Goal: Information Seeking & Learning: Learn about a topic

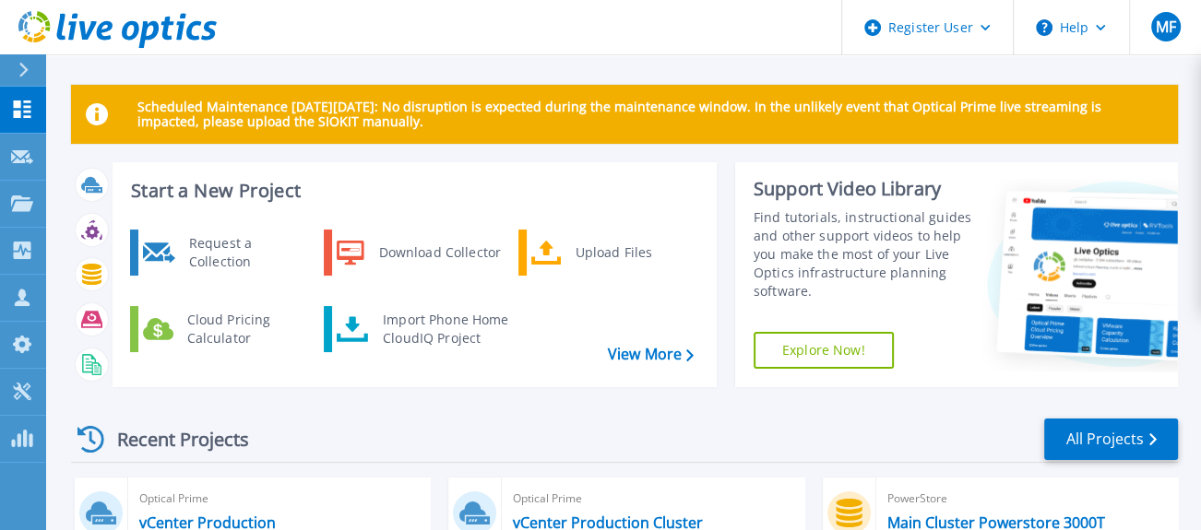
scroll to position [102, 0]
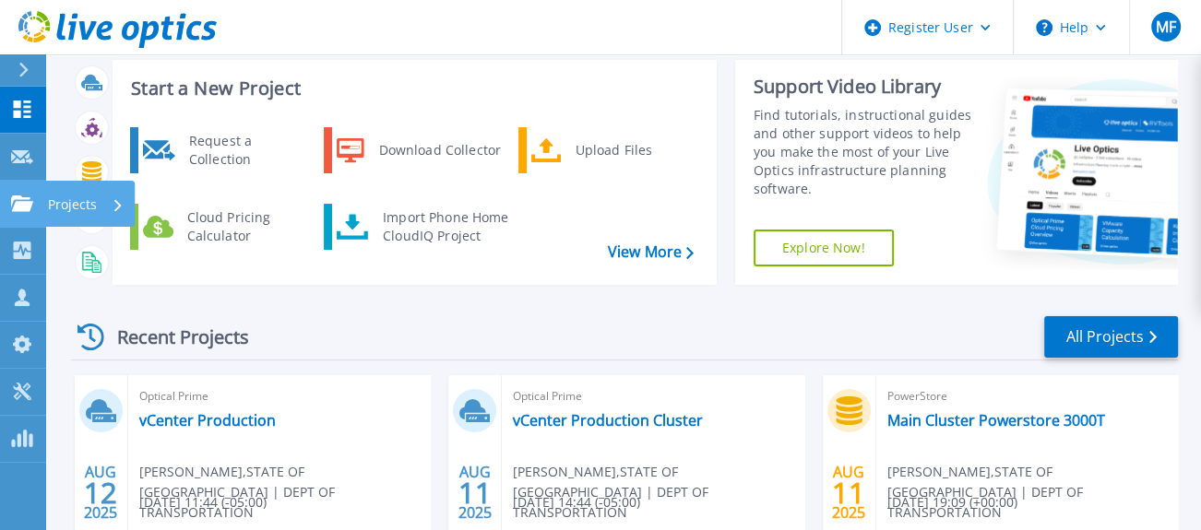
click at [19, 202] on icon at bounding box center [22, 203] width 22 height 16
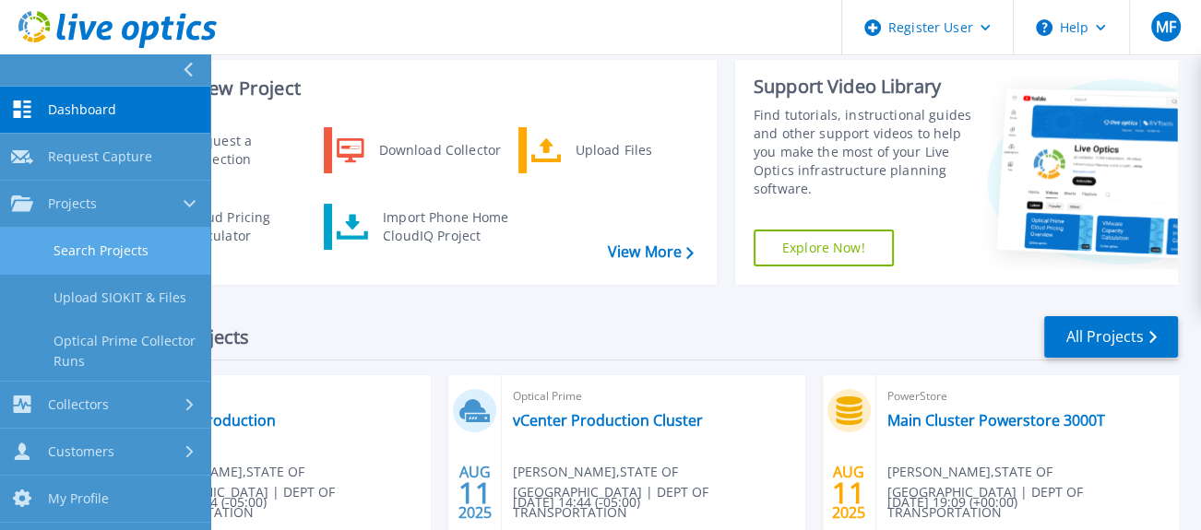
click at [85, 249] on link "Search Projects" at bounding box center [105, 251] width 210 height 47
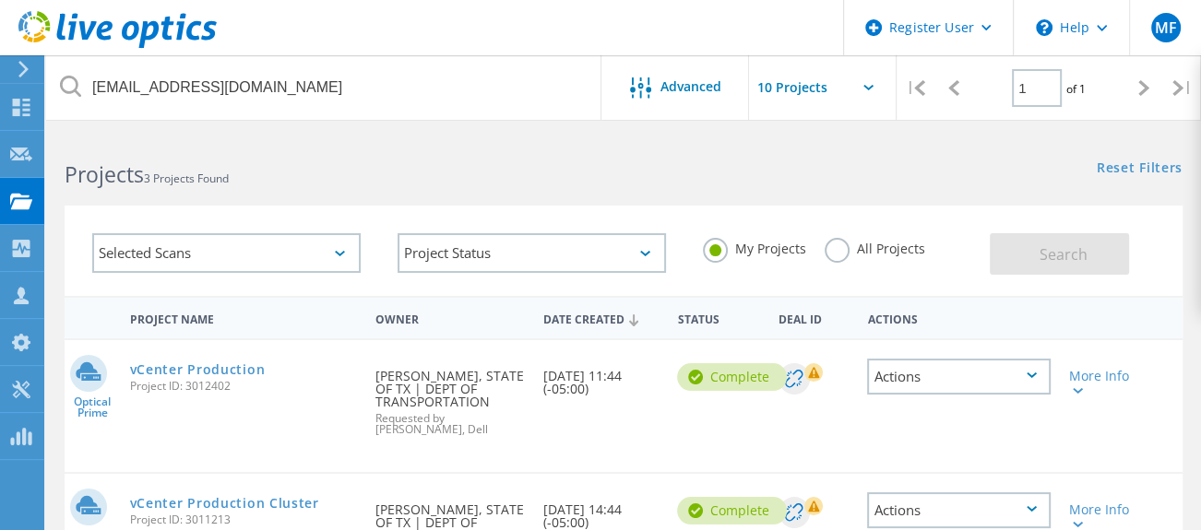
click at [834, 251] on label "All Projects" at bounding box center [874, 247] width 101 height 18
click at [0, 0] on input "All Projects" at bounding box center [0, 0] width 0 height 0
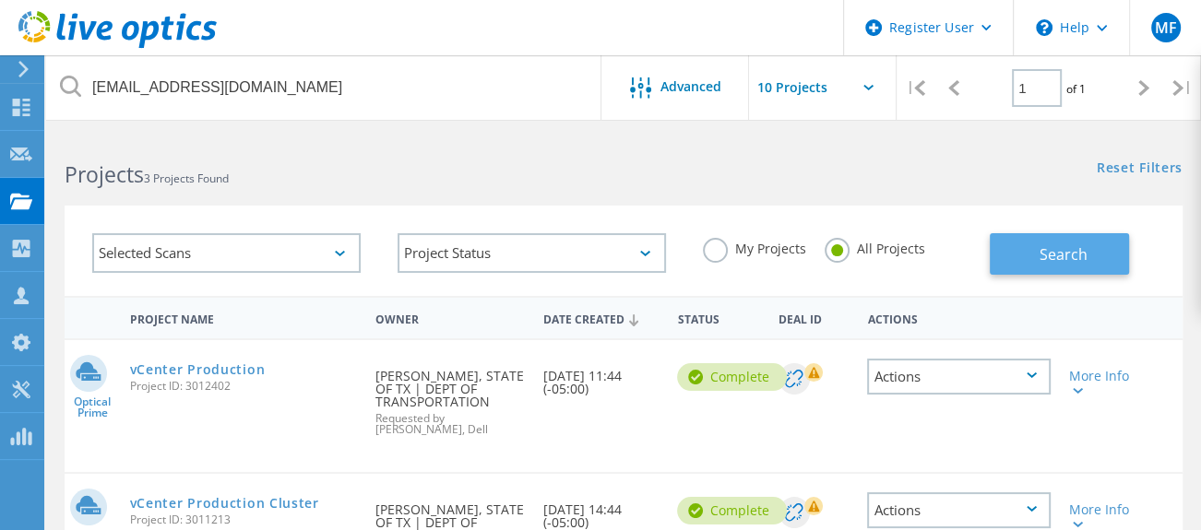
click at [1033, 255] on button "Search" at bounding box center [1058, 253] width 139 height 41
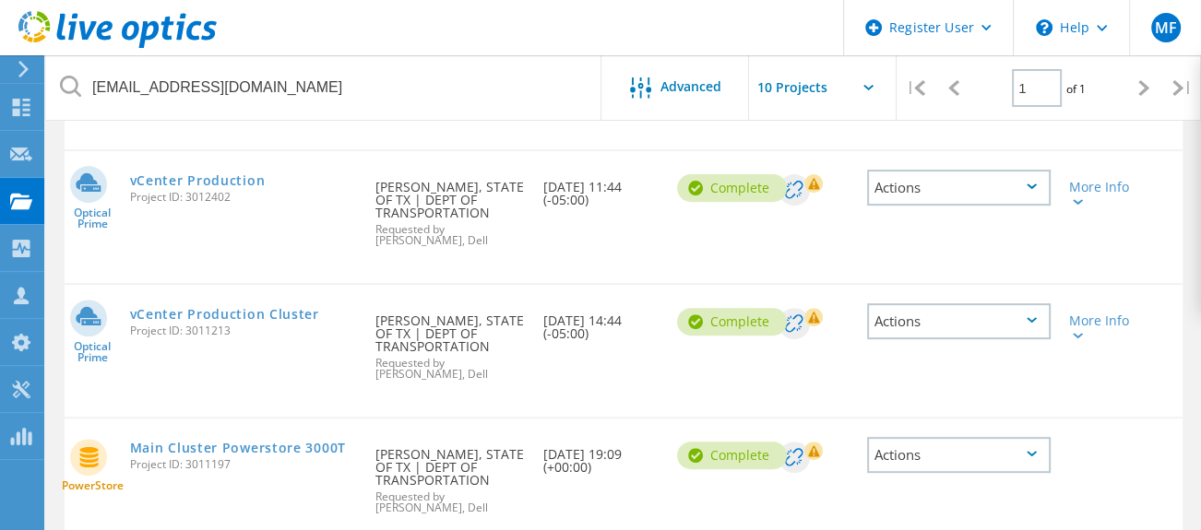
scroll to position [512, 0]
click at [229, 308] on link "vCenter Production Cluster" at bounding box center [224, 312] width 189 height 13
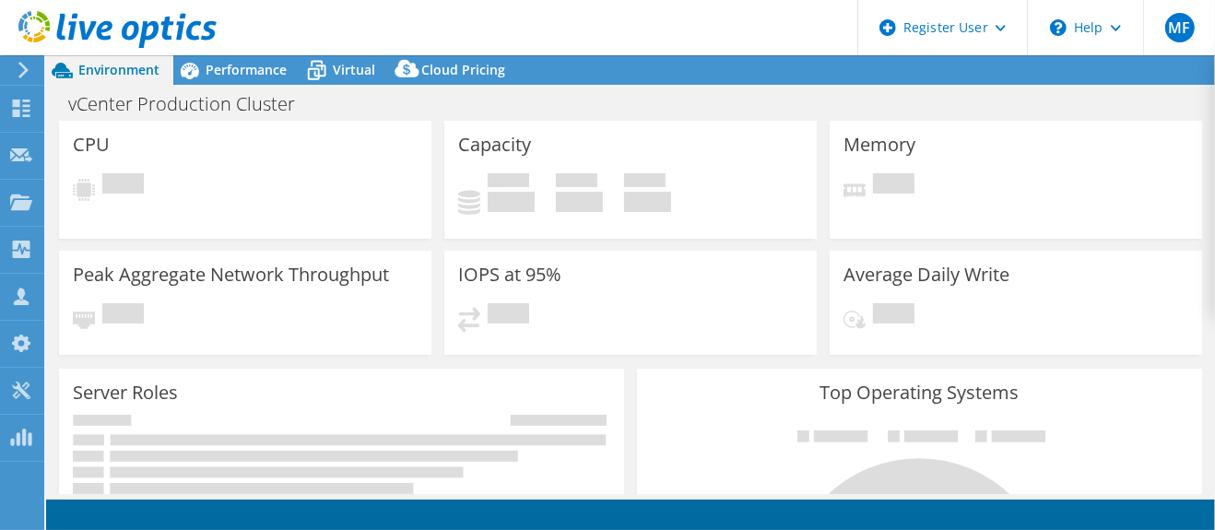
select select "USD"
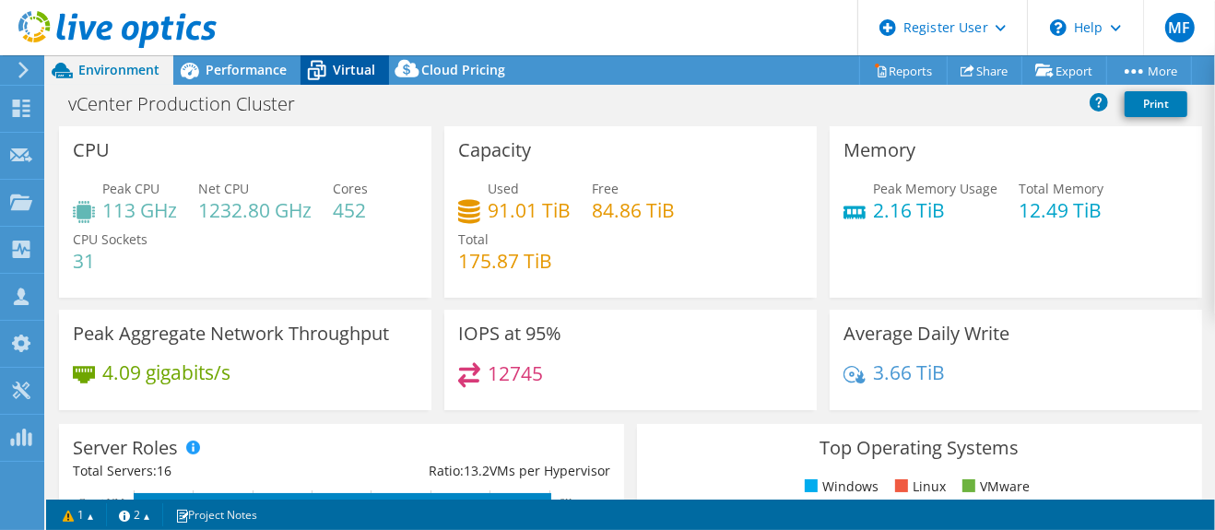
click at [334, 70] on span "Virtual" at bounding box center [354, 70] width 42 height 18
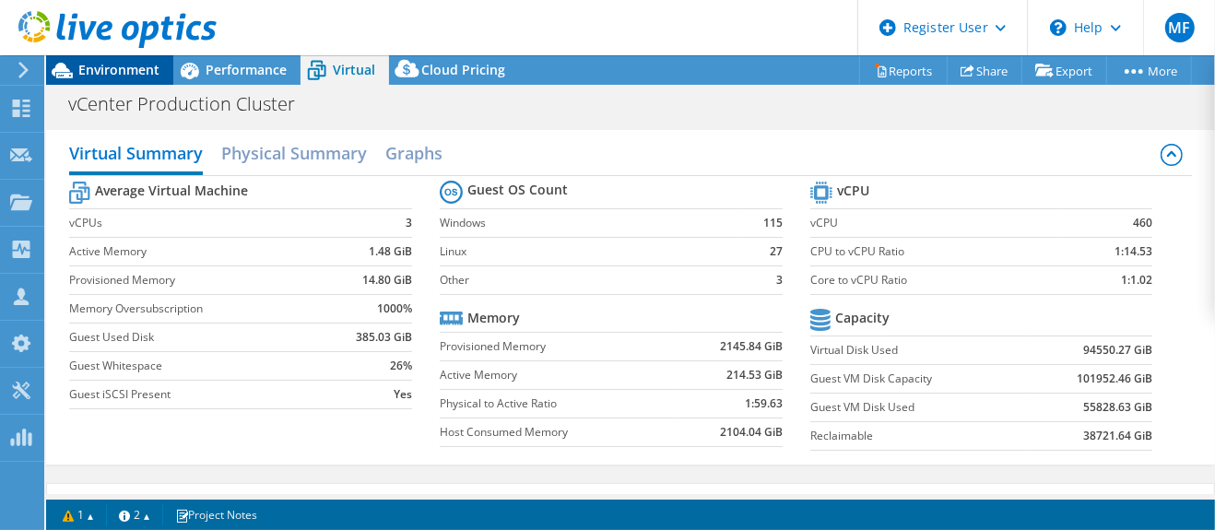
click at [124, 76] on span "Environment" at bounding box center [118, 70] width 81 height 18
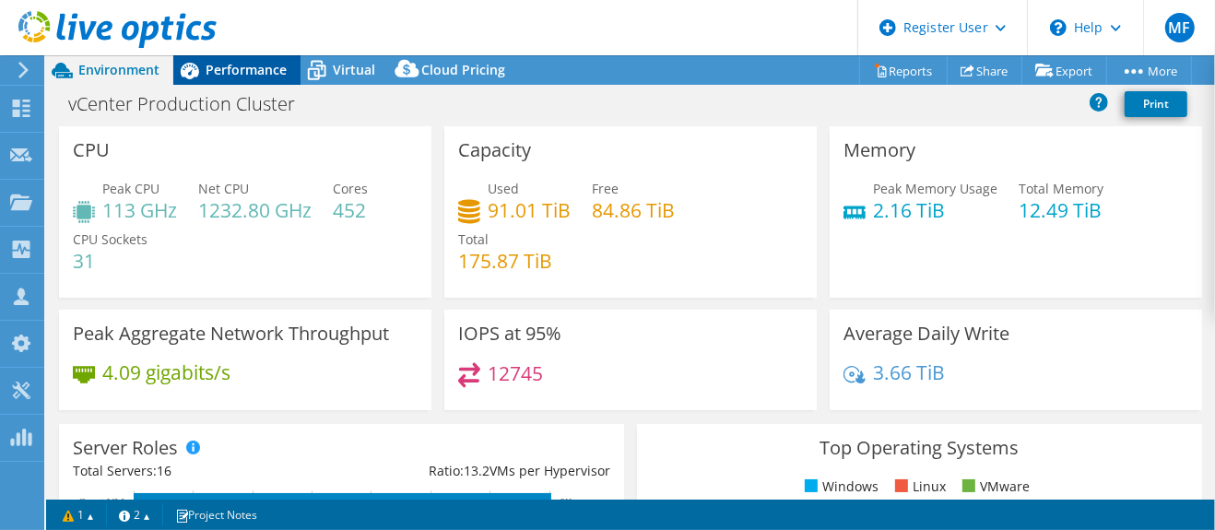
click at [245, 71] on span "Performance" at bounding box center [246, 70] width 81 height 18
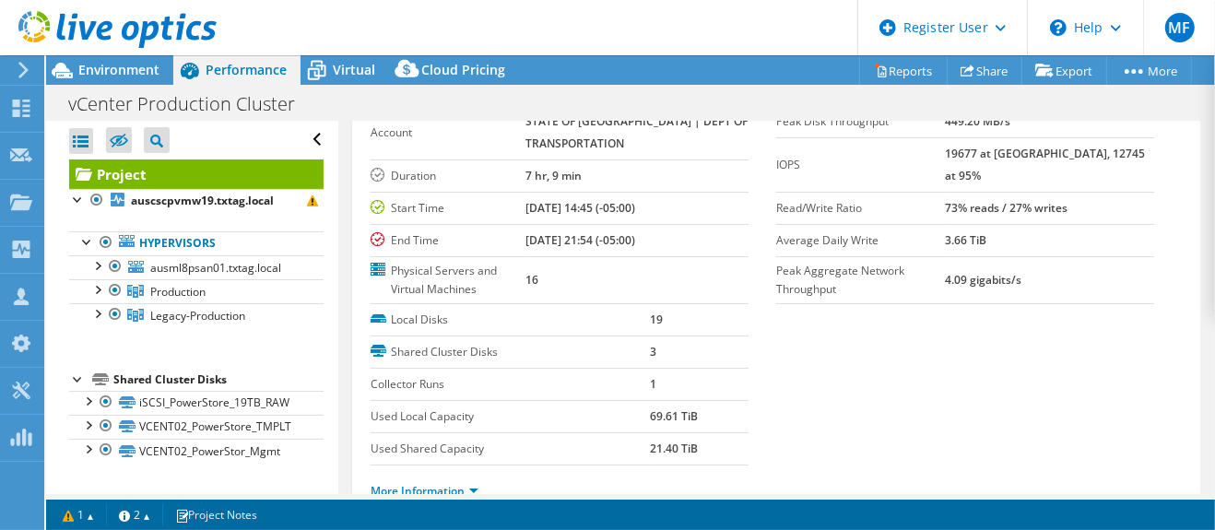
scroll to position [205, 0]
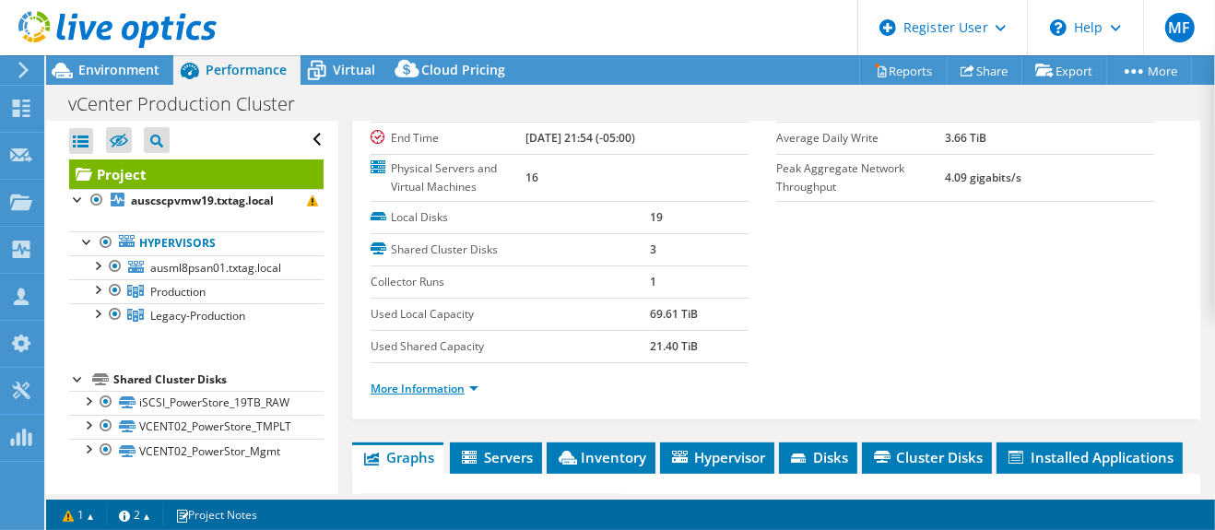
click at [470, 384] on link "More Information" at bounding box center [425, 389] width 108 height 16
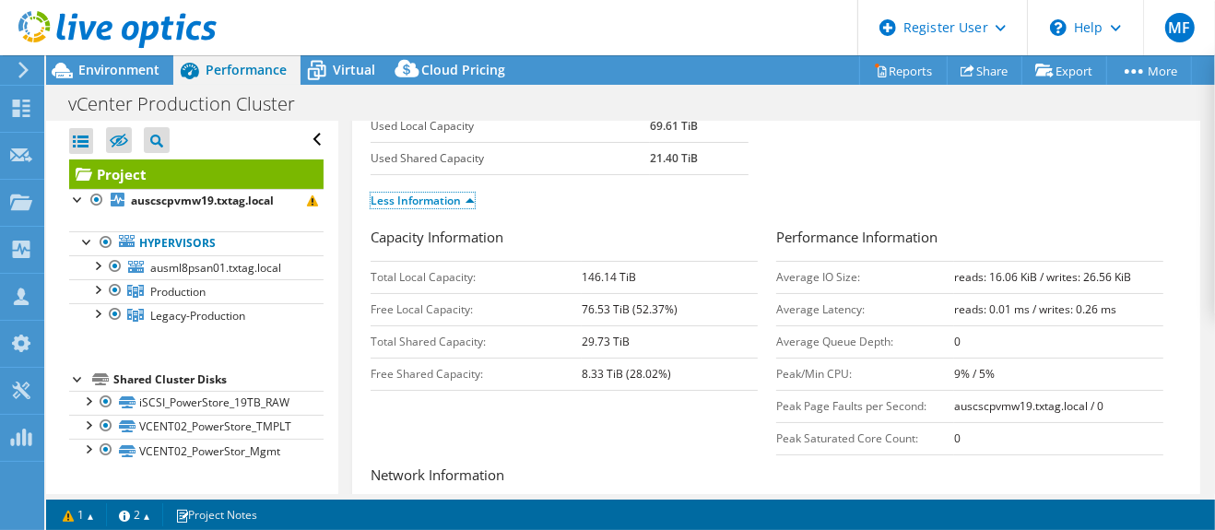
scroll to position [370, 0]
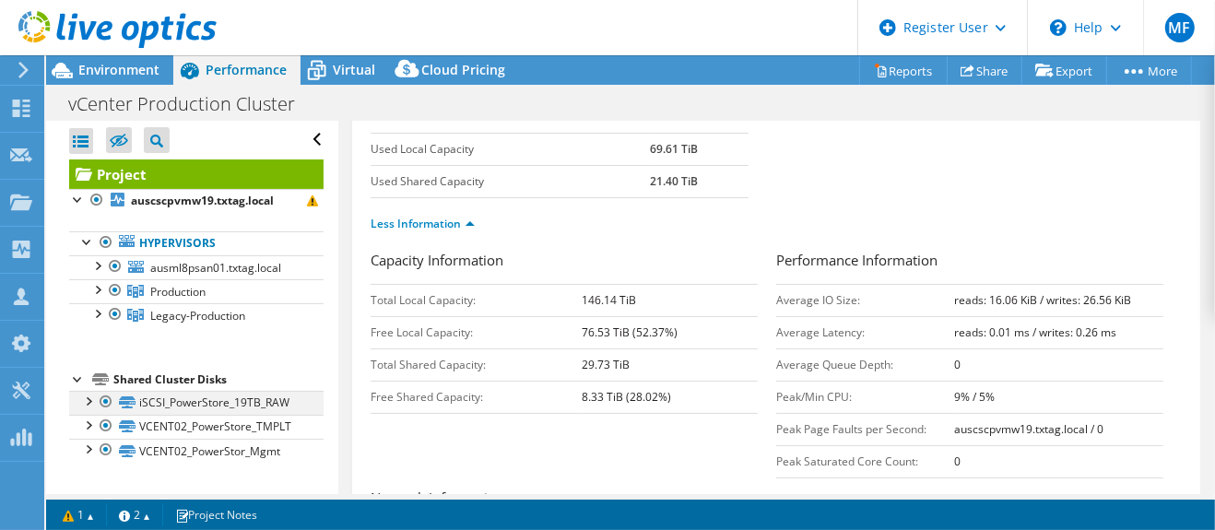
click at [86, 397] on div at bounding box center [87, 400] width 18 height 18
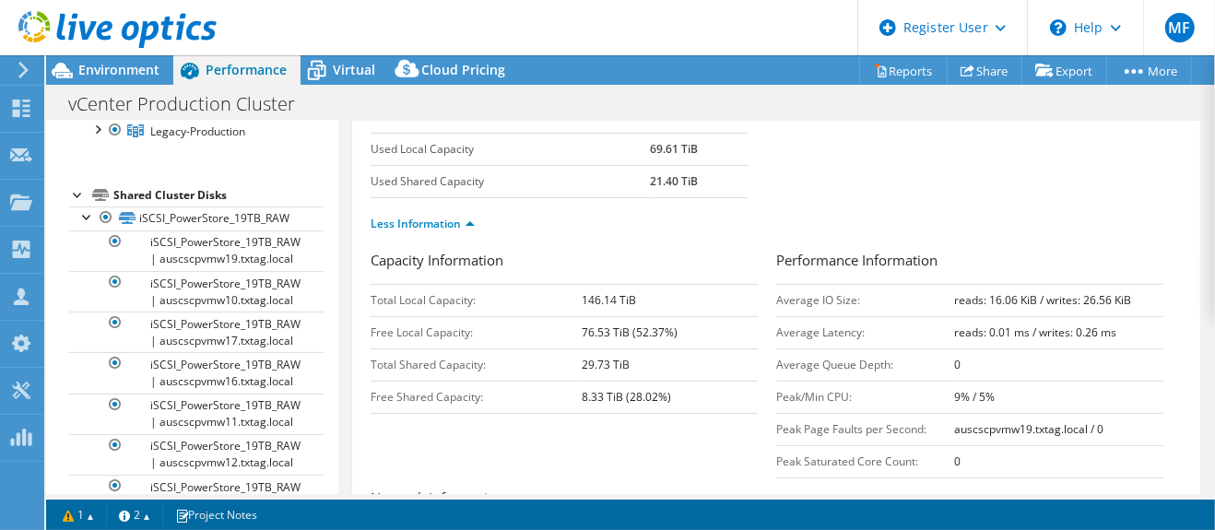
scroll to position [160, 0]
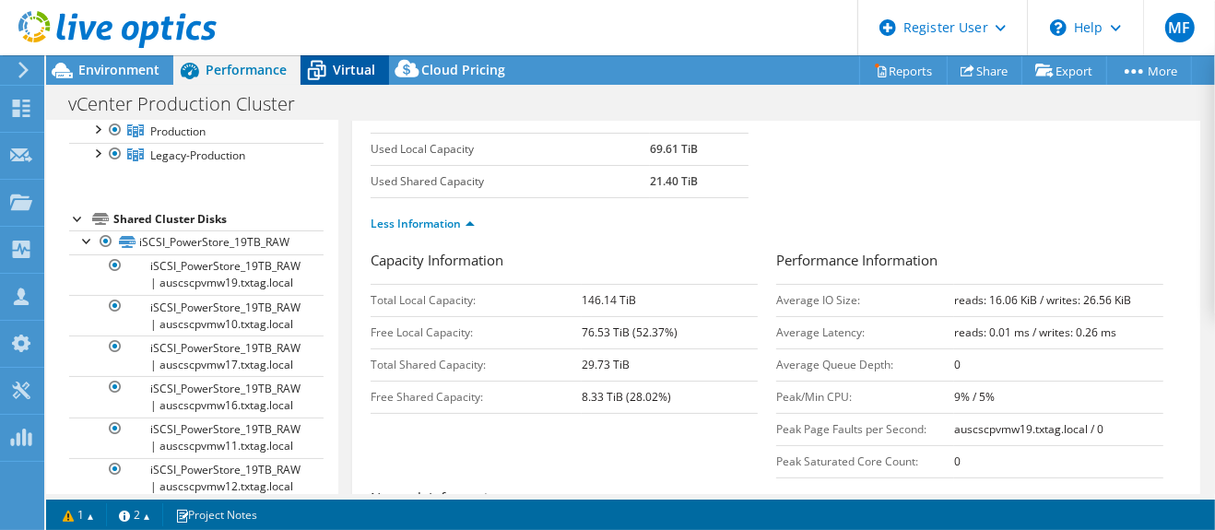
click at [348, 67] on span "Virtual" at bounding box center [354, 70] width 42 height 18
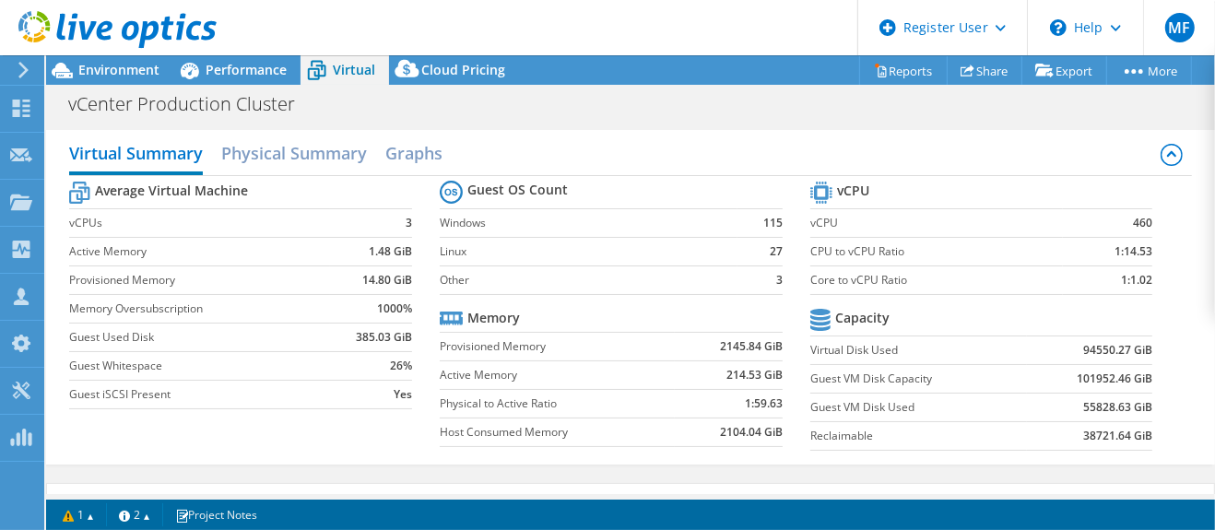
click at [1083, 376] on b "101952.46 GiB" at bounding box center [1115, 379] width 76 height 18
click at [28, 202] on use at bounding box center [21, 202] width 22 height 16
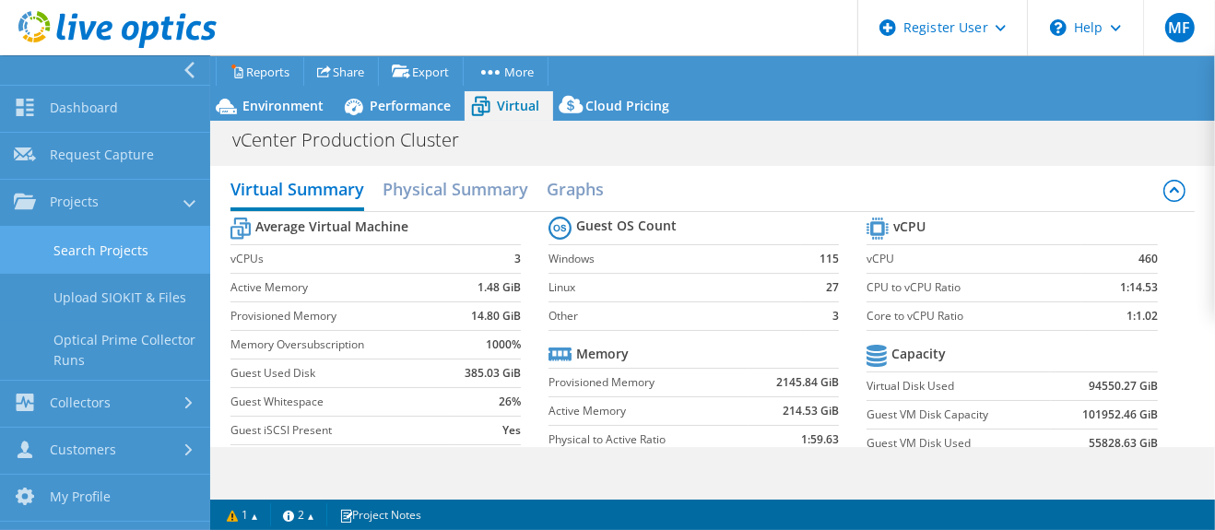
click at [92, 252] on link "Search Projects" at bounding box center [105, 250] width 210 height 47
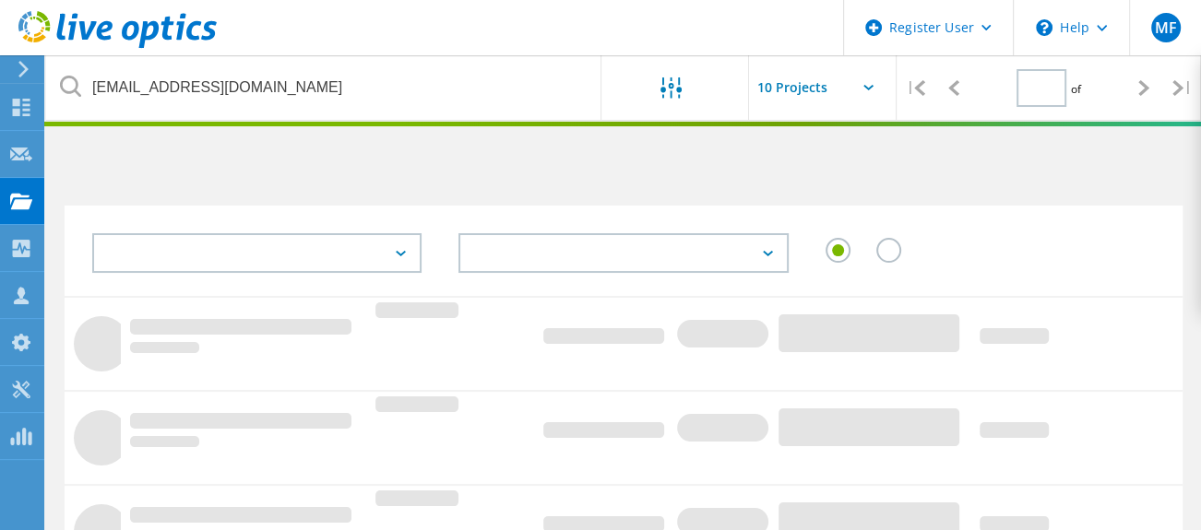
type input "1"
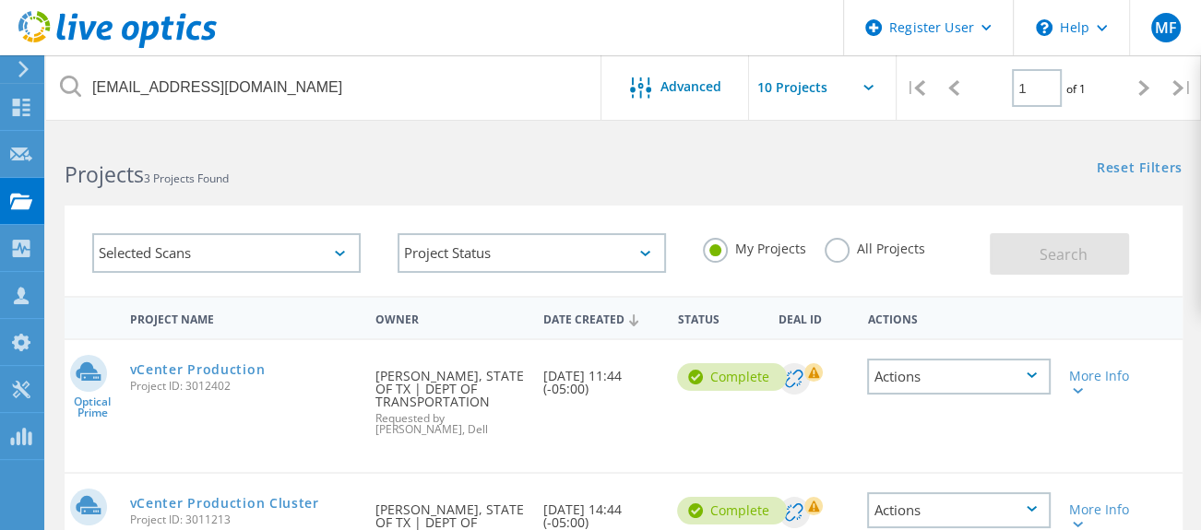
click at [836, 254] on label "All Projects" at bounding box center [874, 247] width 101 height 18
click at [0, 0] on input "All Projects" at bounding box center [0, 0] width 0 height 0
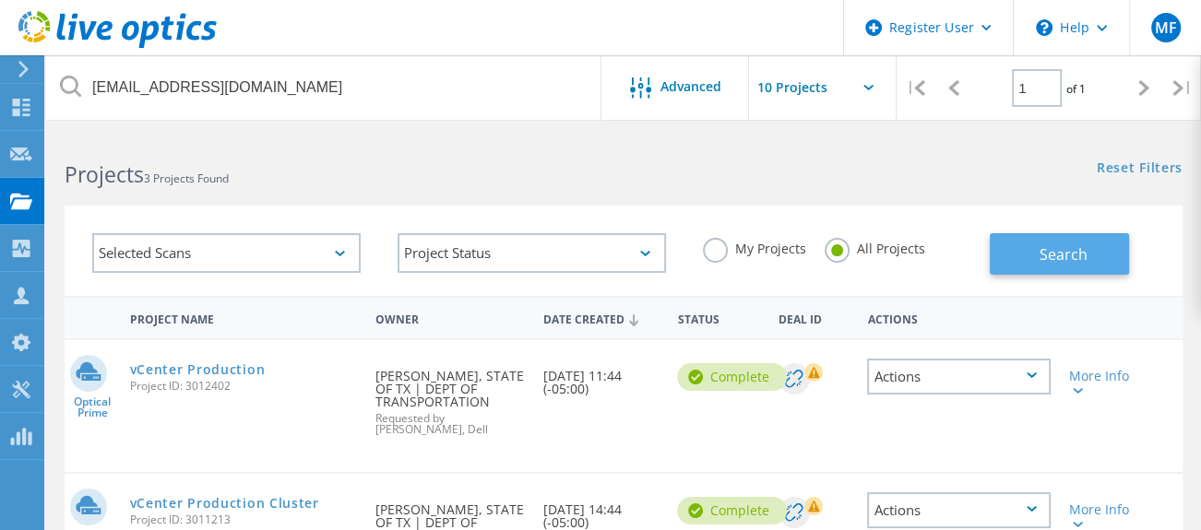
click at [1047, 262] on span "Search" at bounding box center [1063, 254] width 48 height 20
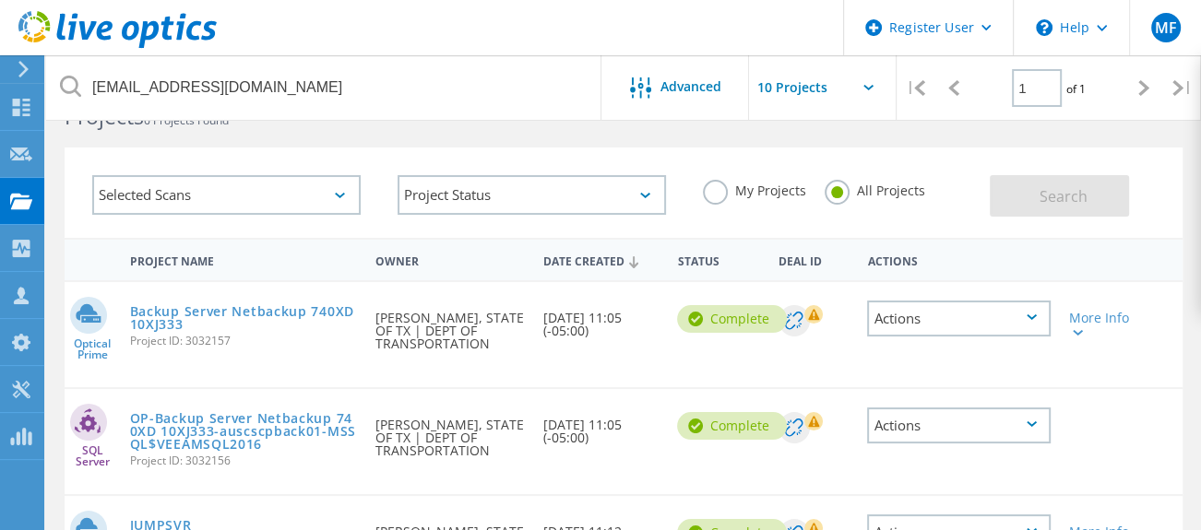
scroll to position [102, 0]
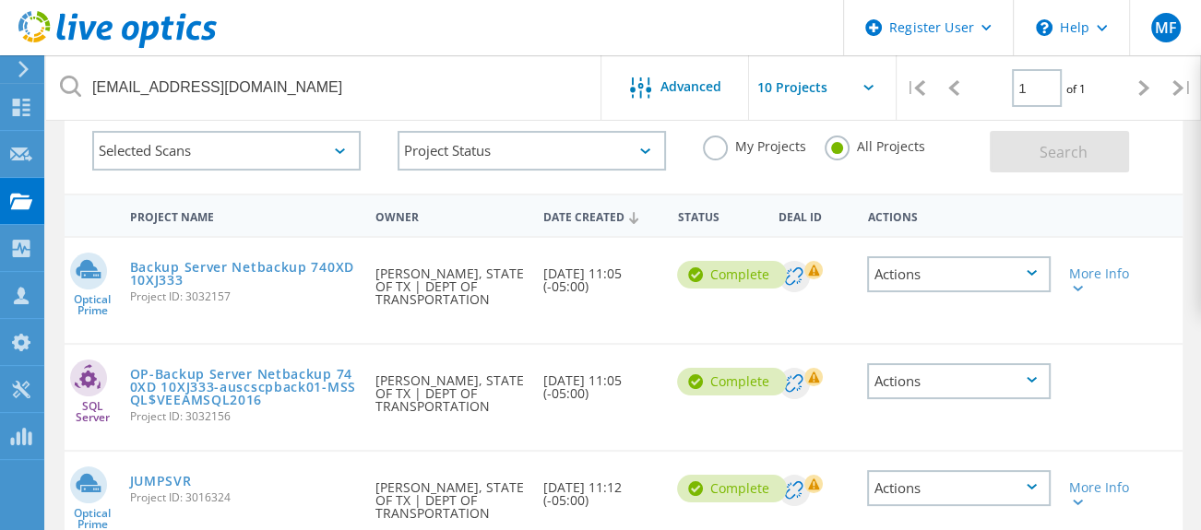
drag, startPoint x: 249, startPoint y: 301, endPoint x: 128, endPoint y: 302, distance: 120.8
click at [128, 302] on div "Backup Server Netbackup 740XD 10XJ333 Project ID: 3032157" at bounding box center [244, 279] width 246 height 83
copy span "Project ID: 3032157"
click at [206, 267] on link "Backup Server Netbackup 740XD 10XJ333" at bounding box center [244, 274] width 228 height 26
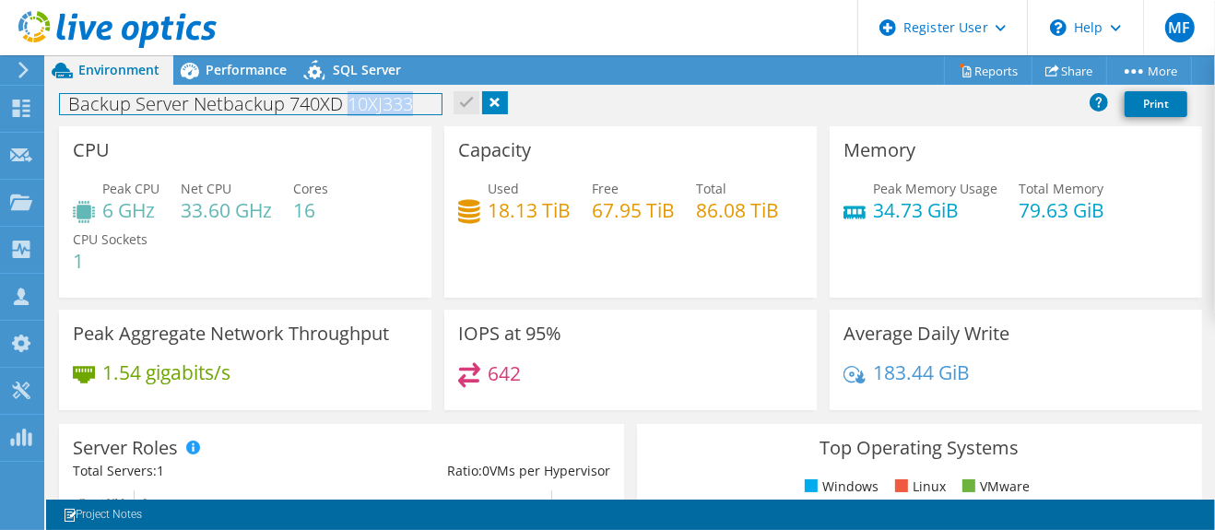
drag, startPoint x: 411, startPoint y: 102, endPoint x: 346, endPoint y: 102, distance: 65.5
click at [346, 102] on h1 "Backup Server Netbackup 740XD 10XJ333" at bounding box center [251, 104] width 382 height 20
copy h1 "10XJ333"
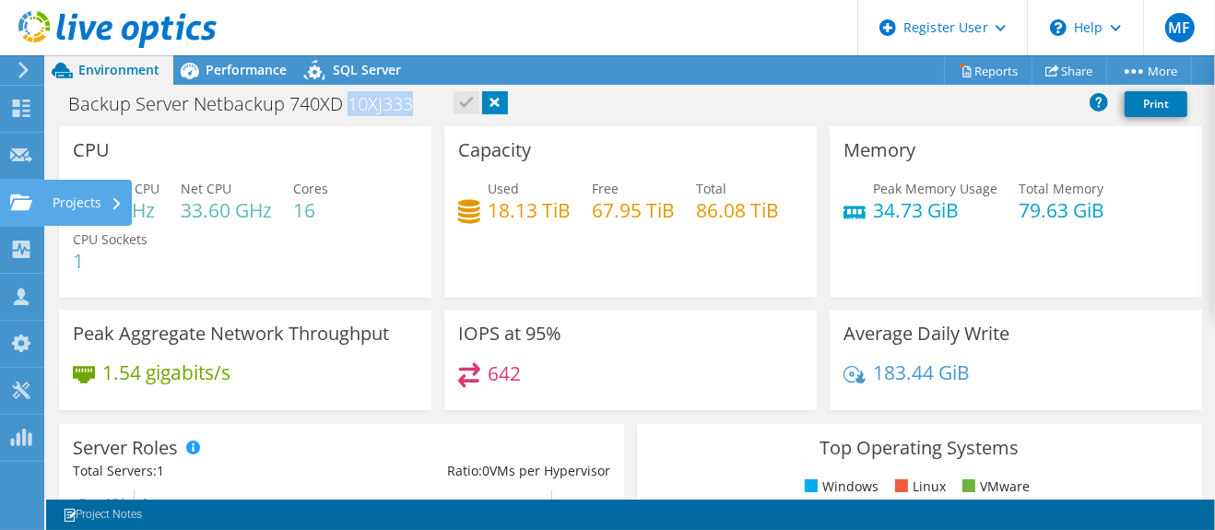
click at [19, 201] on use at bounding box center [21, 202] width 22 height 16
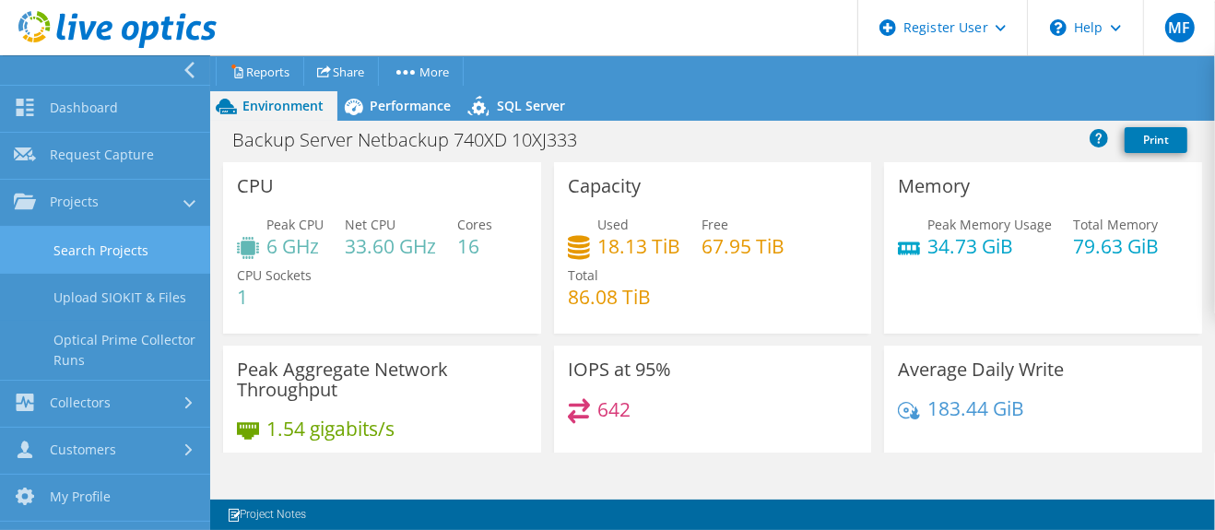
click at [89, 253] on link "Search Projects" at bounding box center [105, 250] width 210 height 47
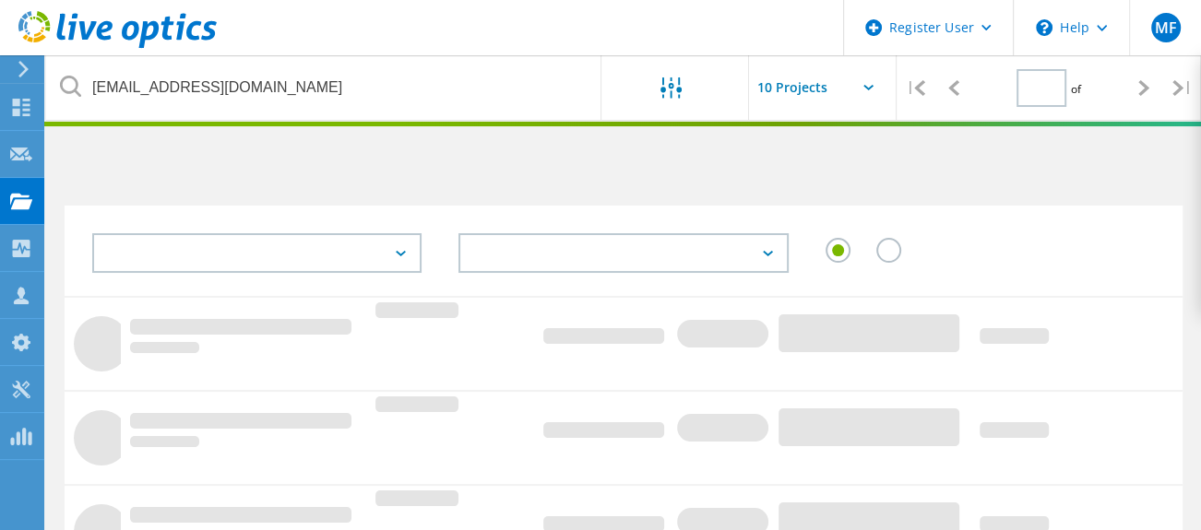
type input "1"
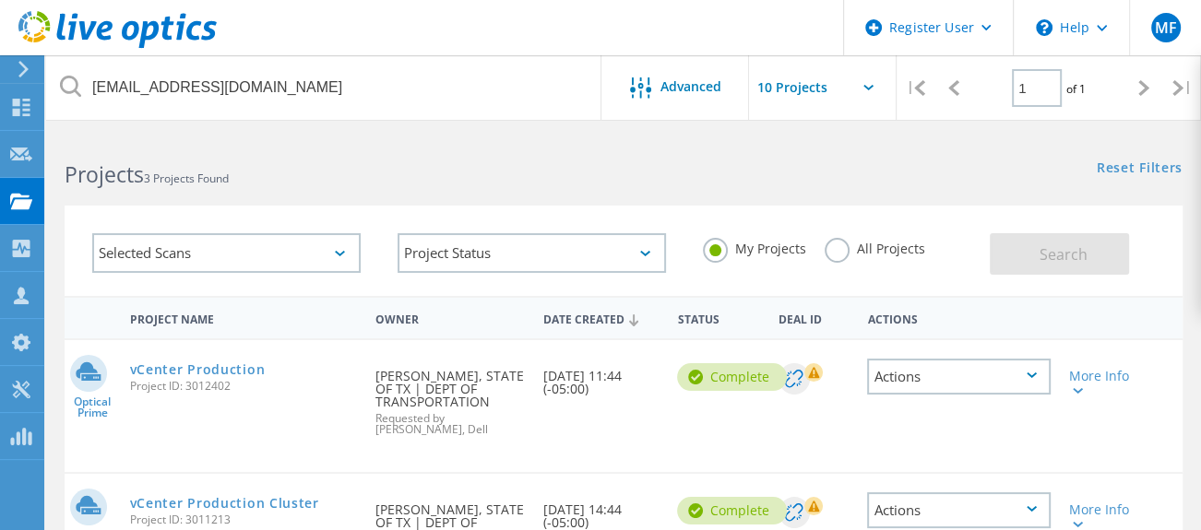
click at [841, 245] on label "All Projects" at bounding box center [874, 247] width 101 height 18
click at [0, 0] on input "All Projects" at bounding box center [0, 0] width 0 height 0
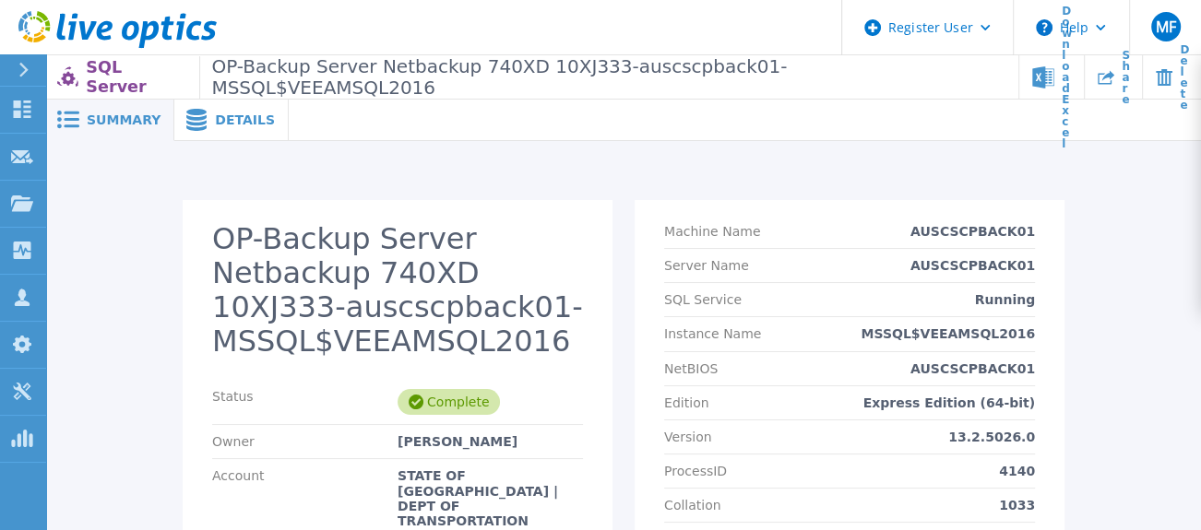
click at [225, 124] on span "Details" at bounding box center [245, 119] width 60 height 13
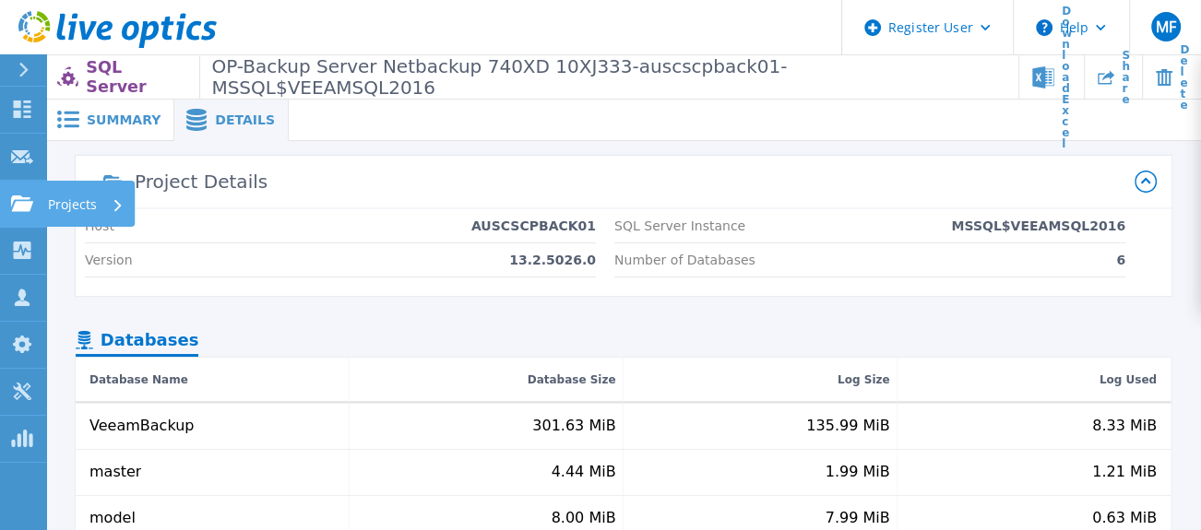
click at [26, 197] on icon at bounding box center [22, 203] width 22 height 16
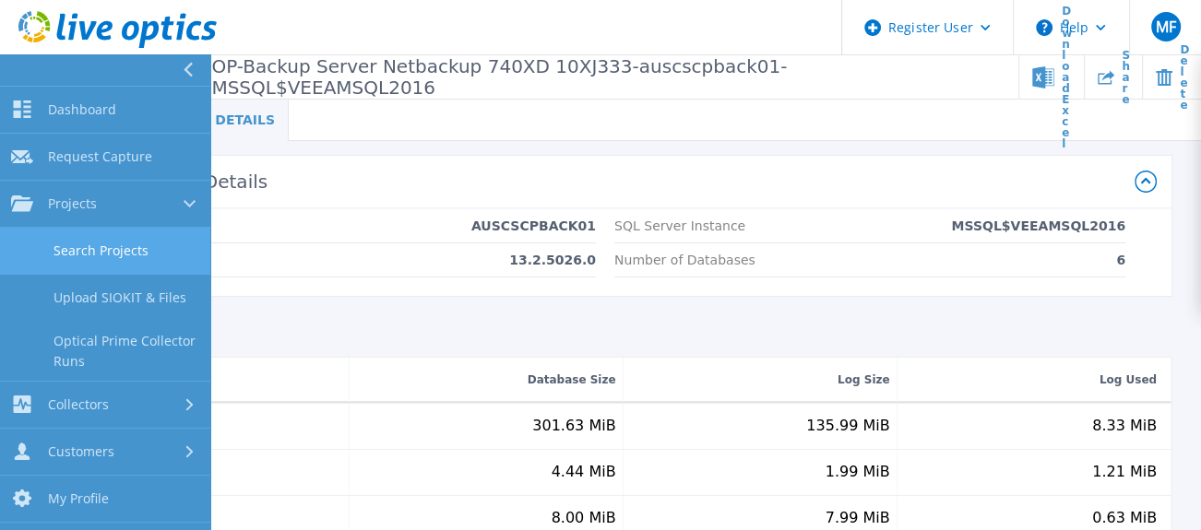
click at [112, 254] on link "Search Projects" at bounding box center [105, 251] width 210 height 47
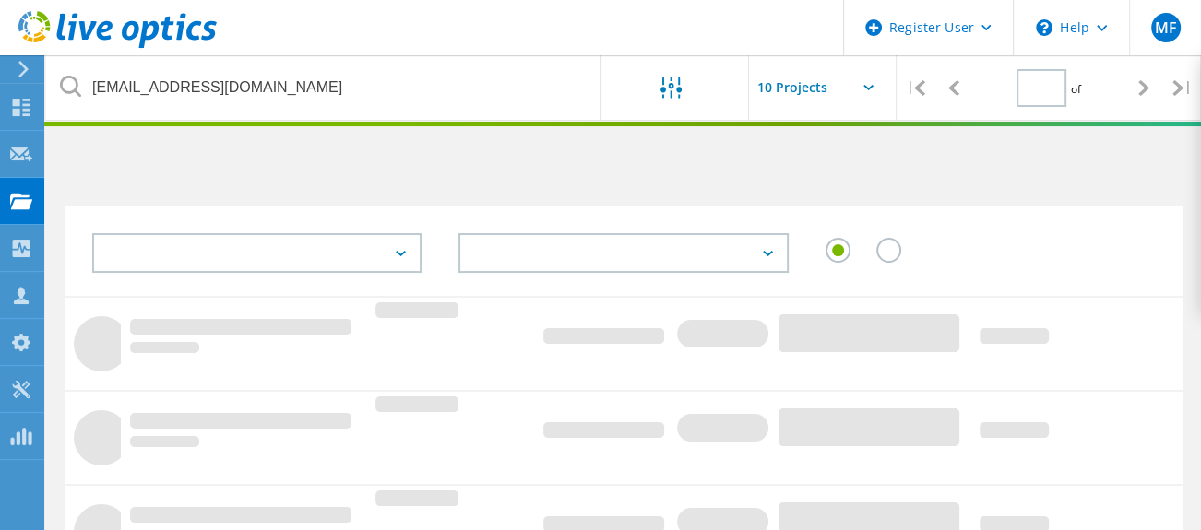
type input "1"
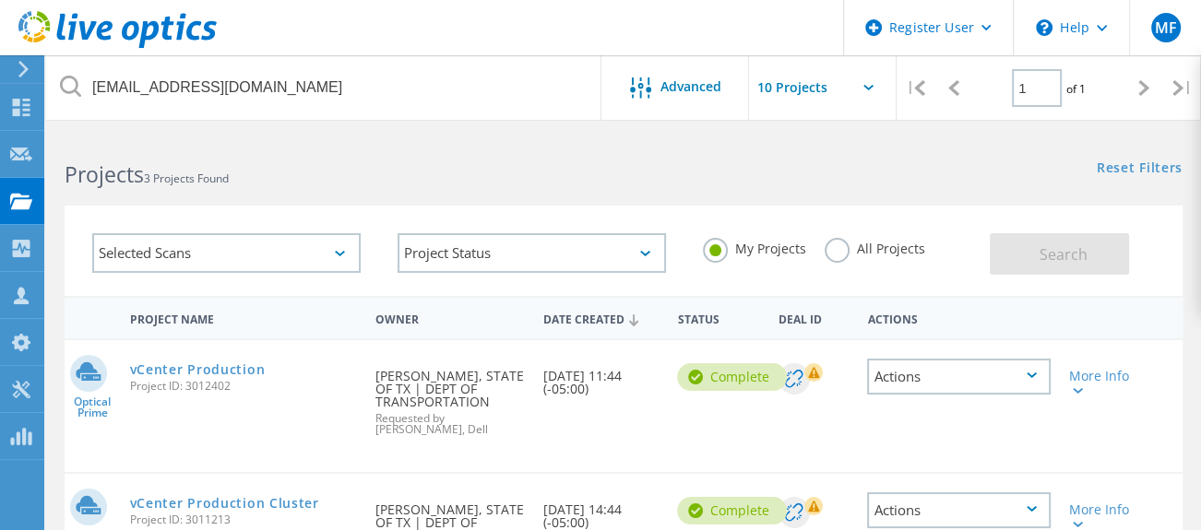
click at [835, 245] on label "All Projects" at bounding box center [874, 247] width 101 height 18
click at [0, 0] on input "All Projects" at bounding box center [0, 0] width 0 height 0
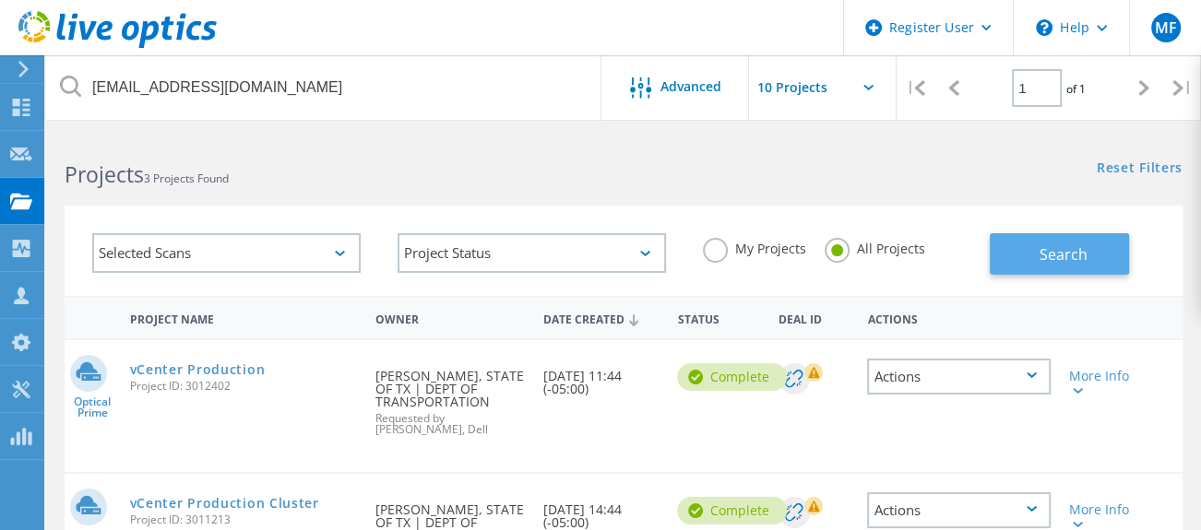
click at [1025, 242] on button "Search" at bounding box center [1058, 253] width 139 height 41
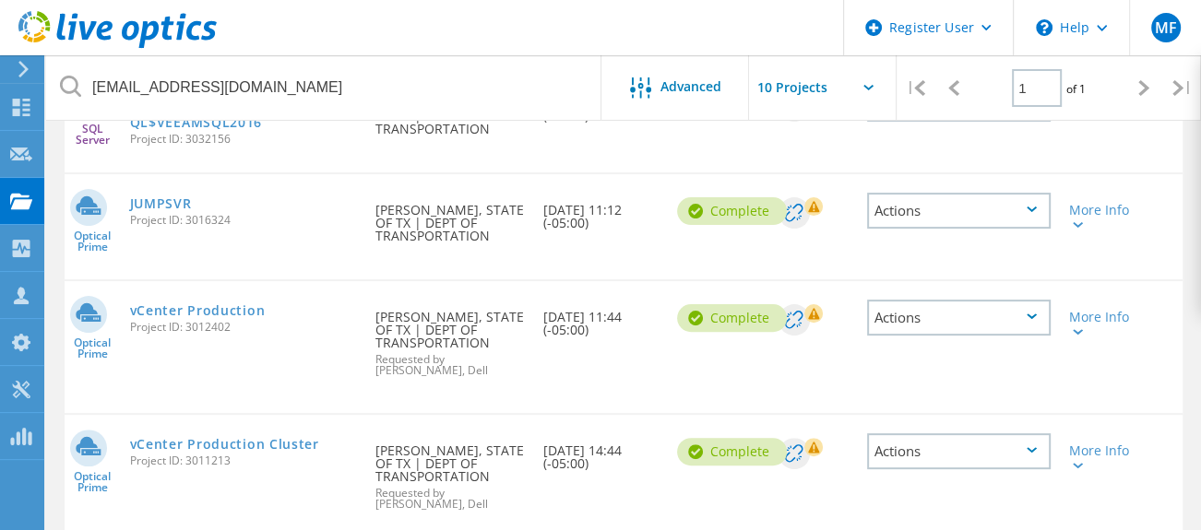
scroll to position [409, 0]
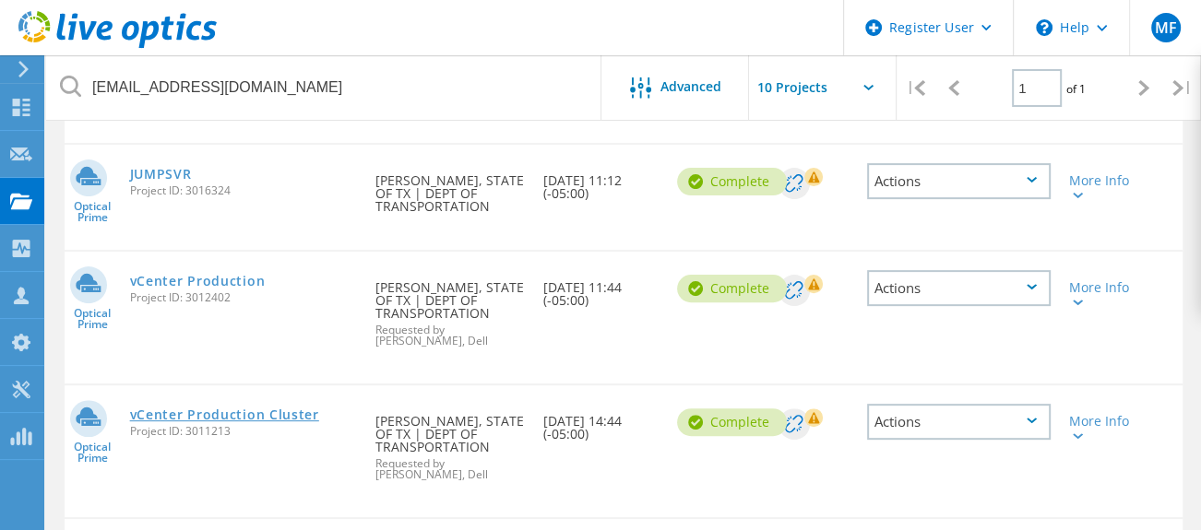
click at [251, 409] on link "vCenter Production Cluster" at bounding box center [224, 414] width 189 height 13
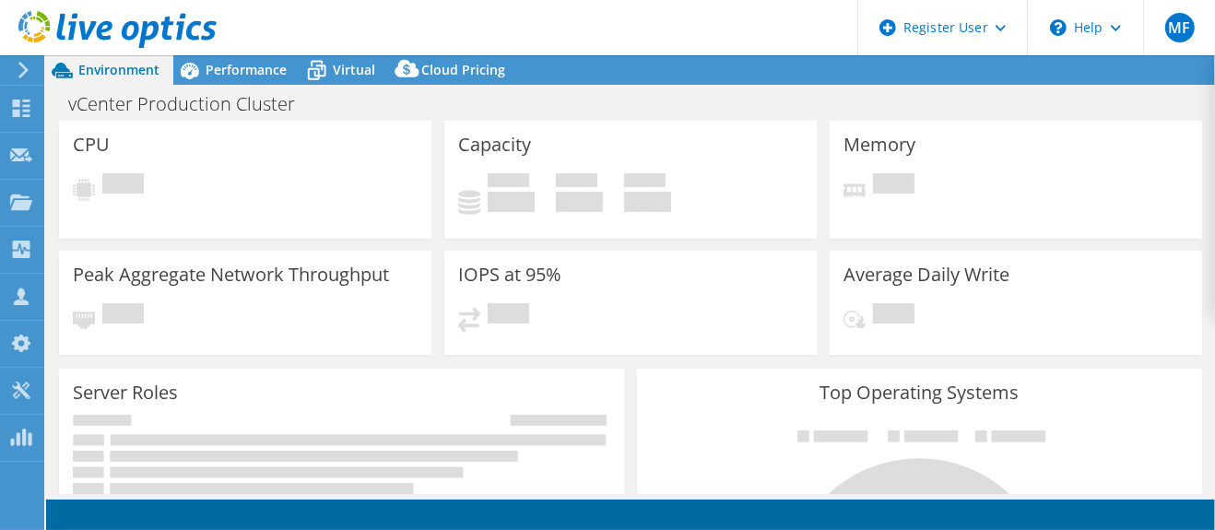
select select "USD"
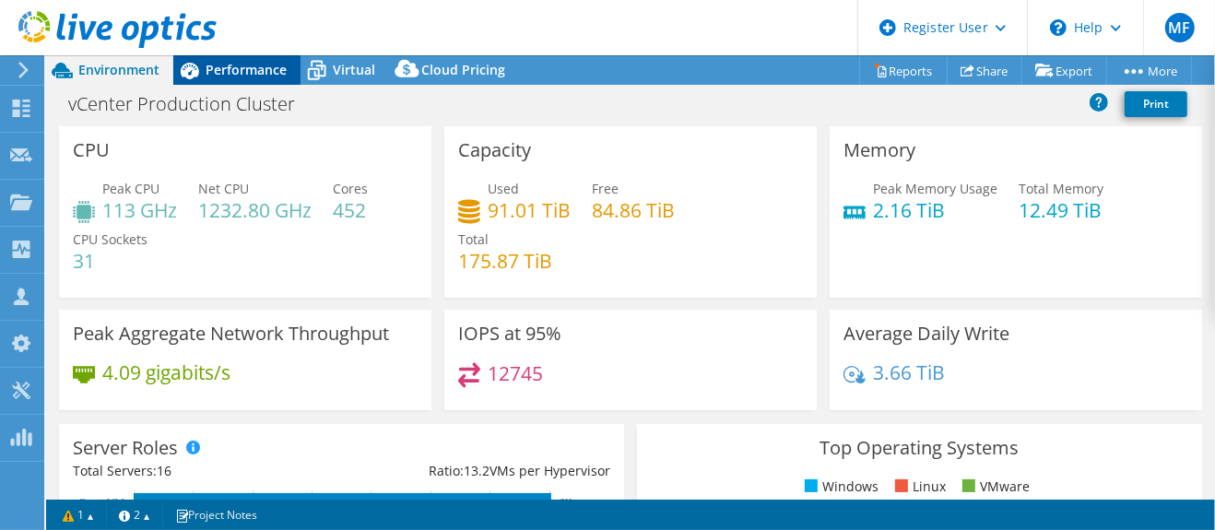
click at [247, 68] on span "Performance" at bounding box center [246, 70] width 81 height 18
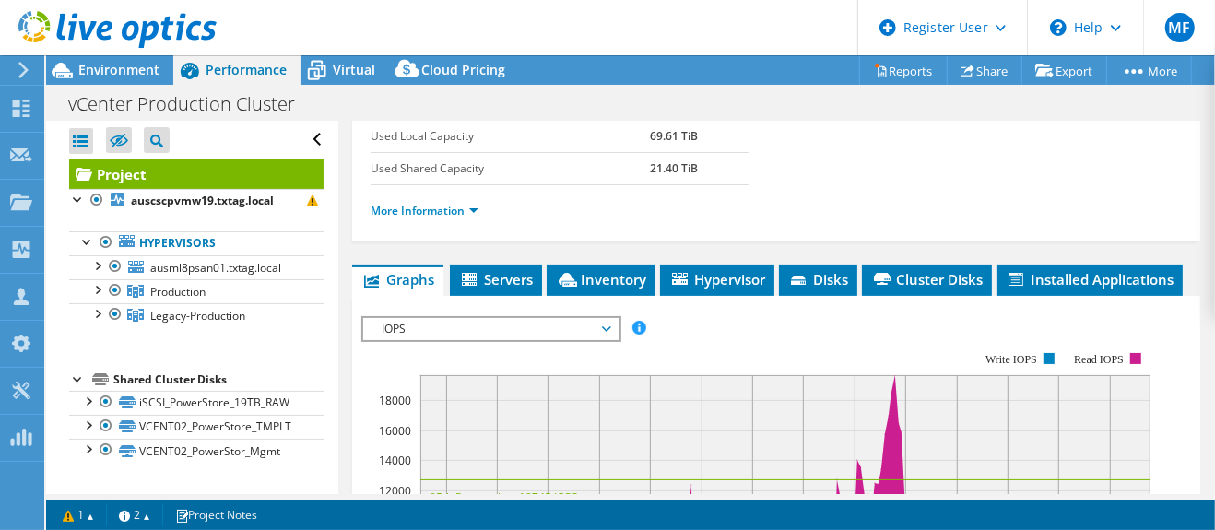
scroll to position [409, 0]
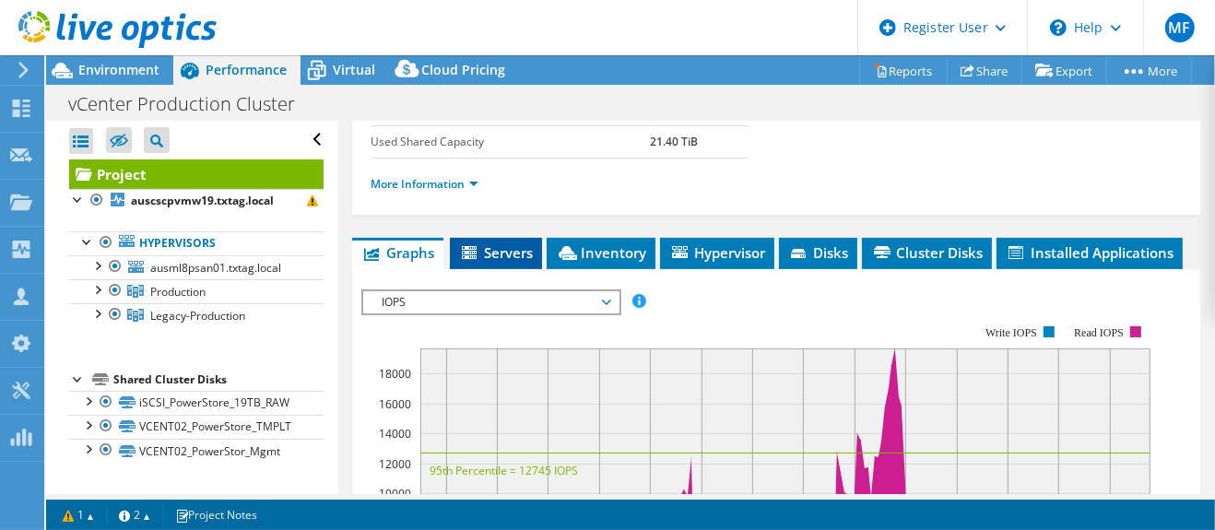
click at [517, 254] on span "Servers" at bounding box center [496, 252] width 74 height 18
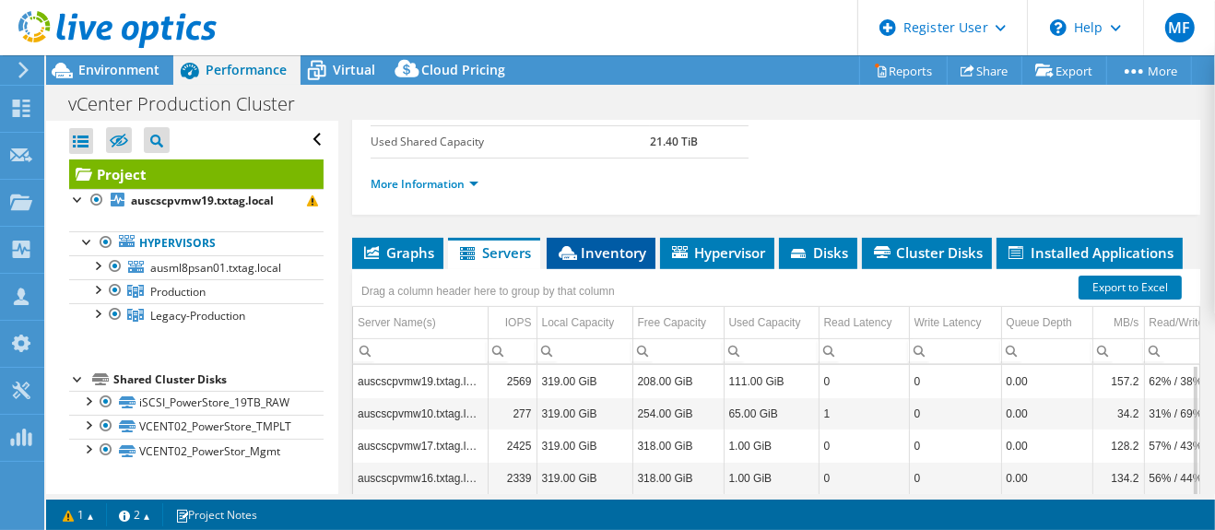
click at [614, 251] on span "Inventory" at bounding box center [601, 252] width 90 height 18
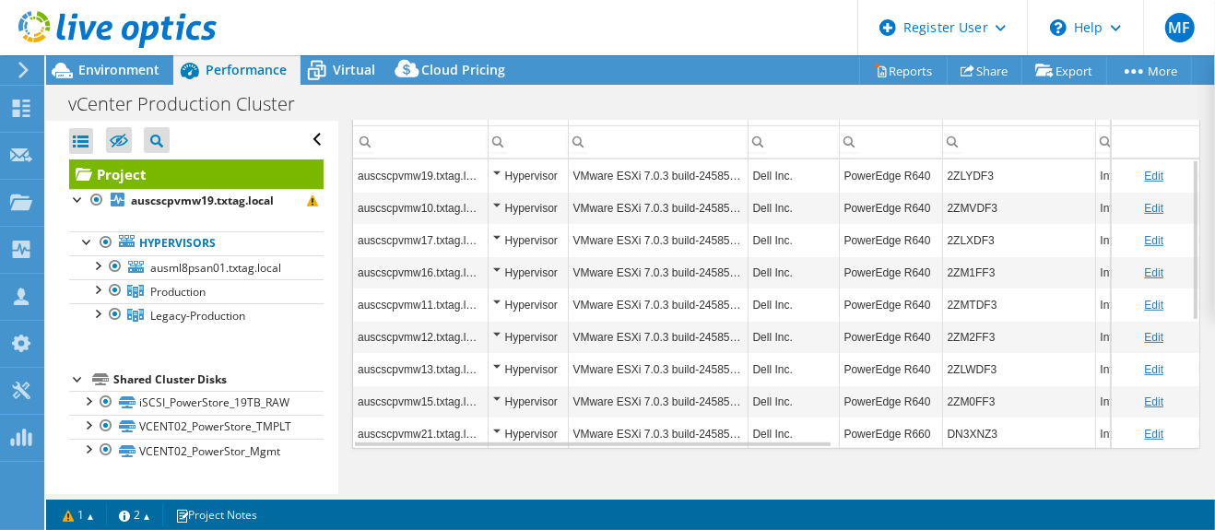
scroll to position [642, 0]
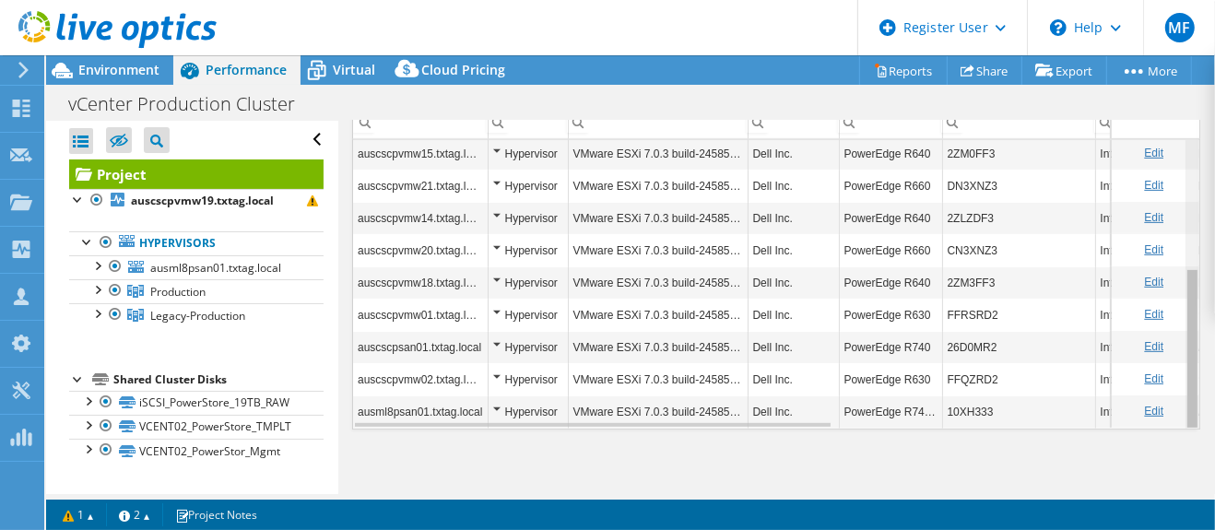
drag, startPoint x: 1179, startPoint y: 314, endPoint x: 1183, endPoint y: 473, distance: 158.6
click at [1189, 468] on body "MF Dell User Michael Flitton Michael.Flitton@dell.com Dell My Profile Log Out \…" at bounding box center [607, 265] width 1215 height 530
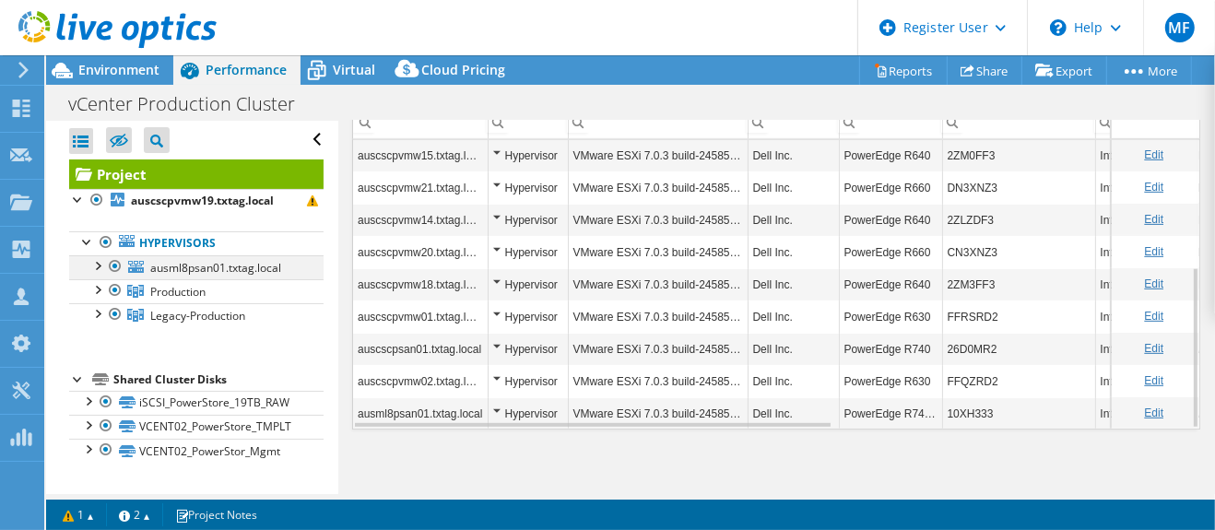
click at [95, 264] on div at bounding box center [97, 264] width 18 height 18
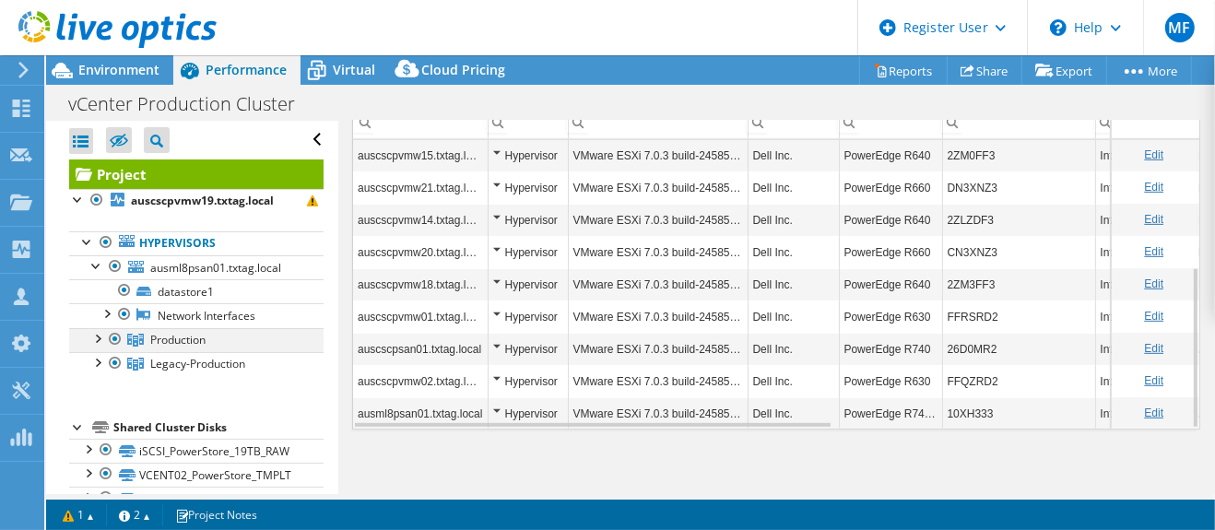
click at [93, 336] on div at bounding box center [97, 337] width 18 height 18
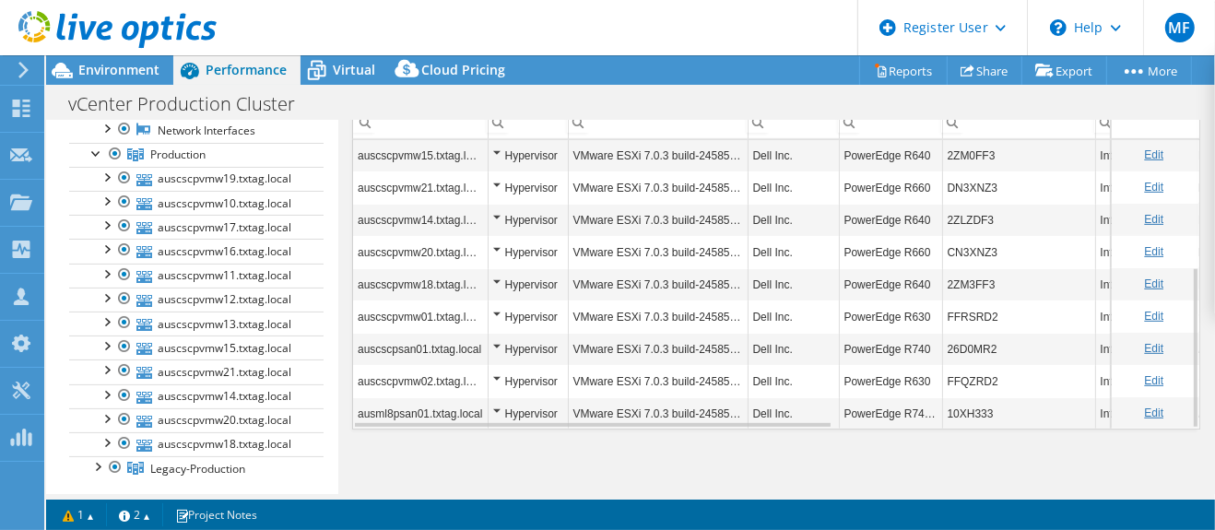
scroll to position [180, 0]
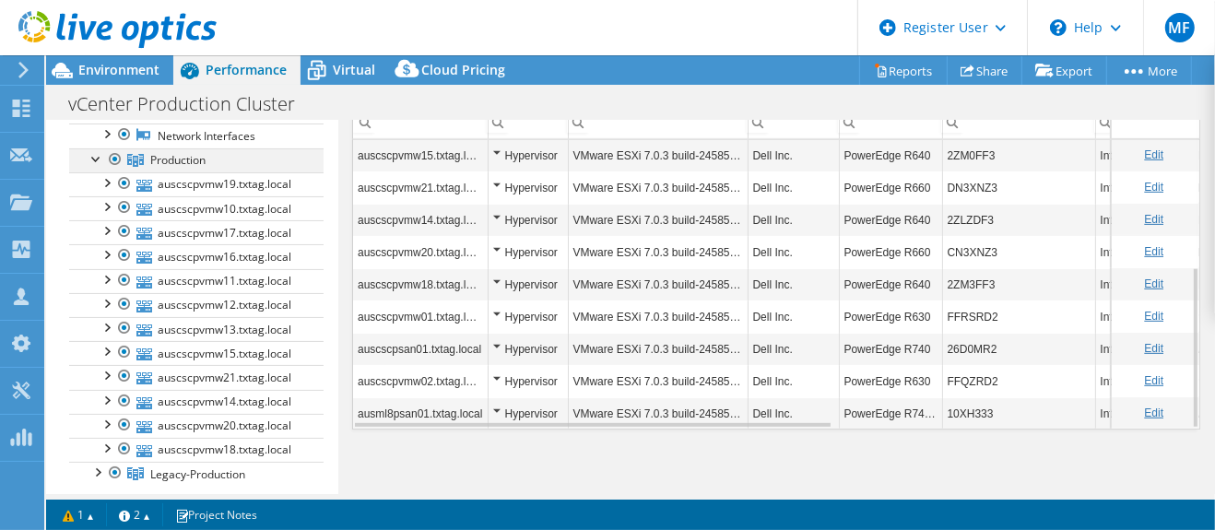
click at [96, 153] on div at bounding box center [97, 157] width 18 height 18
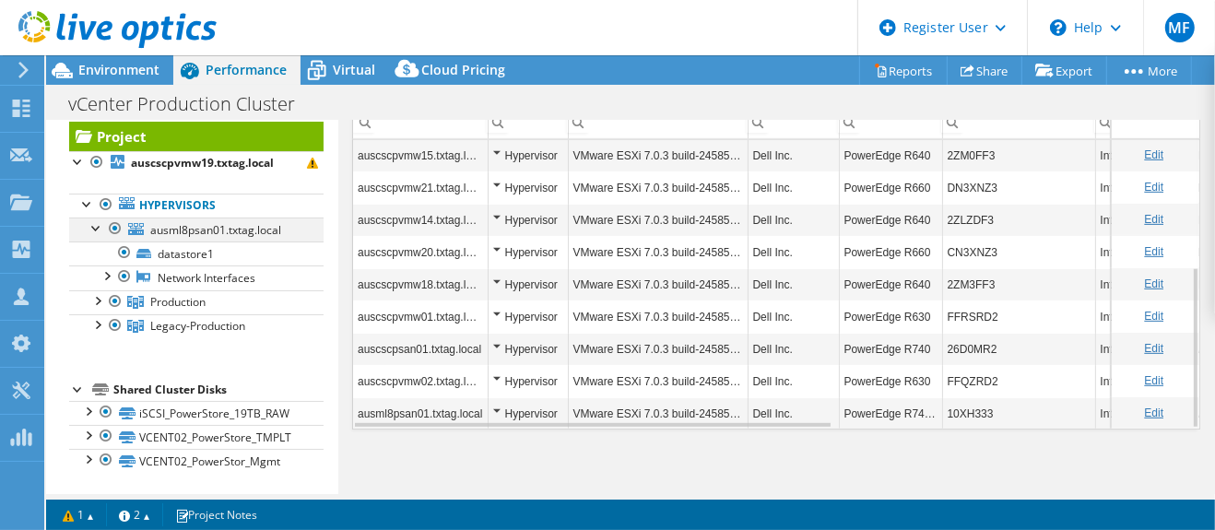
scroll to position [36, 0]
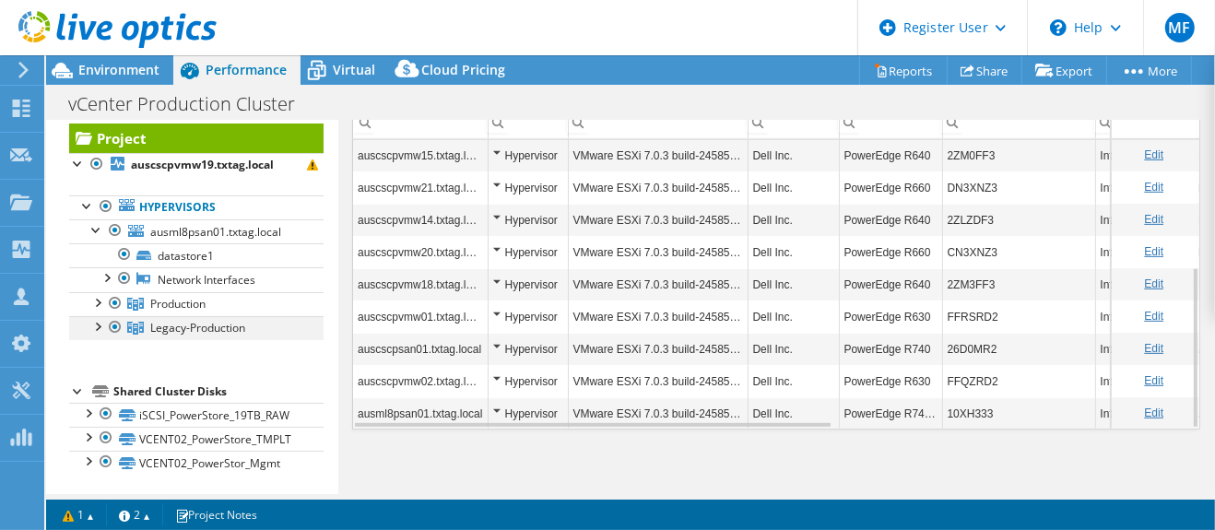
click at [97, 320] on div at bounding box center [97, 325] width 18 height 18
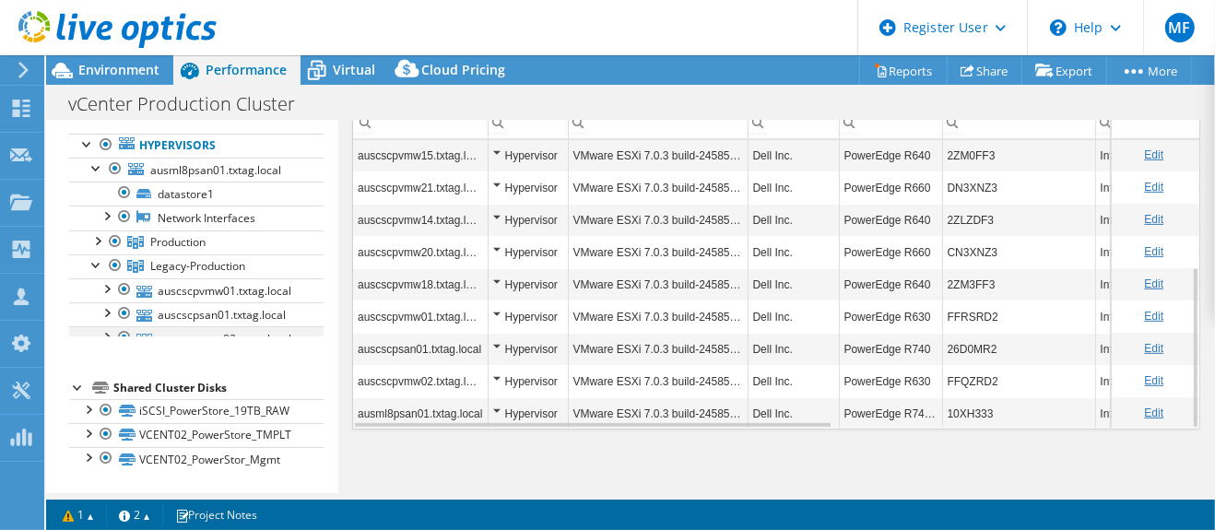
scroll to position [108, 0]
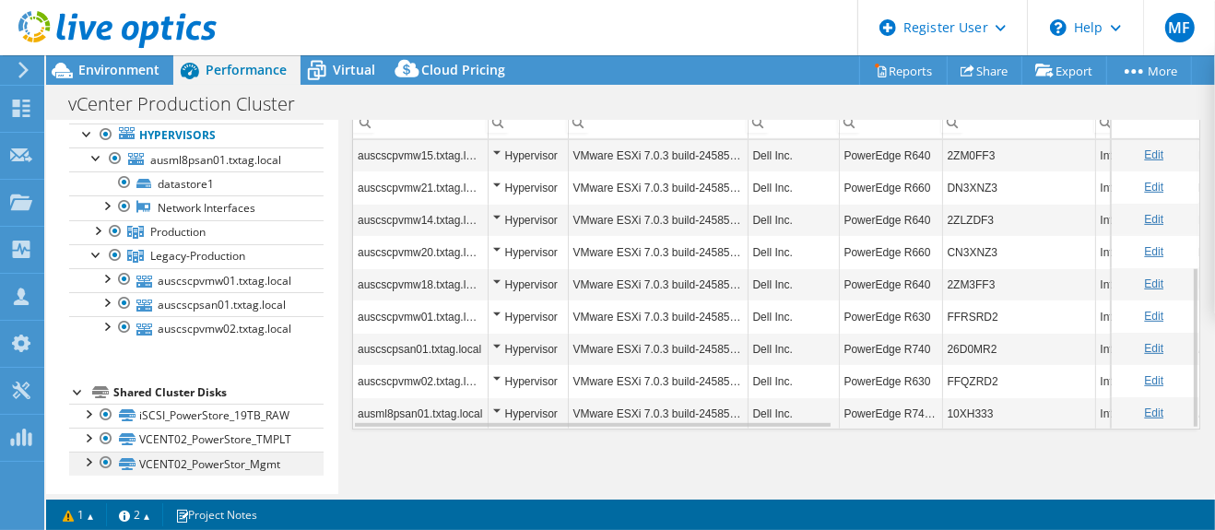
click at [84, 460] on div at bounding box center [87, 461] width 18 height 18
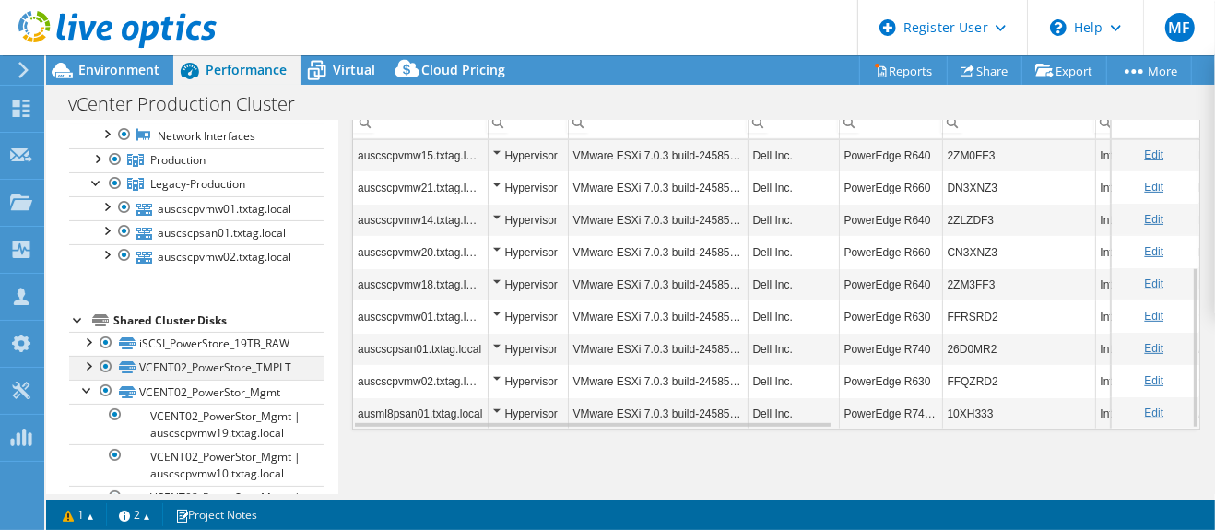
click at [84, 361] on div at bounding box center [87, 365] width 18 height 18
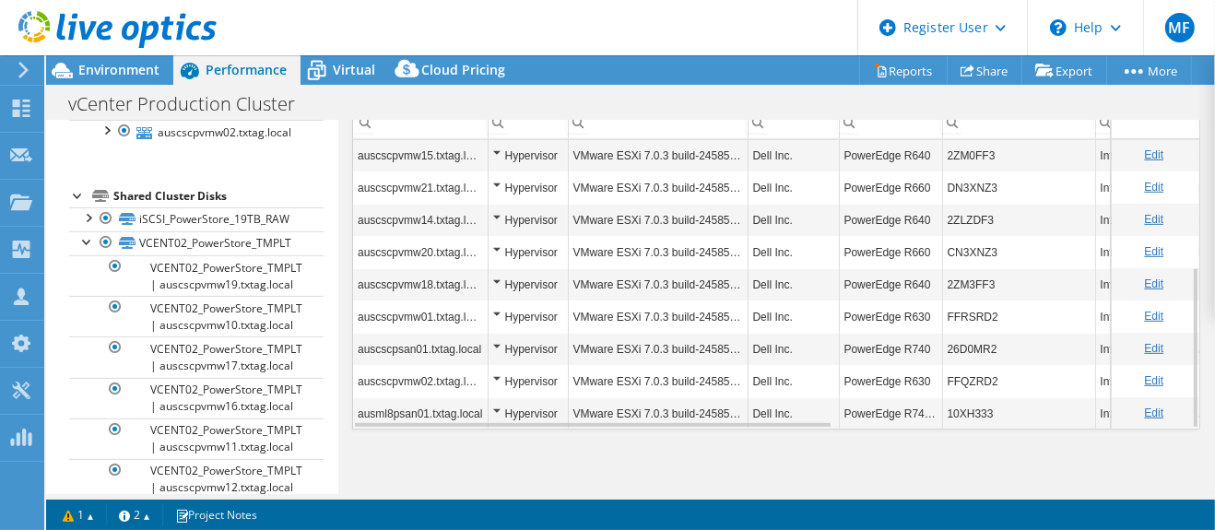
scroll to position [0, 0]
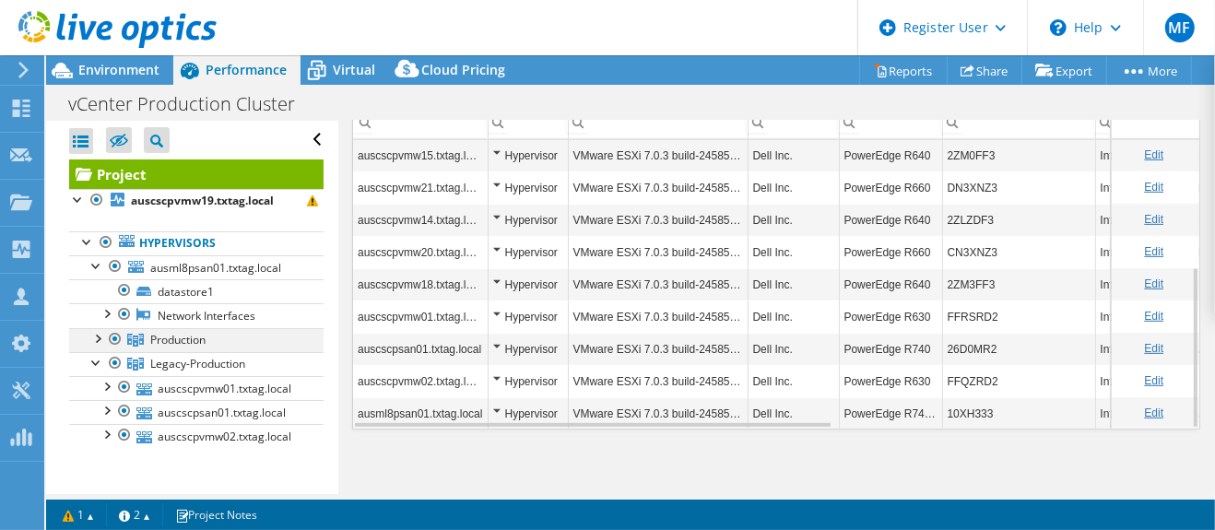
click at [101, 339] on div at bounding box center [97, 337] width 18 height 18
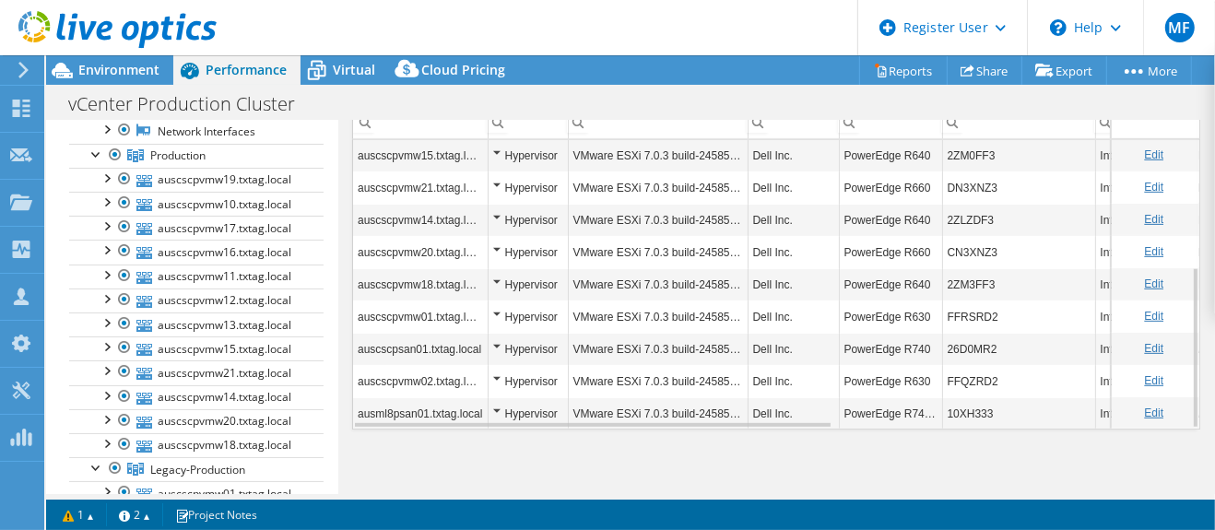
scroll to position [205, 0]
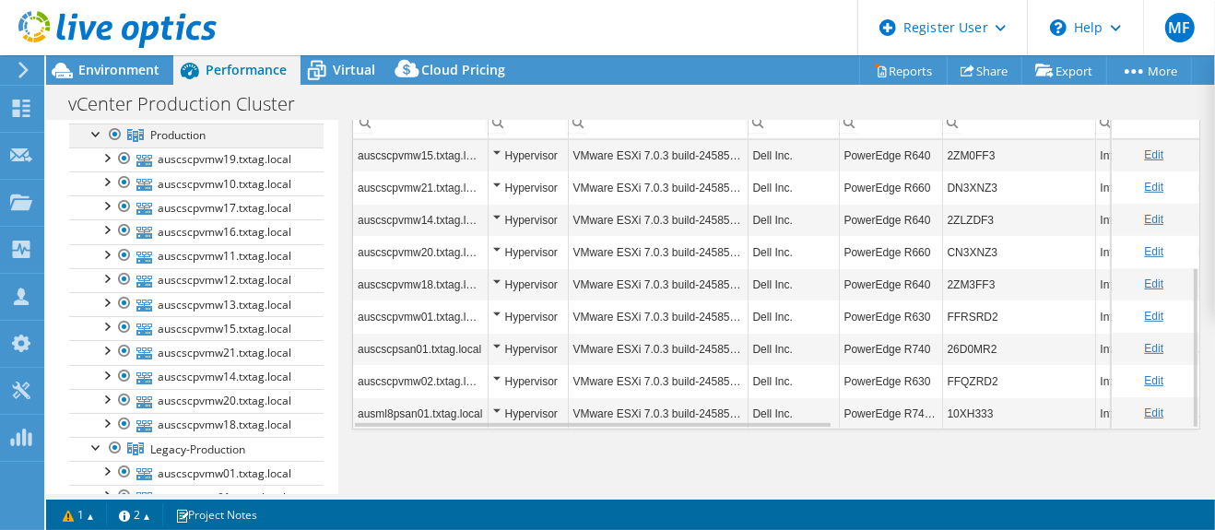
click at [94, 132] on div at bounding box center [97, 133] width 18 height 18
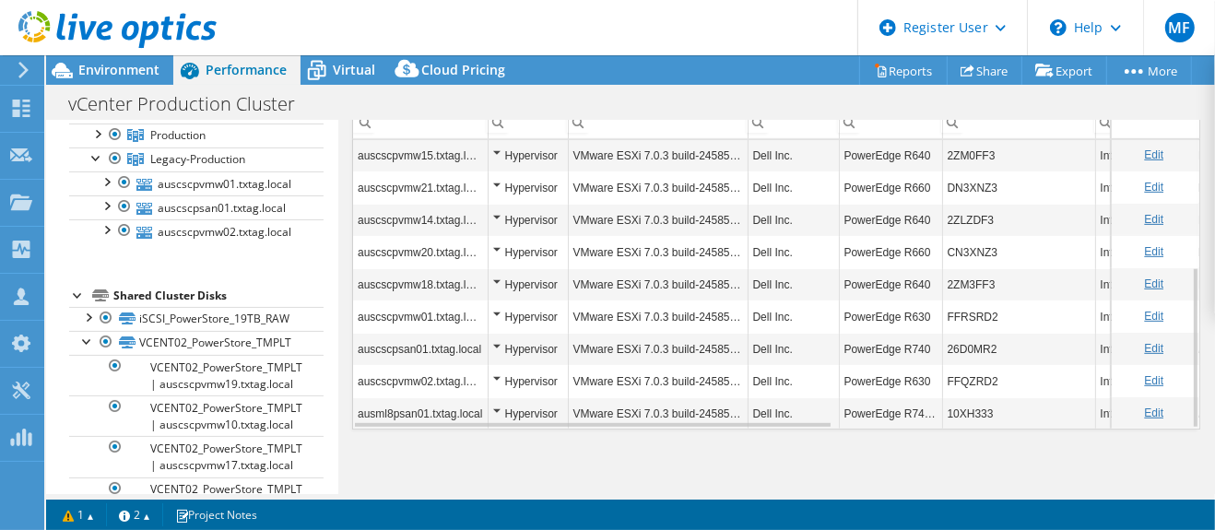
click at [81, 291] on div at bounding box center [78, 294] width 18 height 18
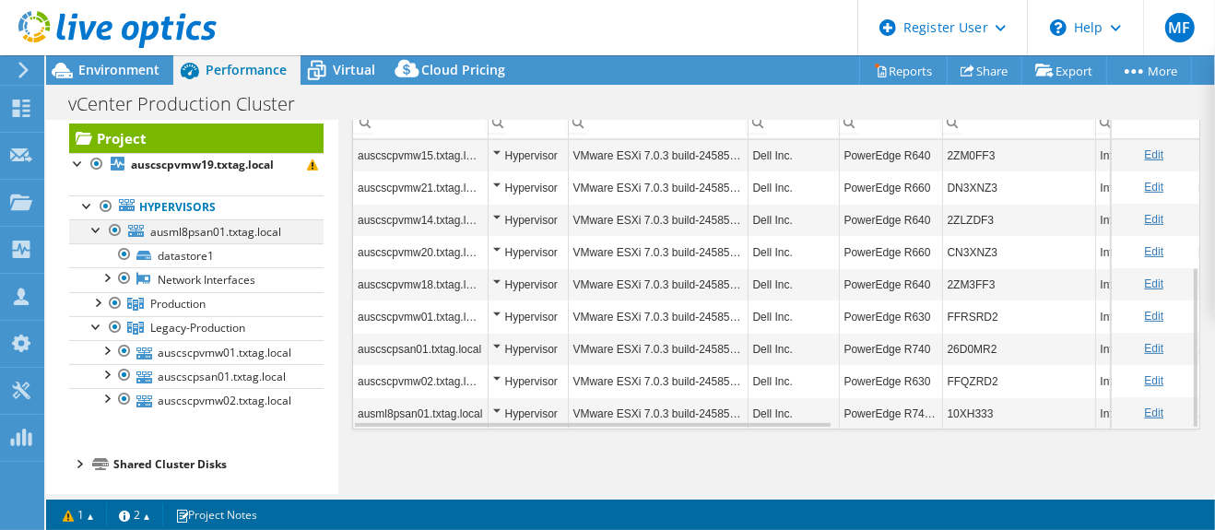
click at [115, 229] on div at bounding box center [115, 230] width 18 height 22
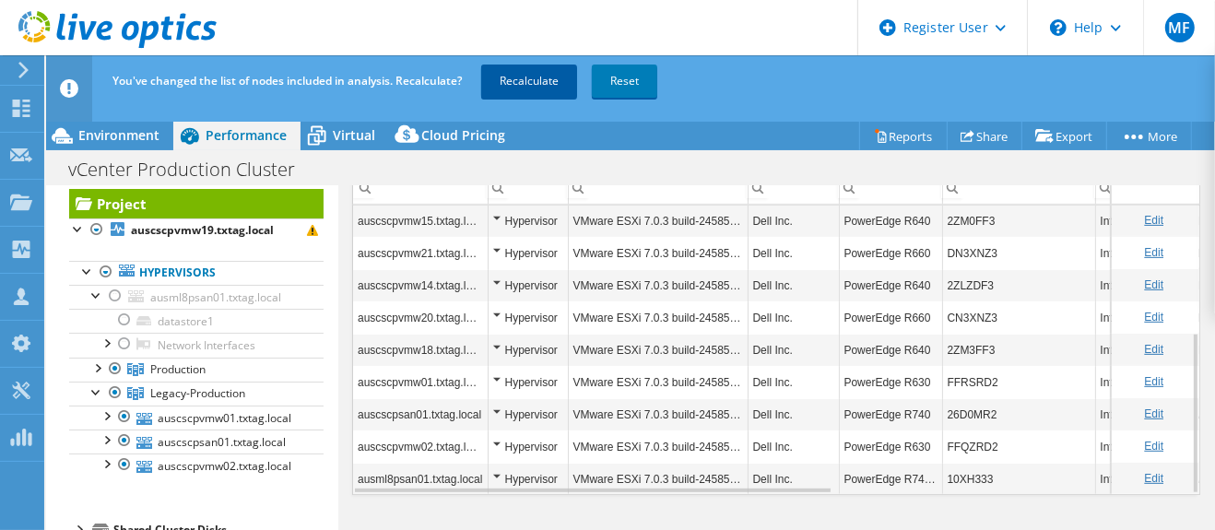
click at [547, 77] on link "Recalculate" at bounding box center [529, 81] width 96 height 33
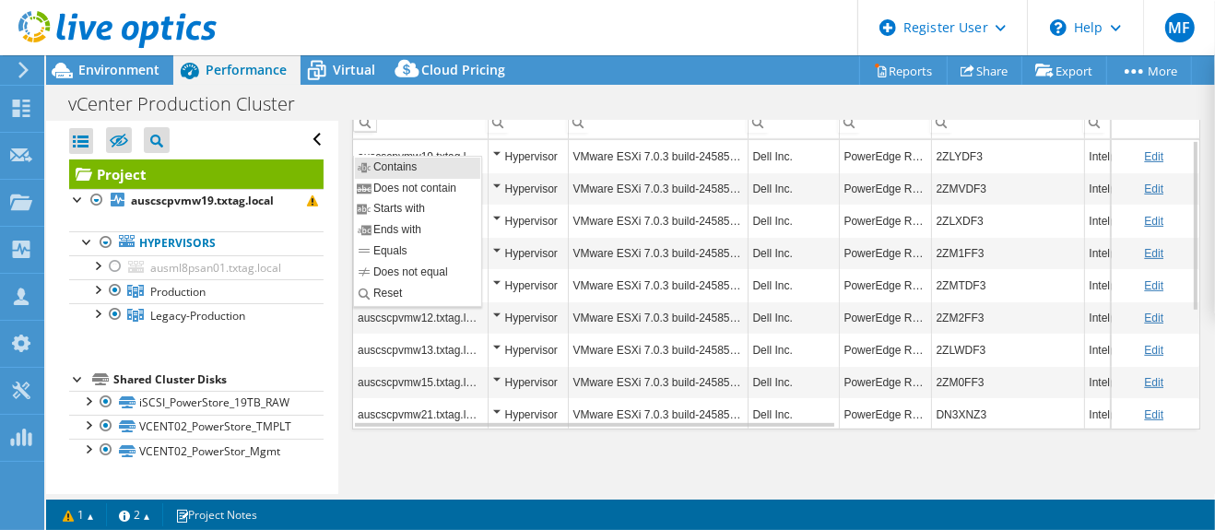
scroll to position [539, 0]
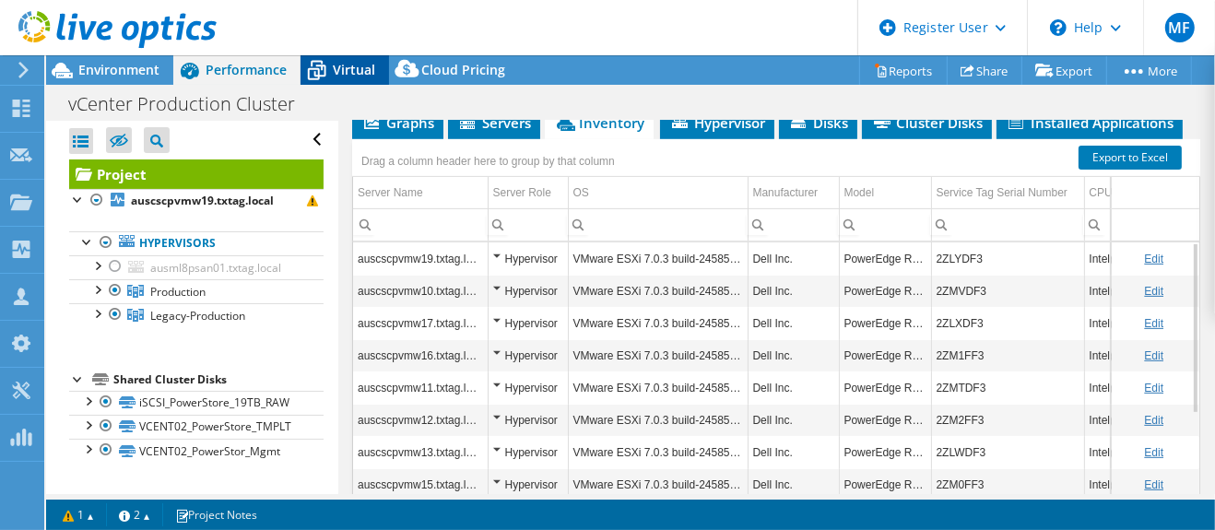
click at [349, 78] on span "Virtual" at bounding box center [354, 70] width 42 height 18
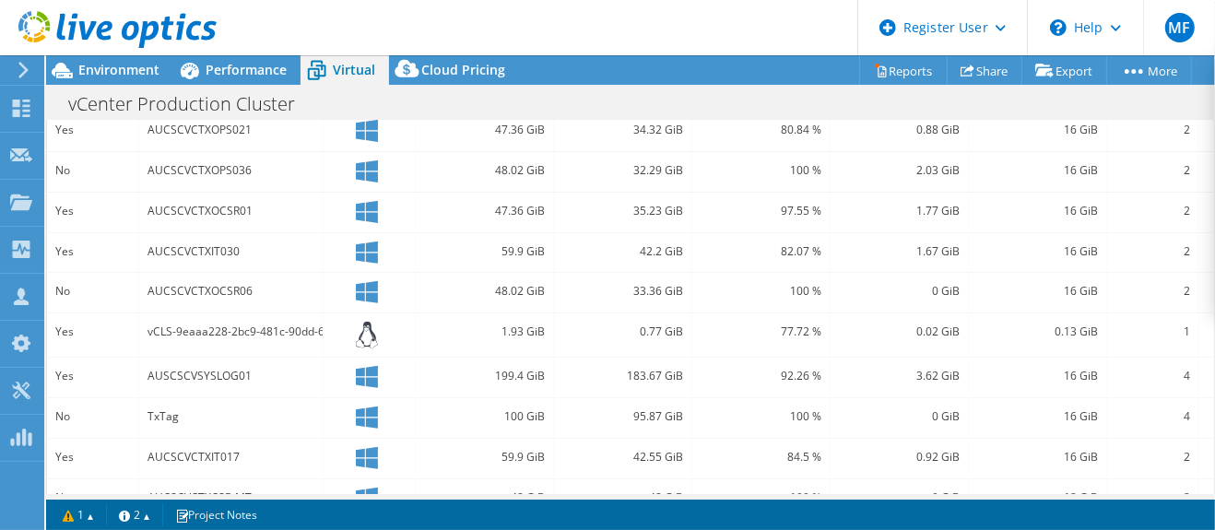
scroll to position [0, 0]
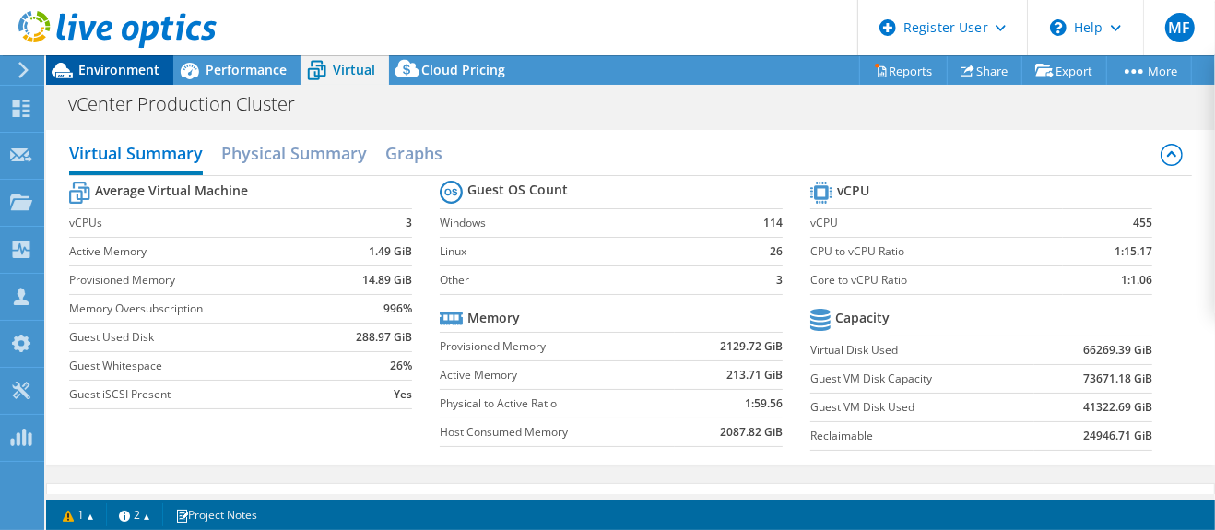
click at [98, 70] on span "Environment" at bounding box center [118, 70] width 81 height 18
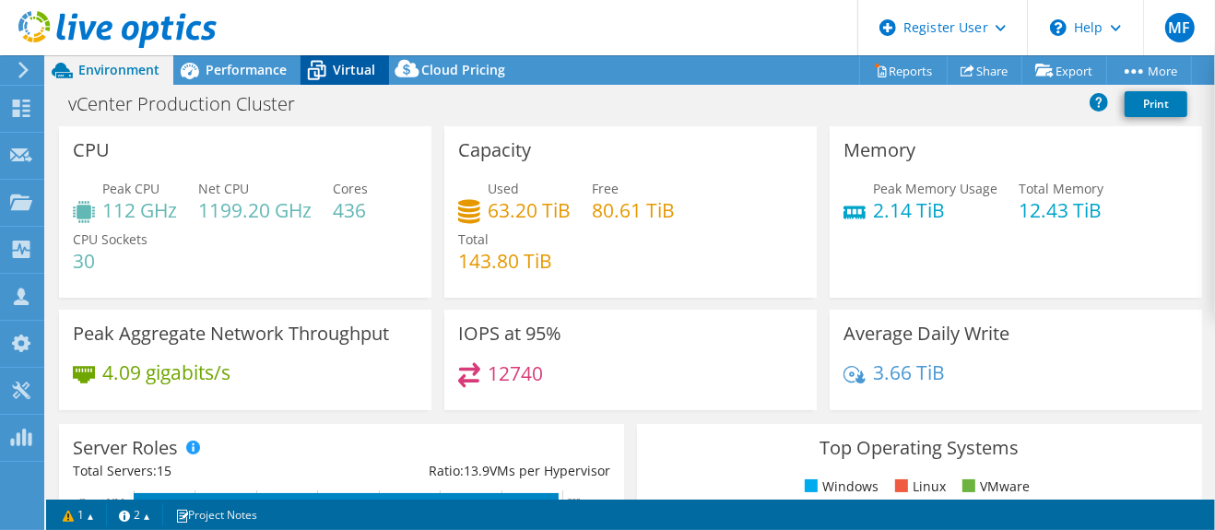
click at [354, 68] on span "Virtual" at bounding box center [354, 70] width 42 height 18
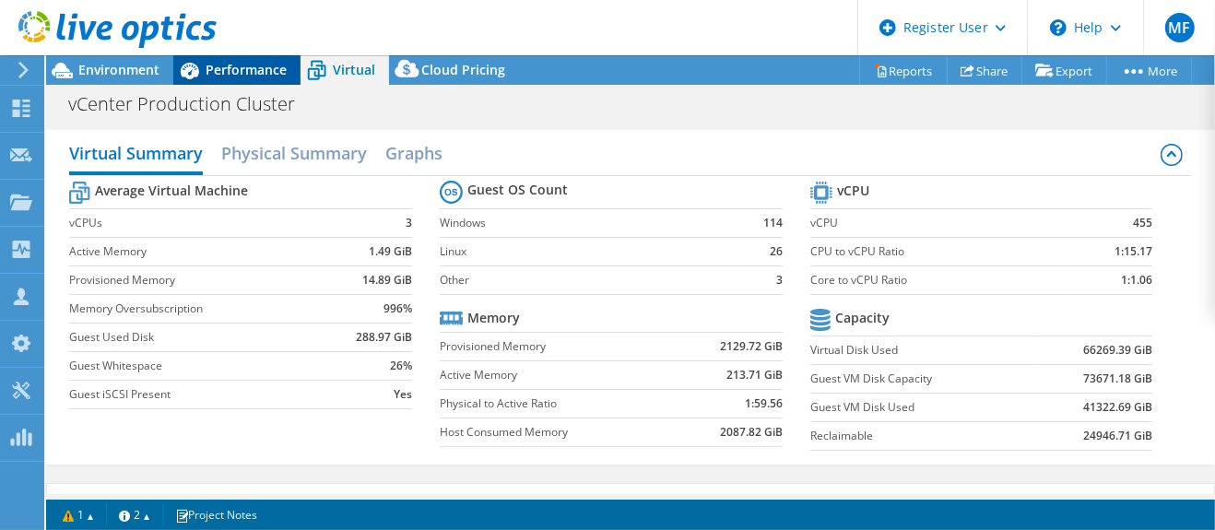
click at [208, 70] on span "Performance" at bounding box center [246, 70] width 81 height 18
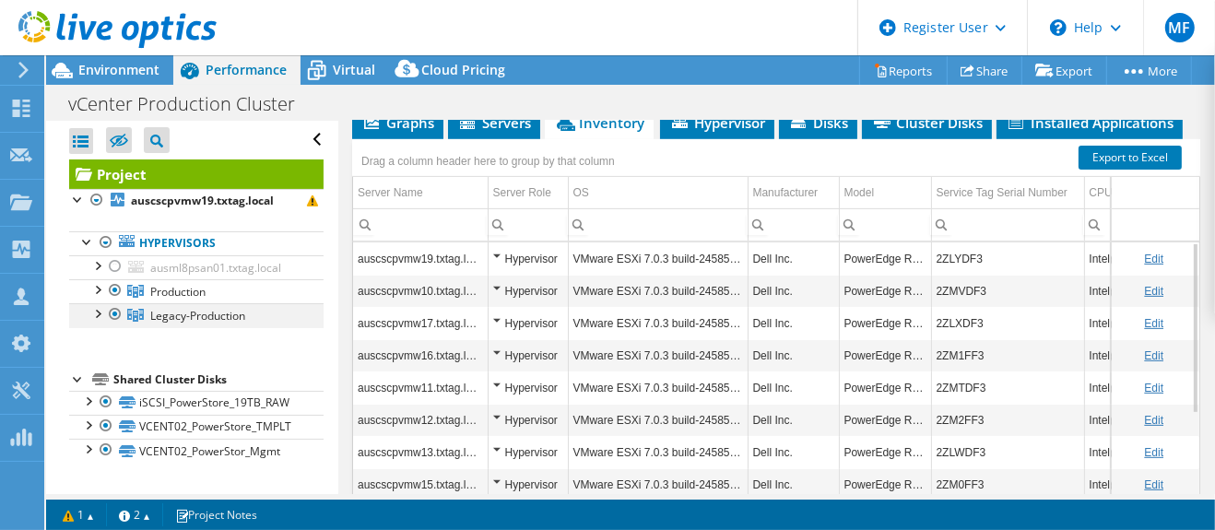
click at [92, 316] on div at bounding box center [97, 312] width 18 height 18
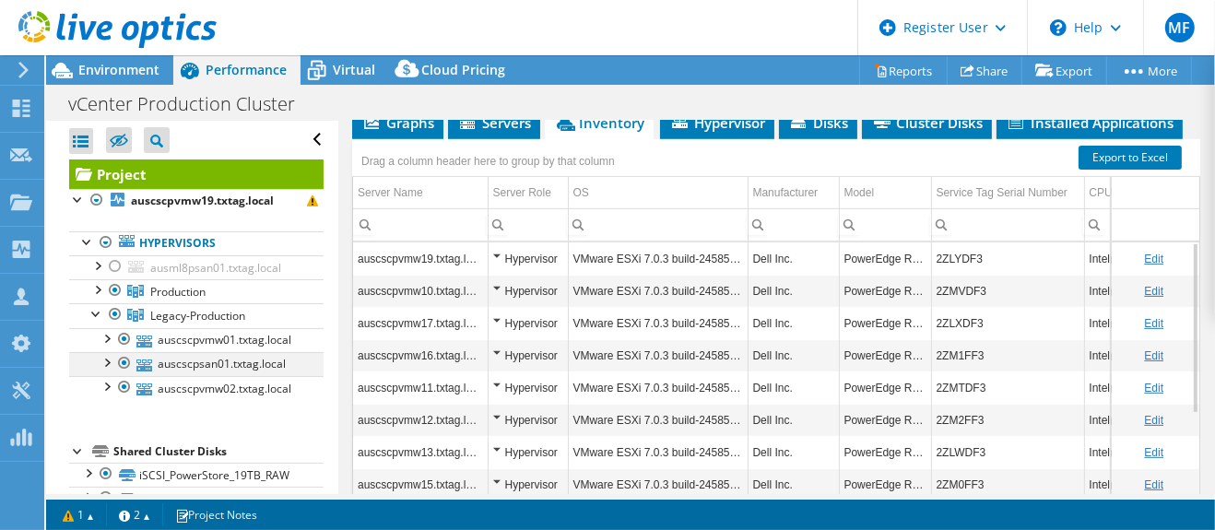
click at [108, 361] on div at bounding box center [106, 361] width 18 height 18
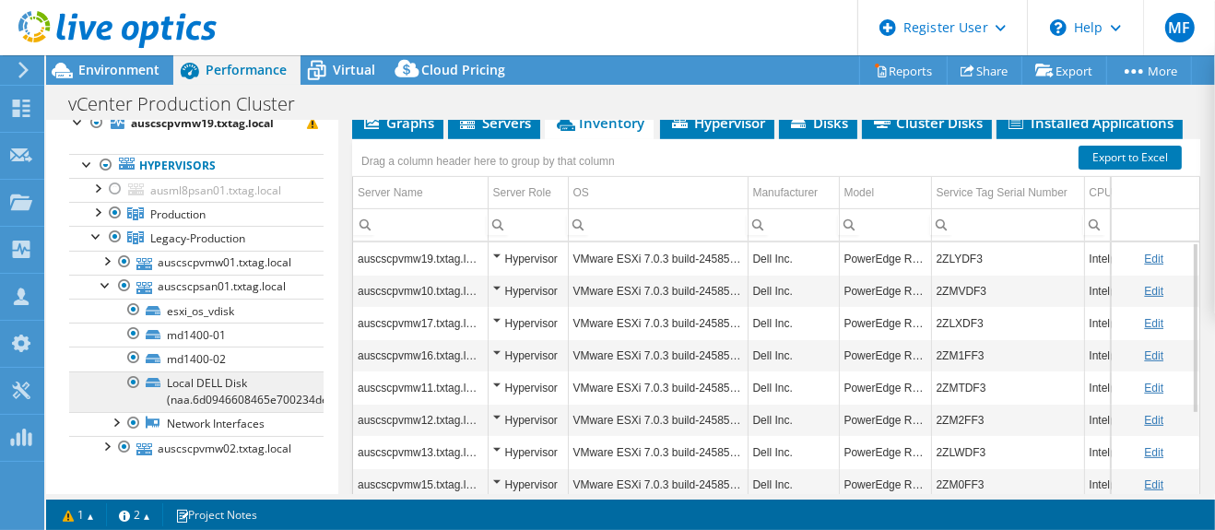
scroll to position [102, 0]
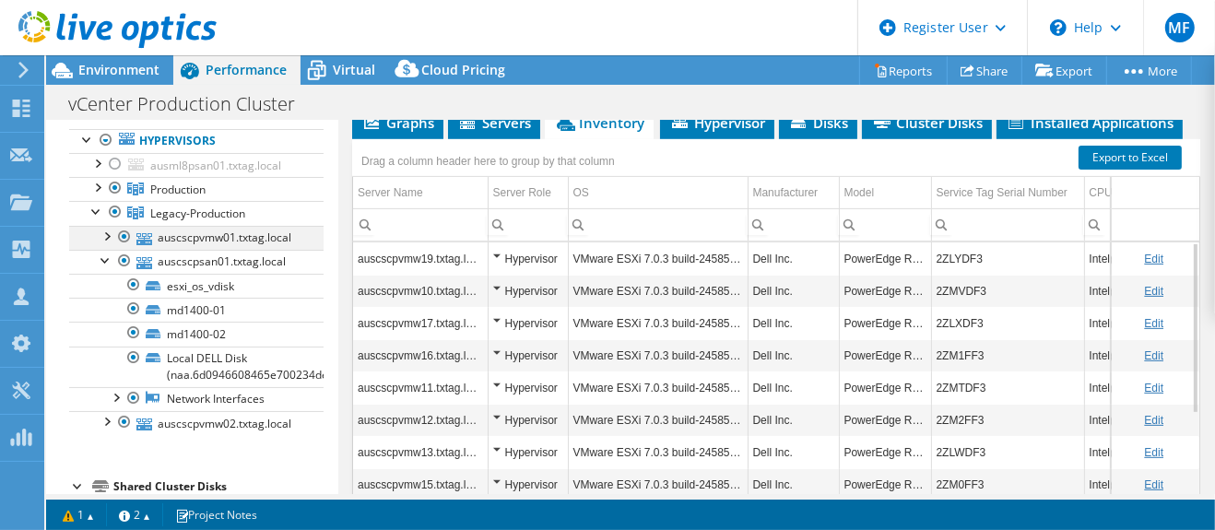
click at [108, 234] on div at bounding box center [106, 235] width 18 height 18
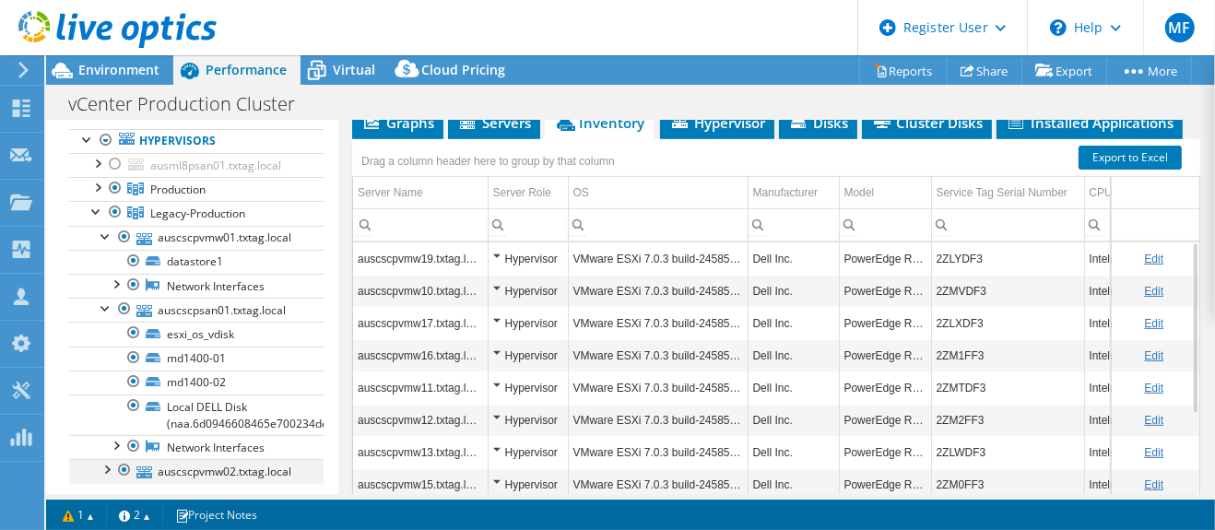
click at [108, 466] on div at bounding box center [106, 468] width 18 height 18
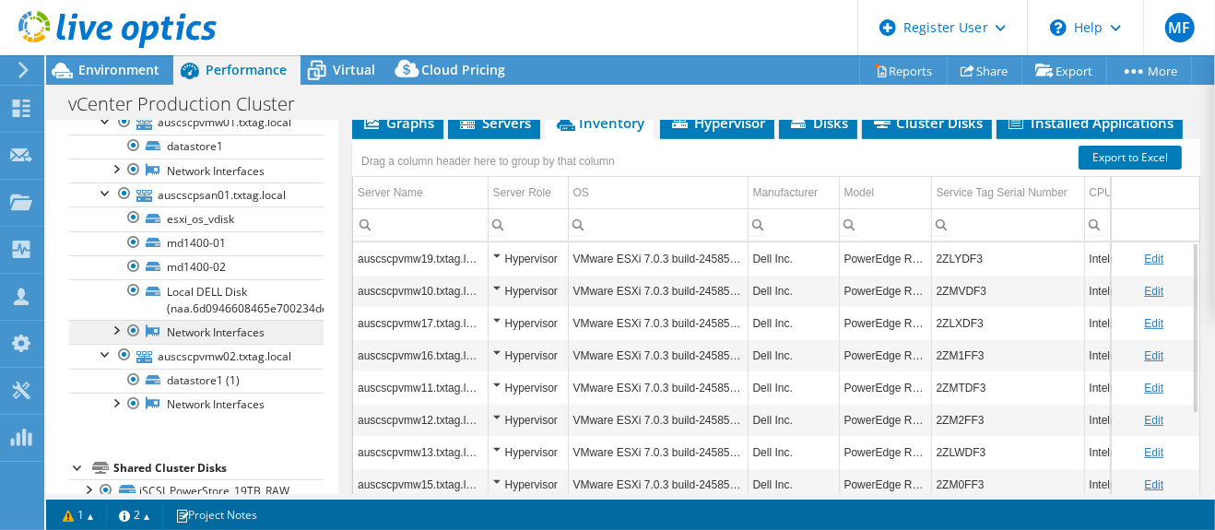
scroll to position [189, 0]
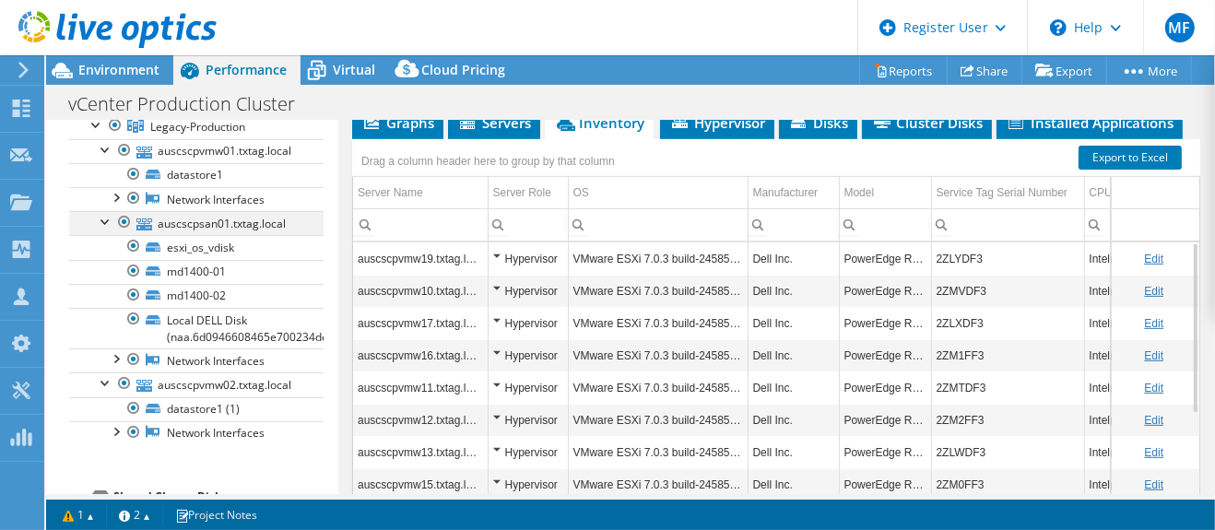
click at [121, 217] on div at bounding box center [124, 222] width 18 height 22
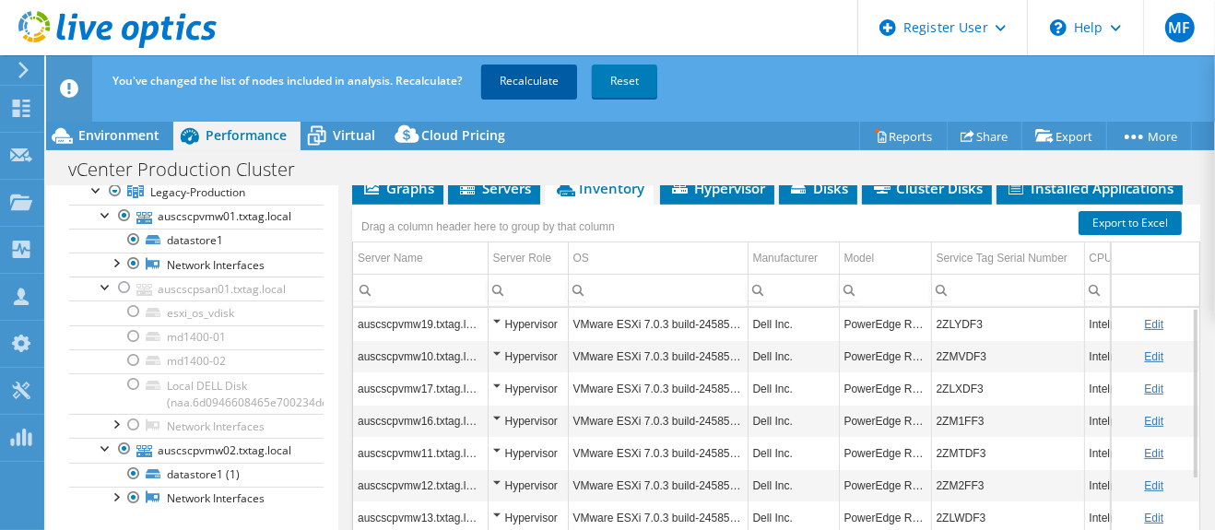
click at [541, 79] on link "Recalculate" at bounding box center [529, 81] width 96 height 33
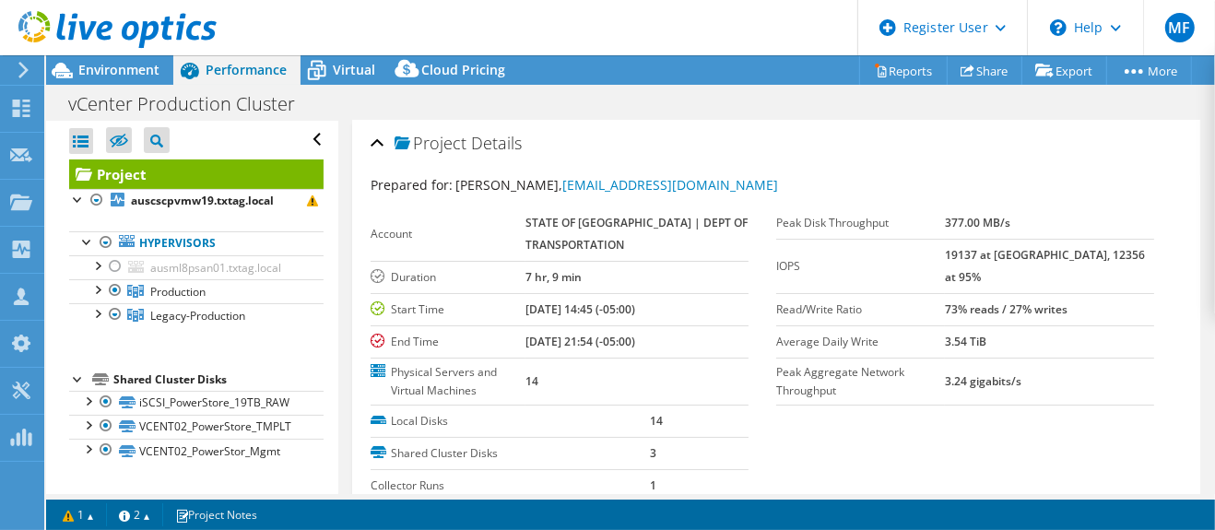
scroll to position [0, 0]
click at [132, 68] on span "Environment" at bounding box center [118, 70] width 81 height 18
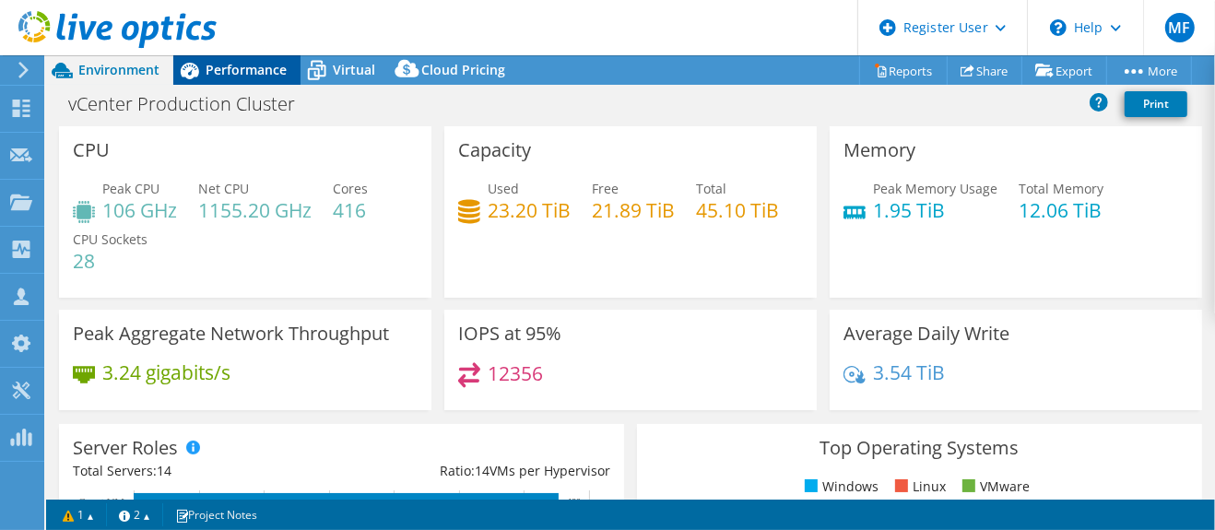
click at [249, 74] on span "Performance" at bounding box center [246, 70] width 81 height 18
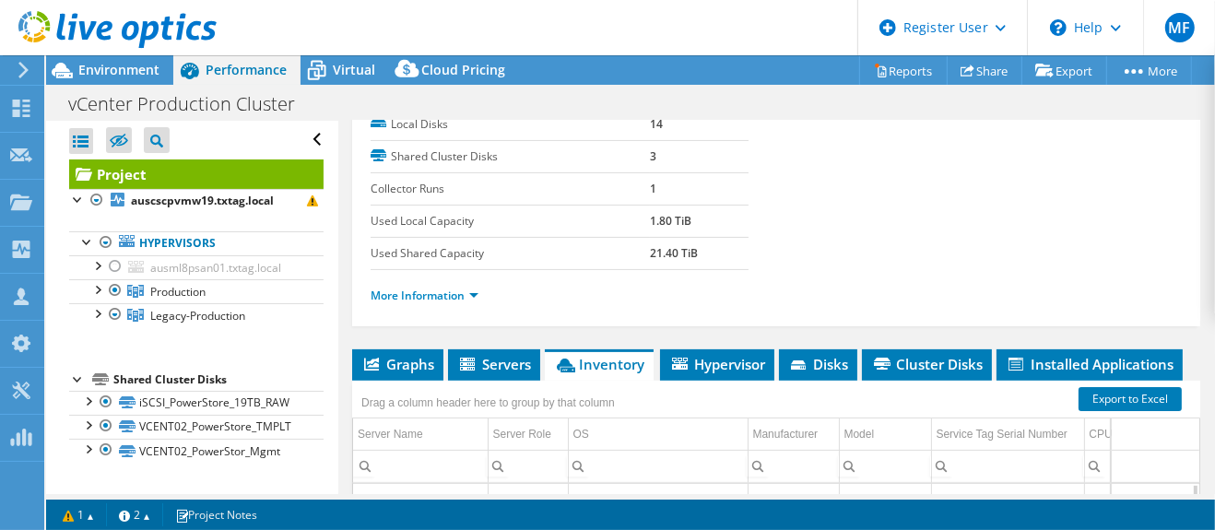
scroll to position [307, 0]
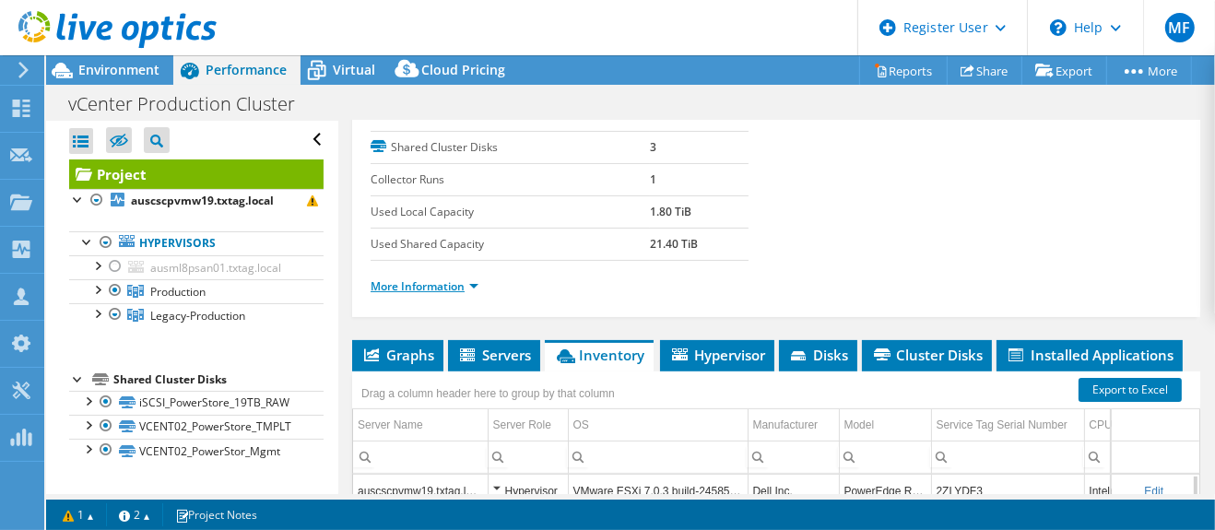
click at [464, 288] on link "More Information" at bounding box center [425, 286] width 108 height 16
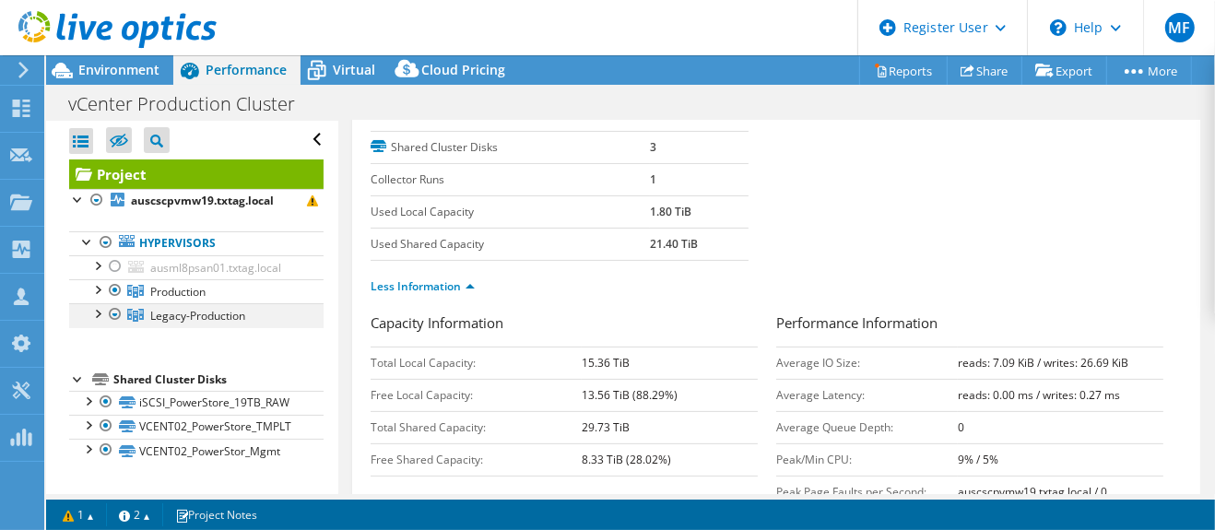
click at [94, 313] on div at bounding box center [97, 312] width 18 height 18
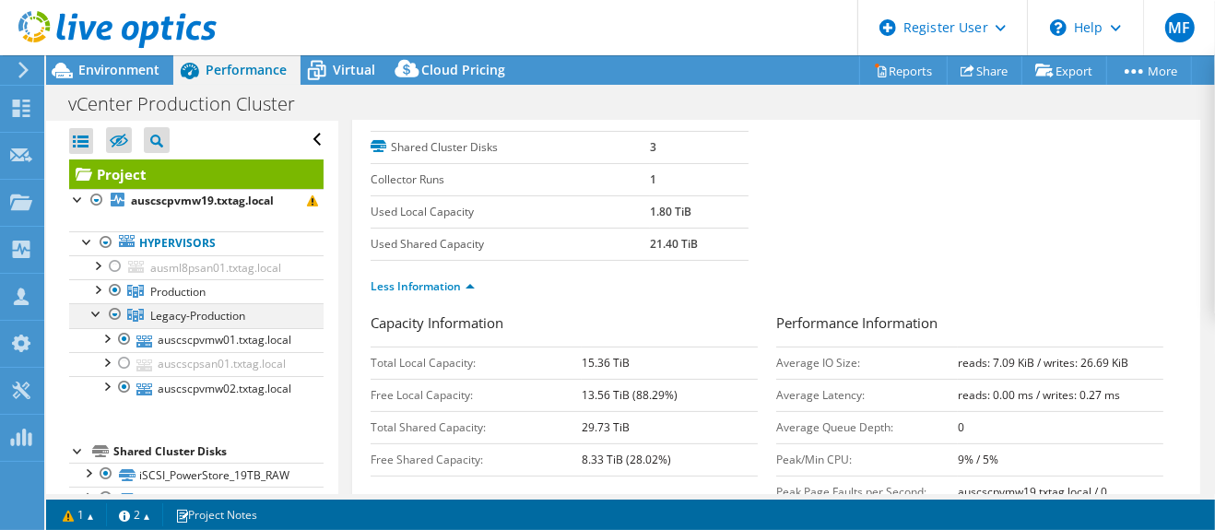
click at [114, 314] on div at bounding box center [115, 314] width 18 height 22
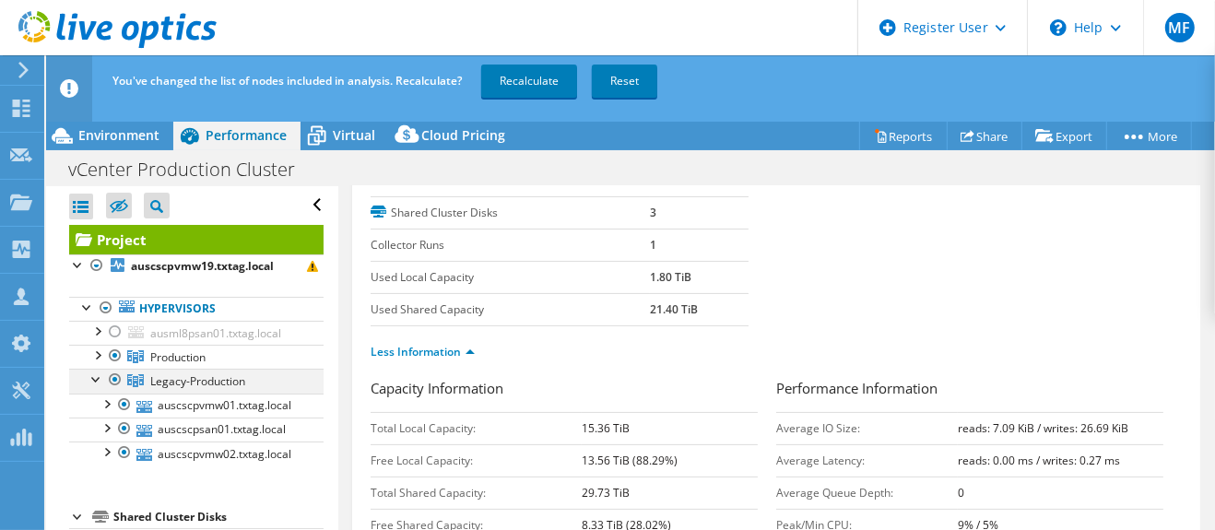
click at [114, 378] on div at bounding box center [115, 380] width 18 height 22
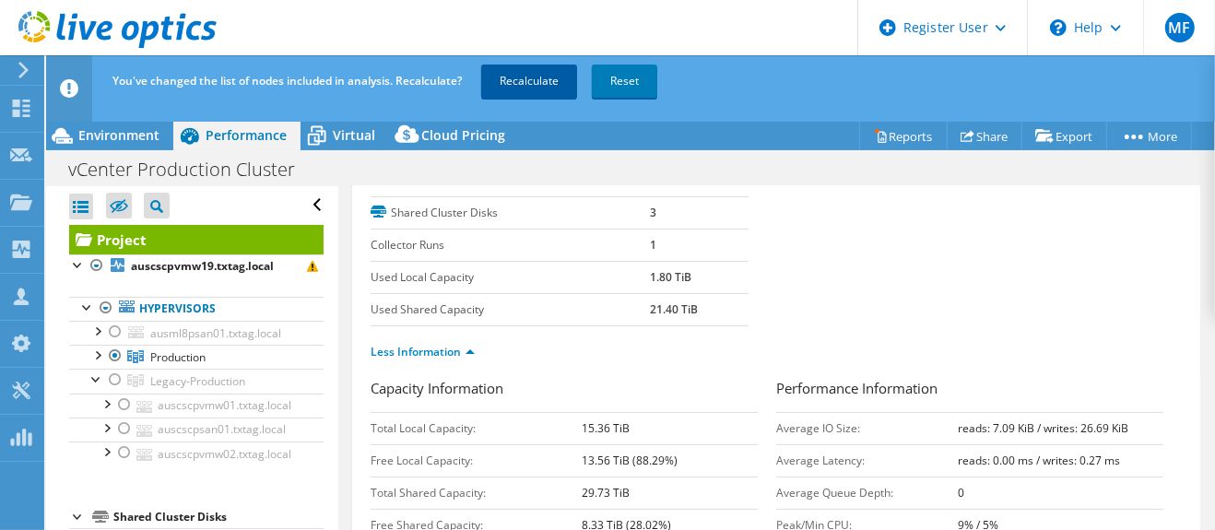
click at [540, 76] on link "Recalculate" at bounding box center [529, 81] width 96 height 33
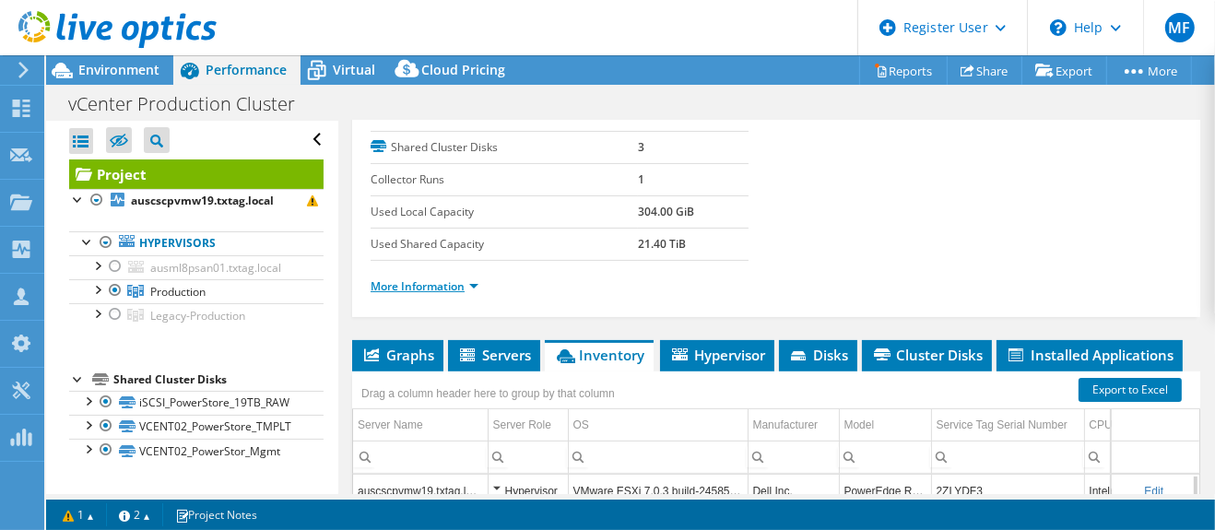
click at [436, 283] on link "More Information" at bounding box center [425, 286] width 108 height 16
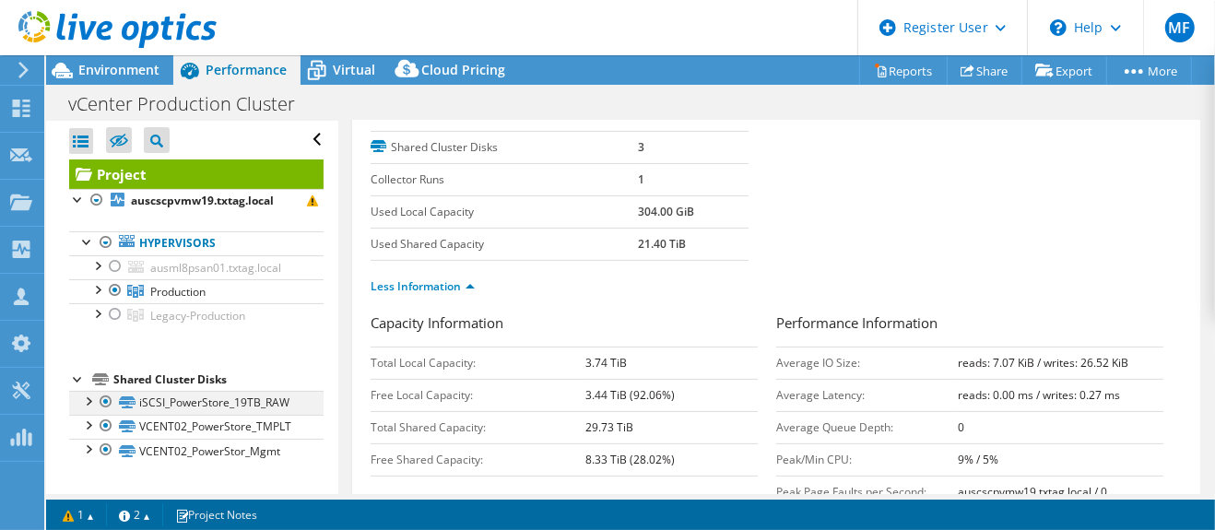
click at [84, 398] on div at bounding box center [87, 400] width 18 height 18
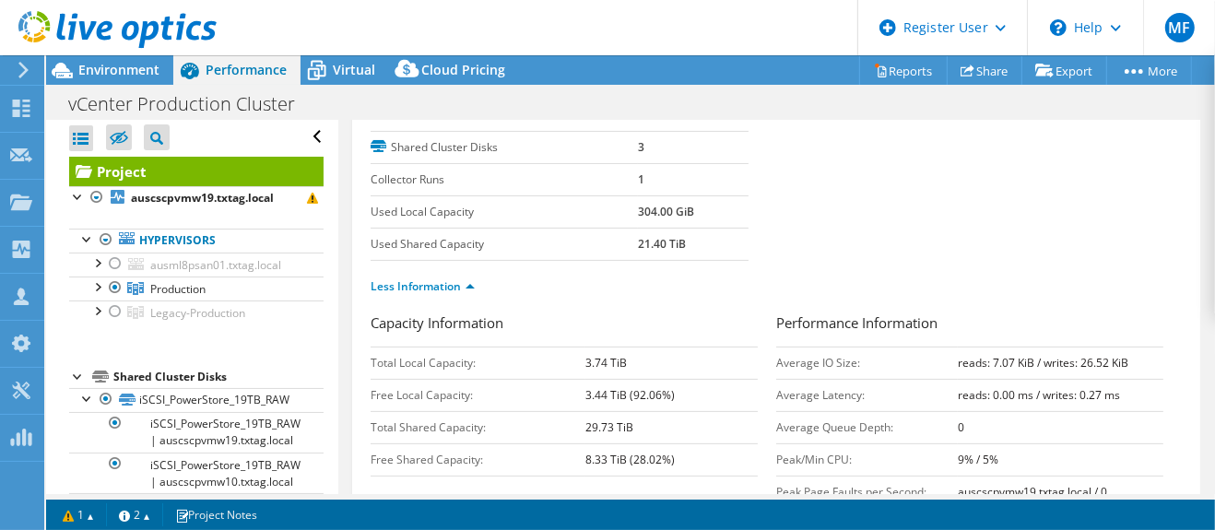
scroll to position [0, 0]
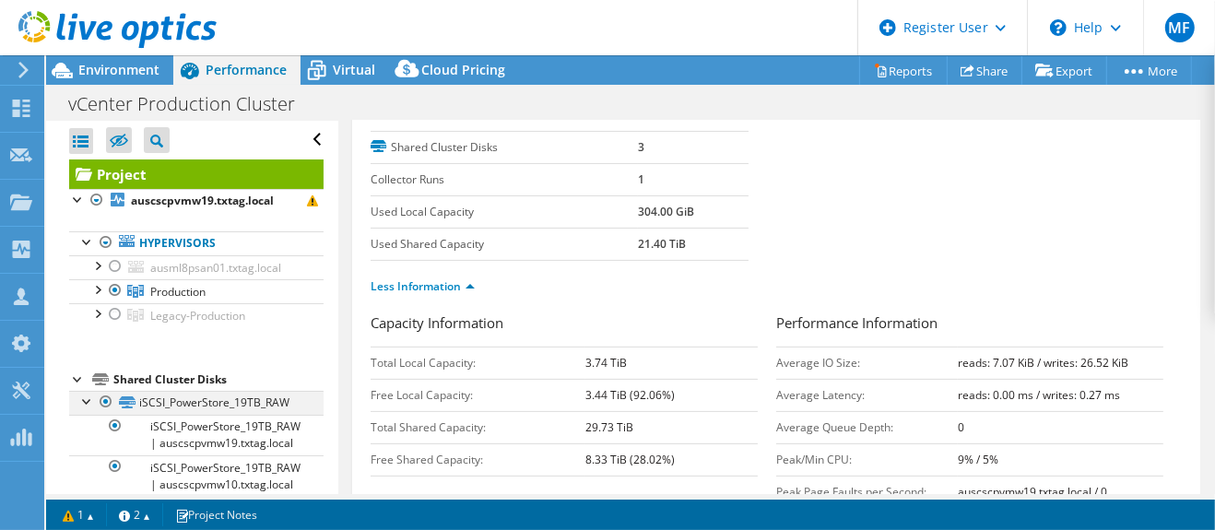
click at [102, 397] on div at bounding box center [106, 402] width 18 height 22
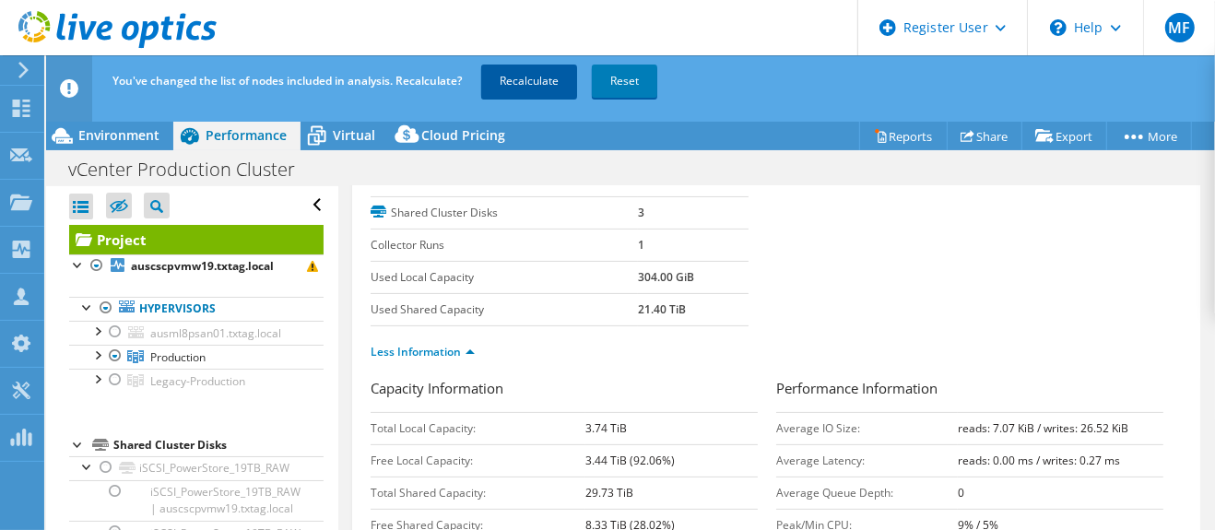
click at [519, 77] on link "Recalculate" at bounding box center [529, 81] width 96 height 33
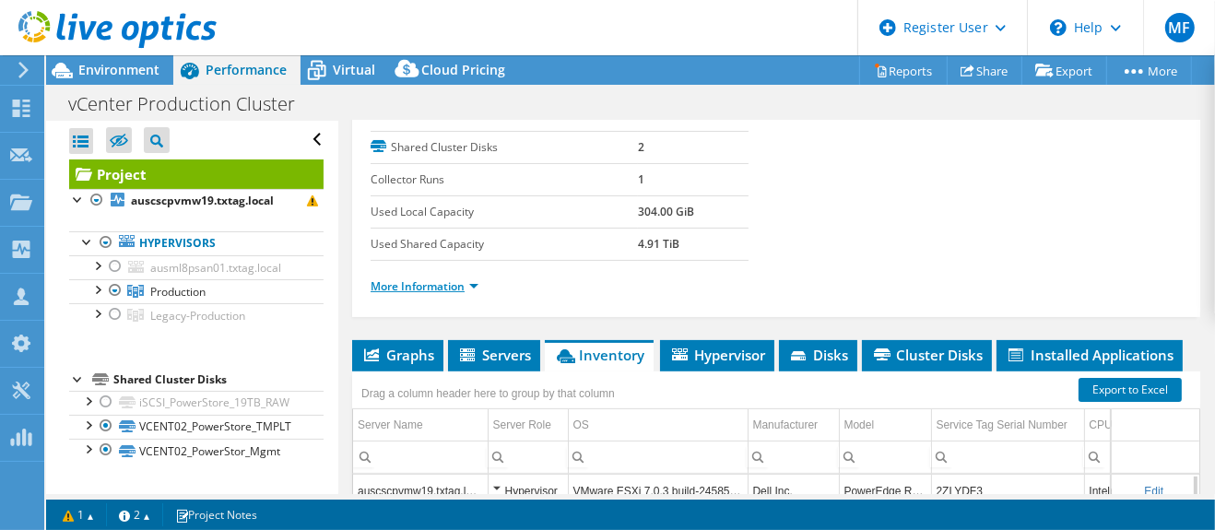
click at [431, 283] on link "More Information" at bounding box center [425, 286] width 108 height 16
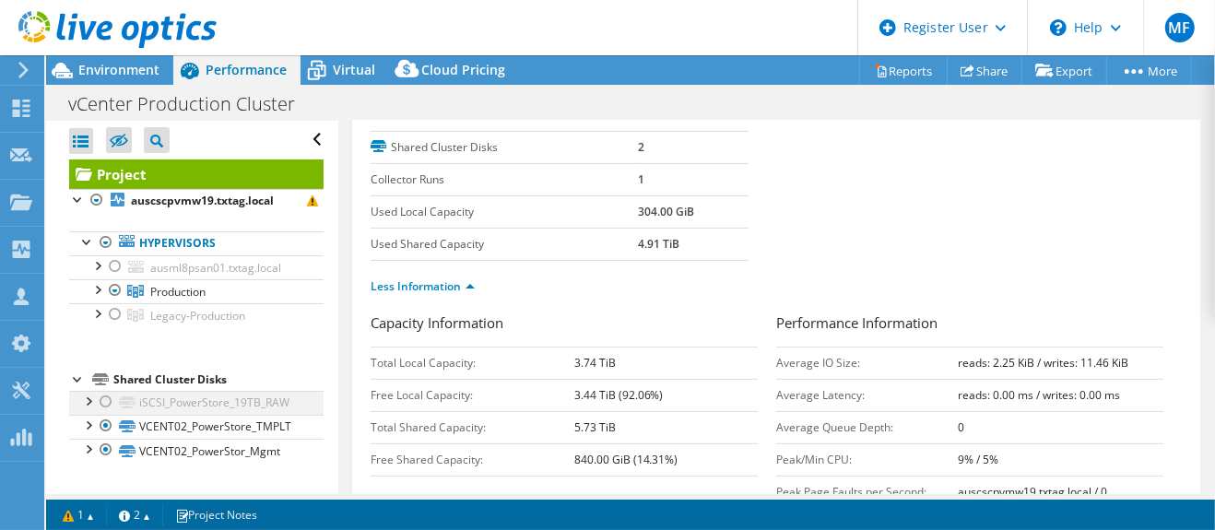
click at [101, 401] on div at bounding box center [106, 402] width 18 height 22
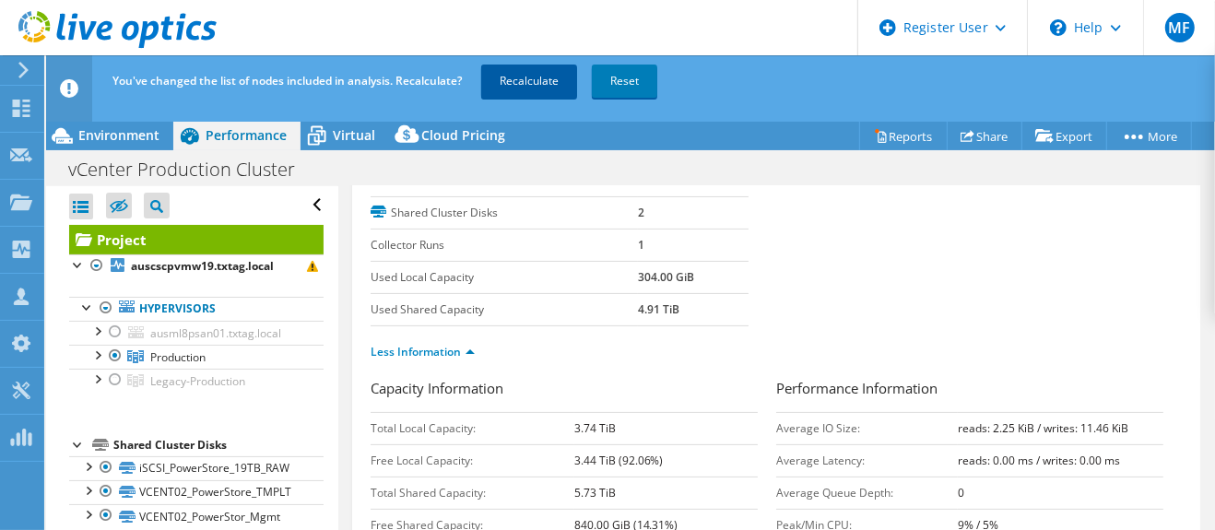
click at [523, 85] on link "Recalculate" at bounding box center [529, 81] width 96 height 33
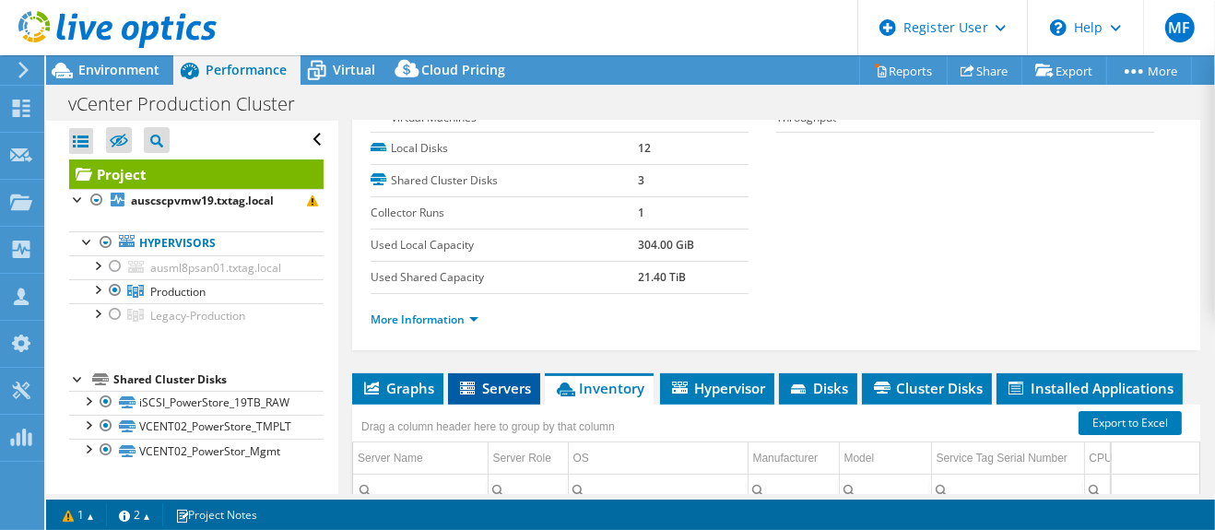
scroll to position [231, 0]
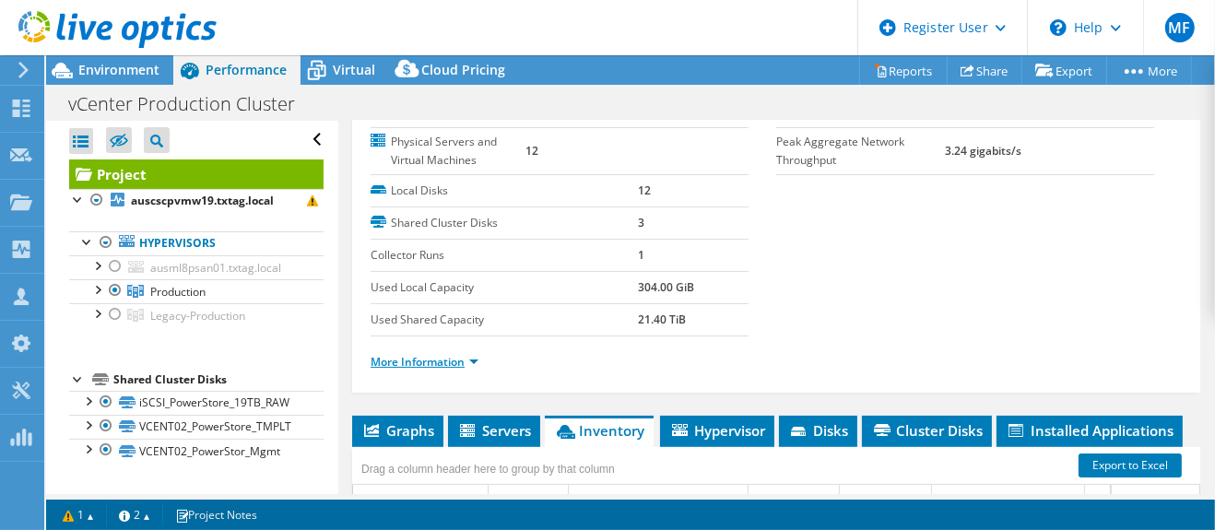
click at [419, 360] on link "More Information" at bounding box center [425, 362] width 108 height 16
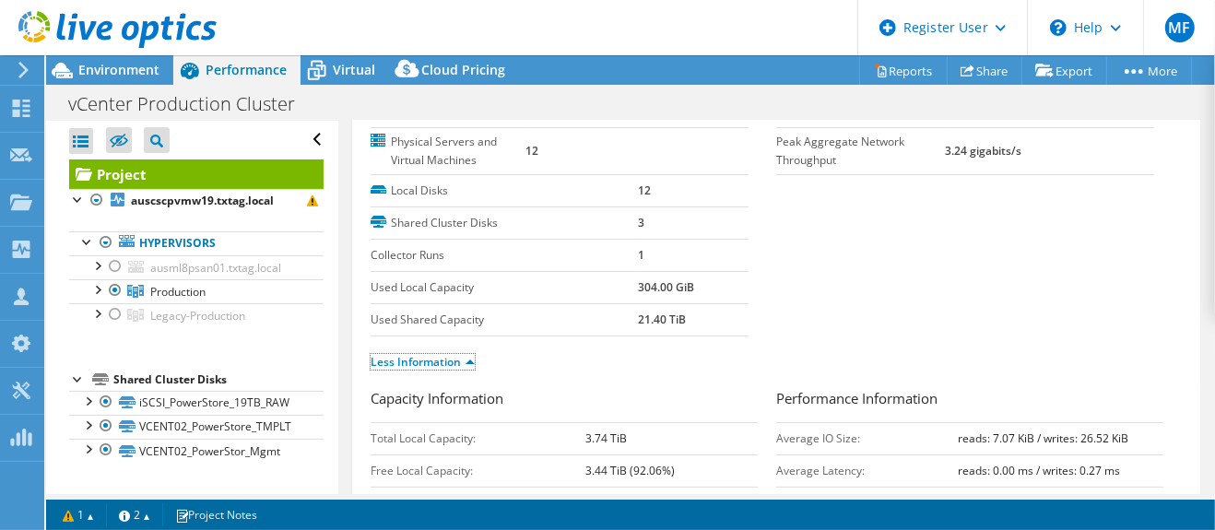
scroll to position [0, 0]
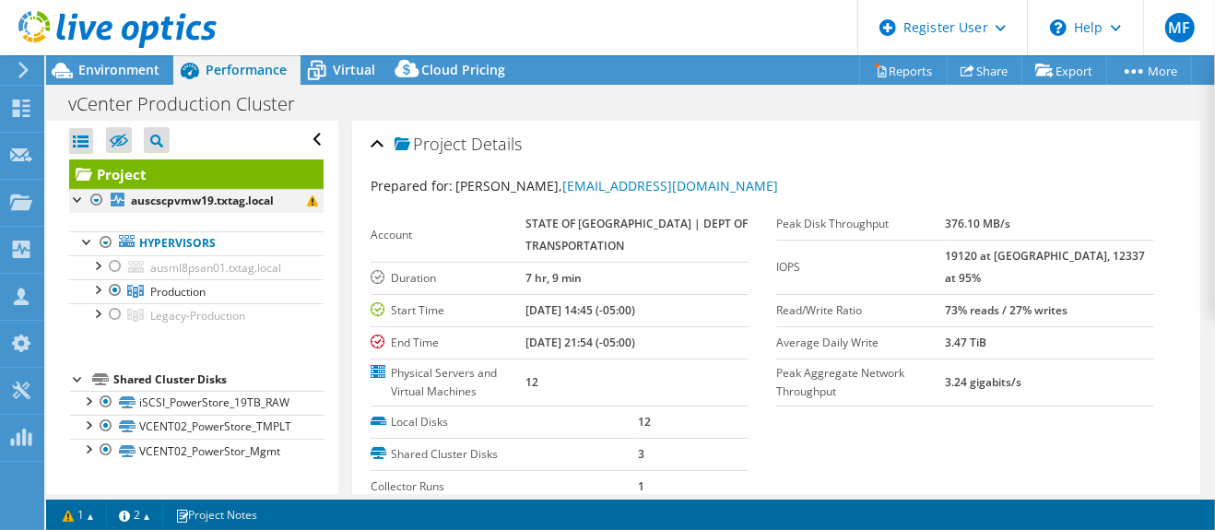
click at [95, 197] on div at bounding box center [97, 200] width 18 height 22
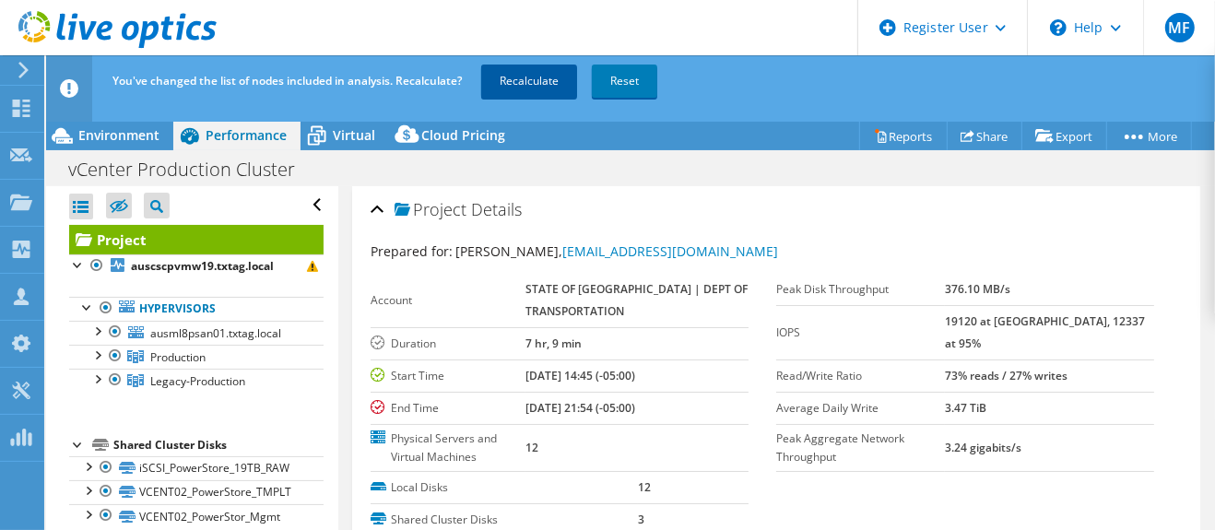
click at [549, 86] on link "Recalculate" at bounding box center [529, 81] width 96 height 33
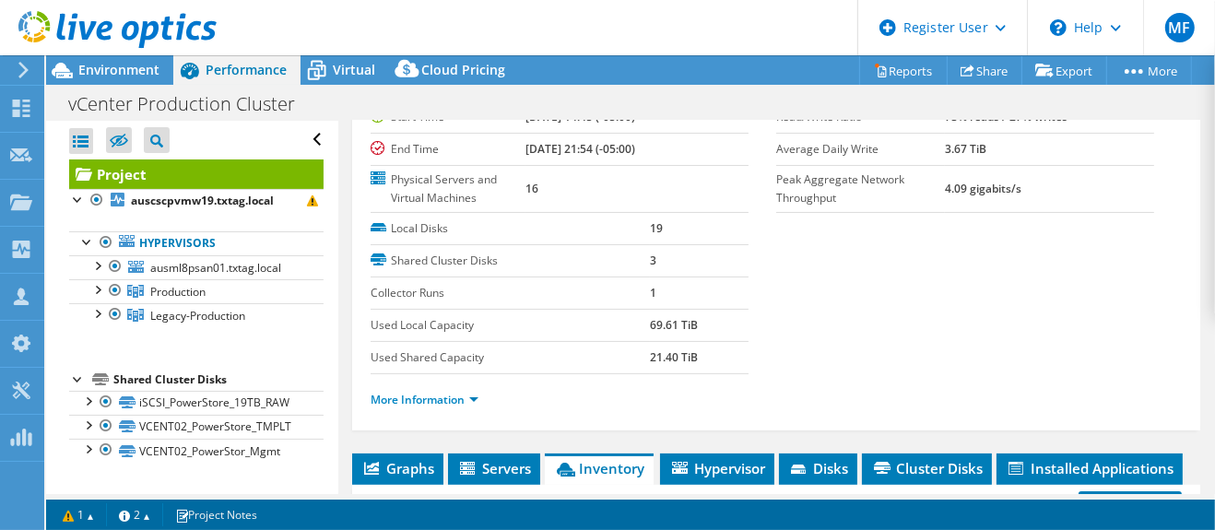
scroll to position [205, 0]
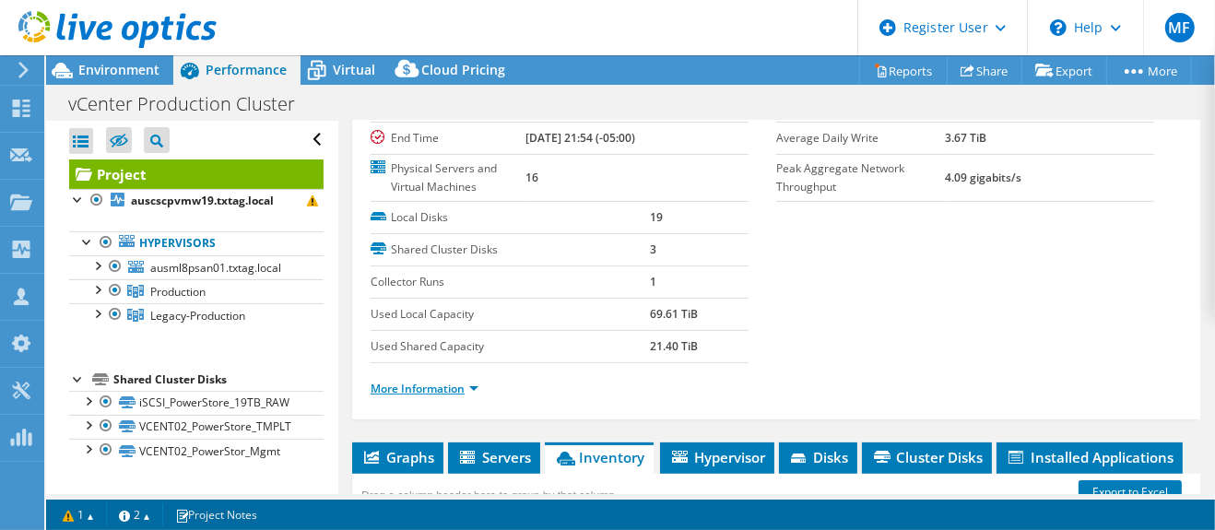
click at [448, 386] on link "More Information" at bounding box center [425, 389] width 108 height 16
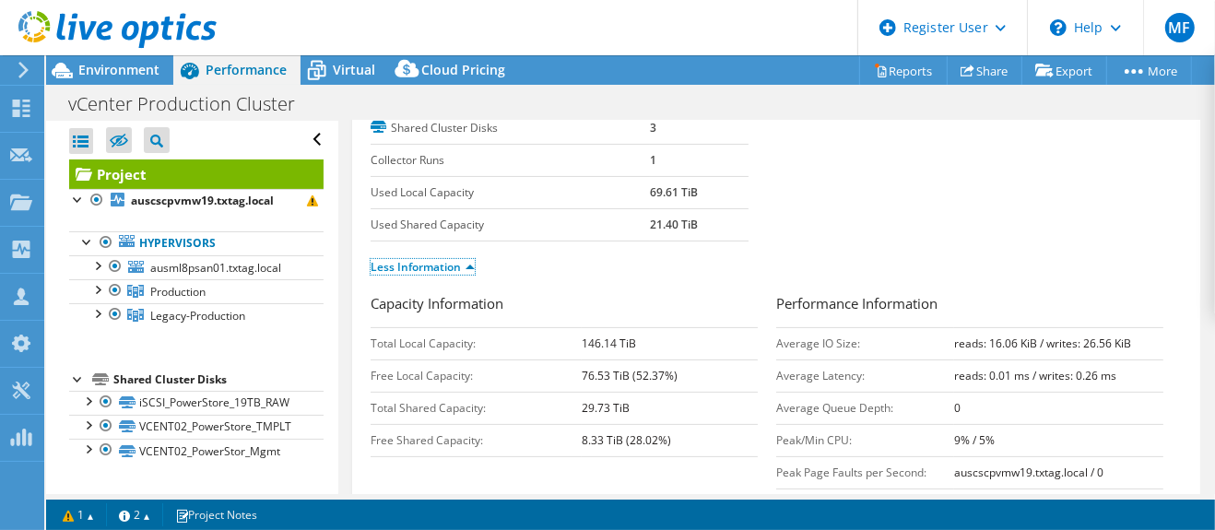
scroll to position [307, 0]
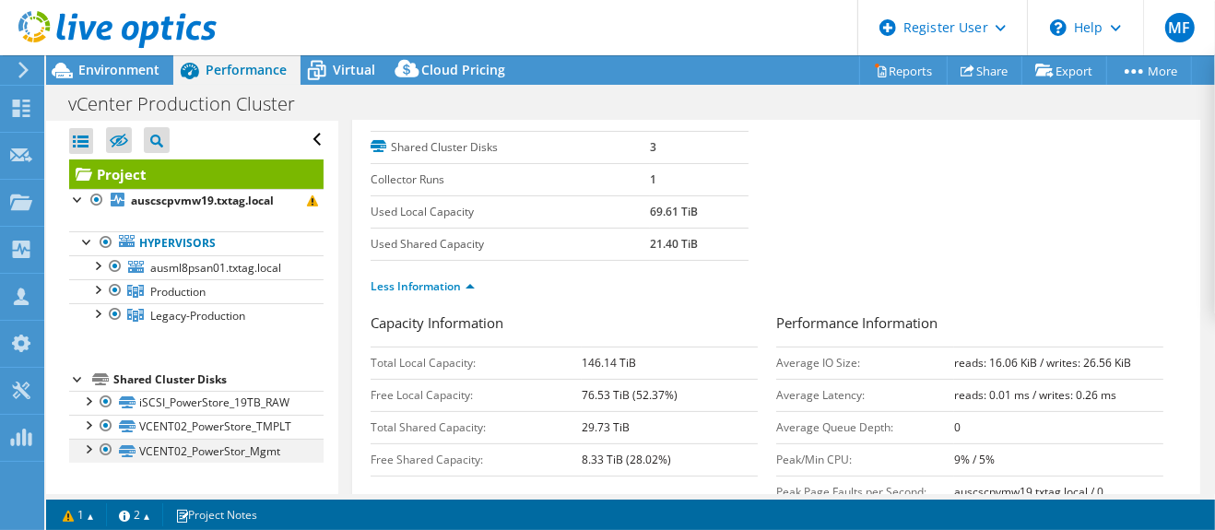
click at [89, 448] on div at bounding box center [87, 448] width 18 height 18
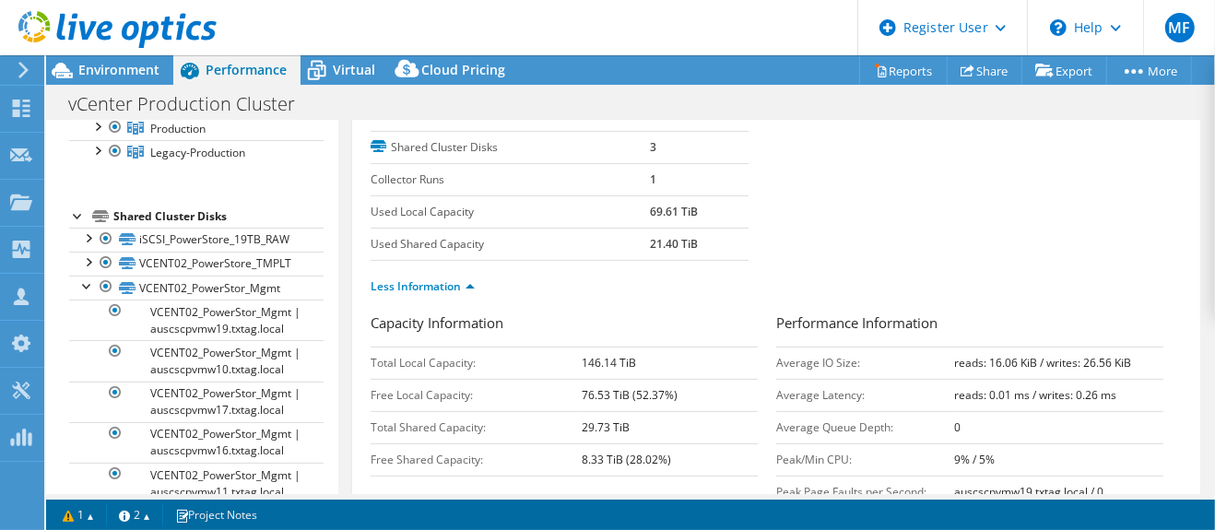
scroll to position [160, 0]
click at [86, 288] on div at bounding box center [87, 287] width 18 height 18
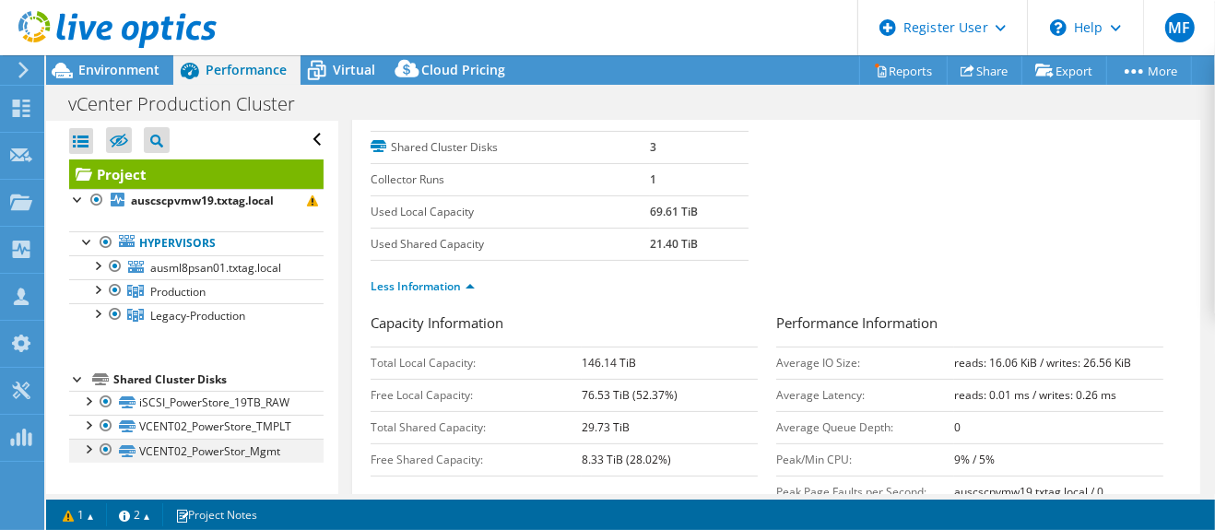
scroll to position [0, 0]
click at [336, 70] on span "Virtual" at bounding box center [354, 70] width 42 height 18
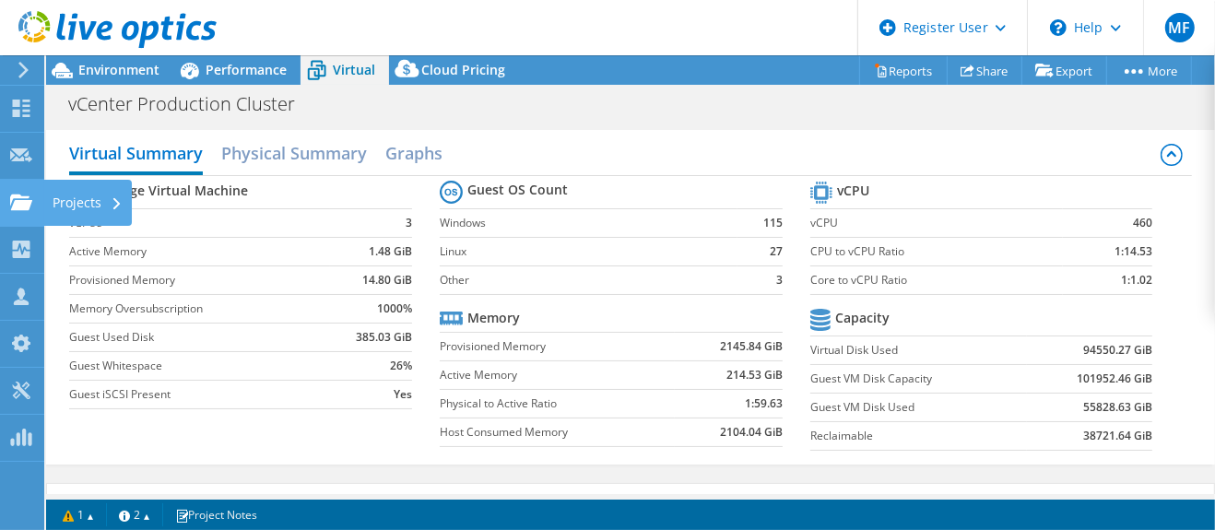
click at [16, 197] on use at bounding box center [21, 202] width 22 height 16
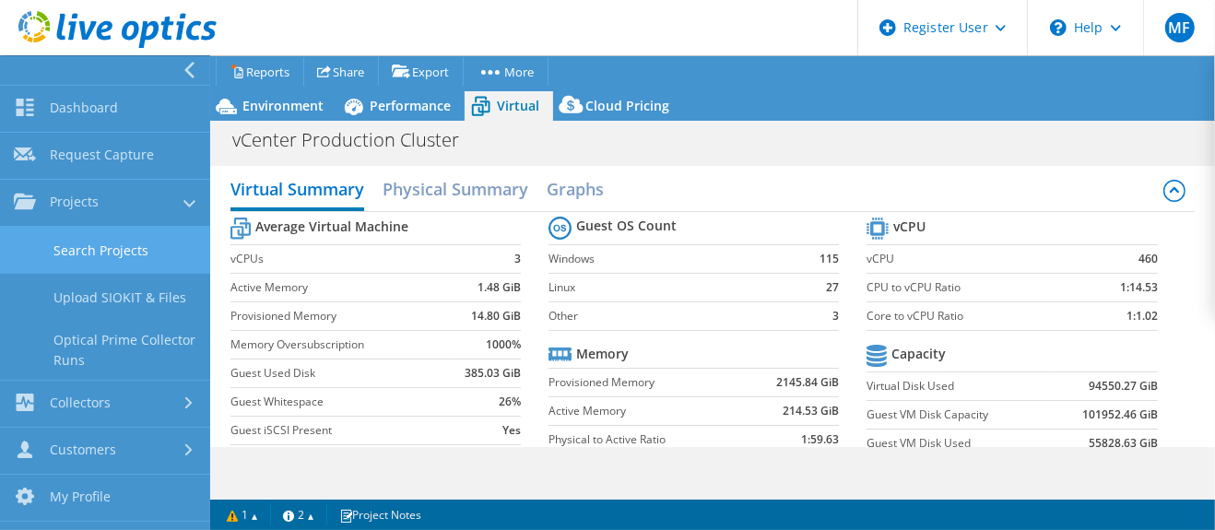
click at [113, 249] on link "Search Projects" at bounding box center [105, 250] width 210 height 47
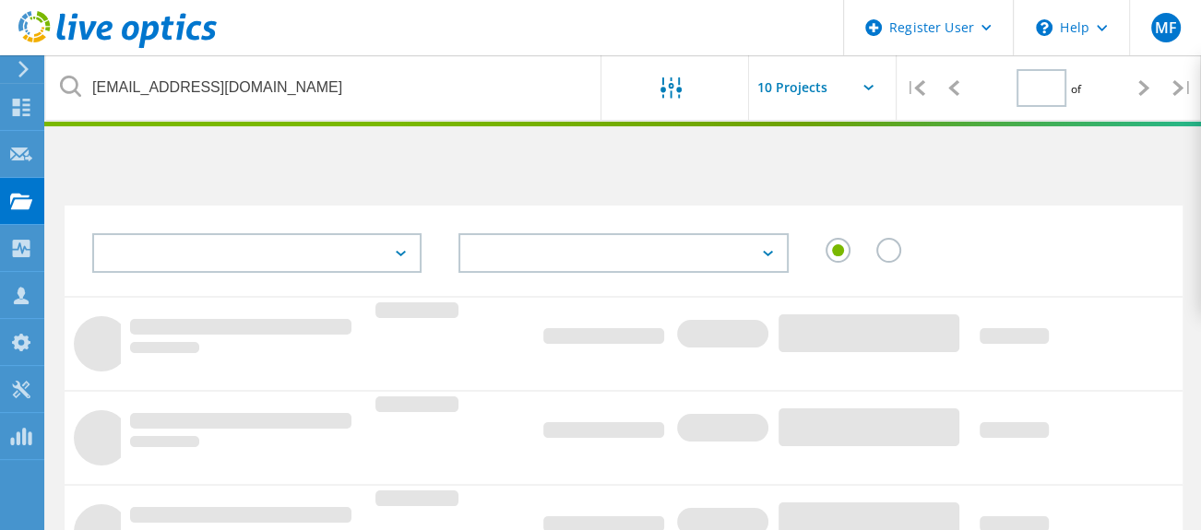
type input "1"
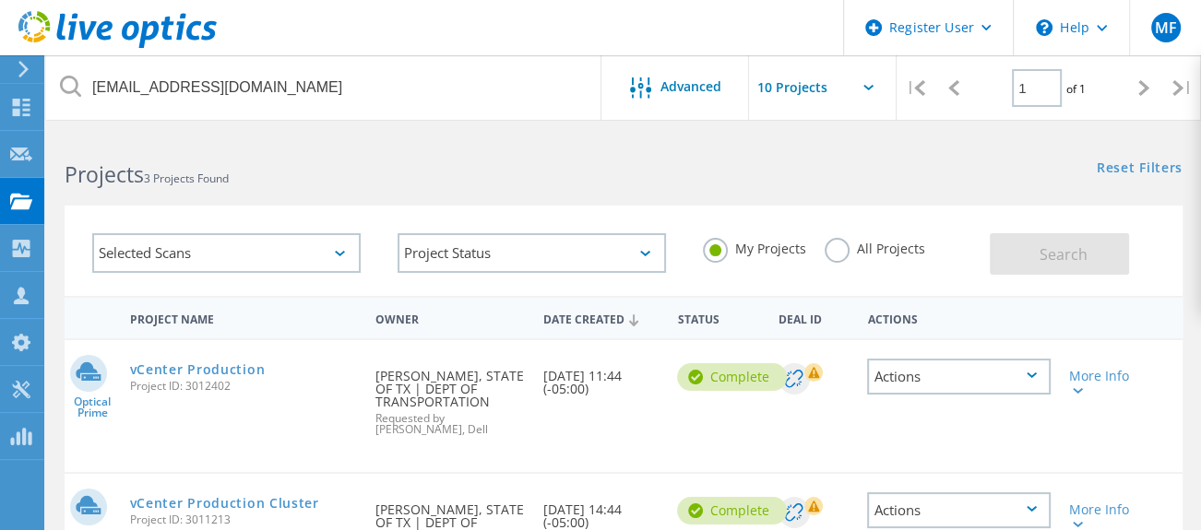
click at [834, 255] on label "All Projects" at bounding box center [874, 247] width 101 height 18
click at [0, 0] on input "All Projects" at bounding box center [0, 0] width 0 height 0
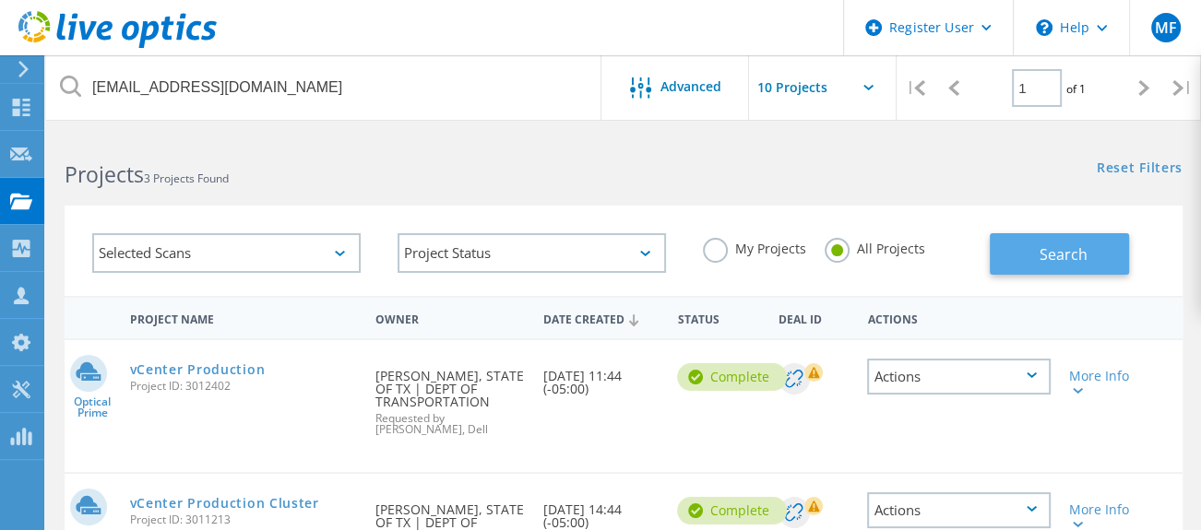
click at [1048, 255] on span "Search" at bounding box center [1063, 254] width 48 height 20
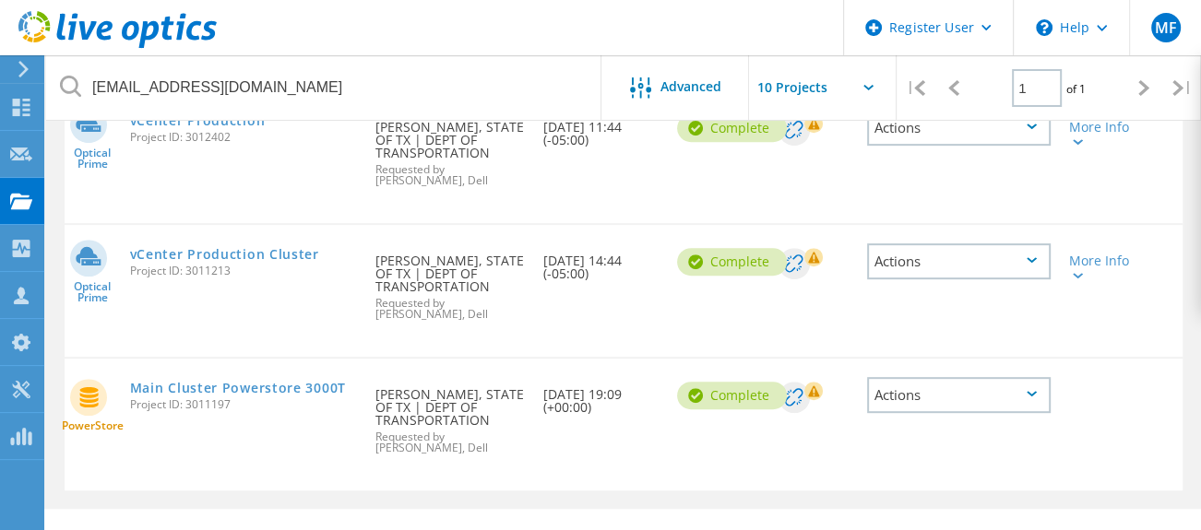
scroll to position [599, 0]
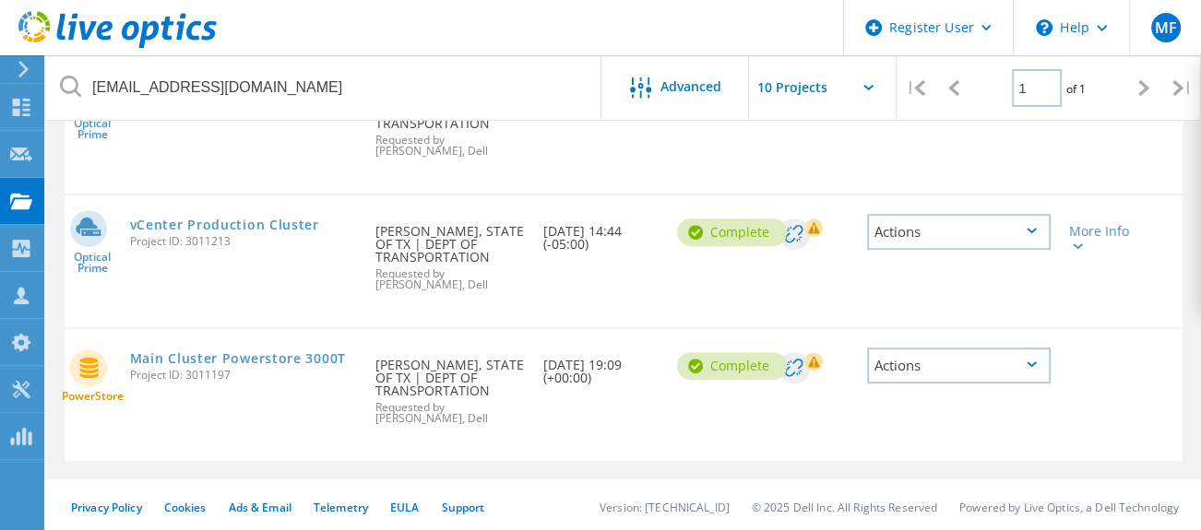
click at [1036, 356] on div "Actions" at bounding box center [958, 366] width 183 height 36
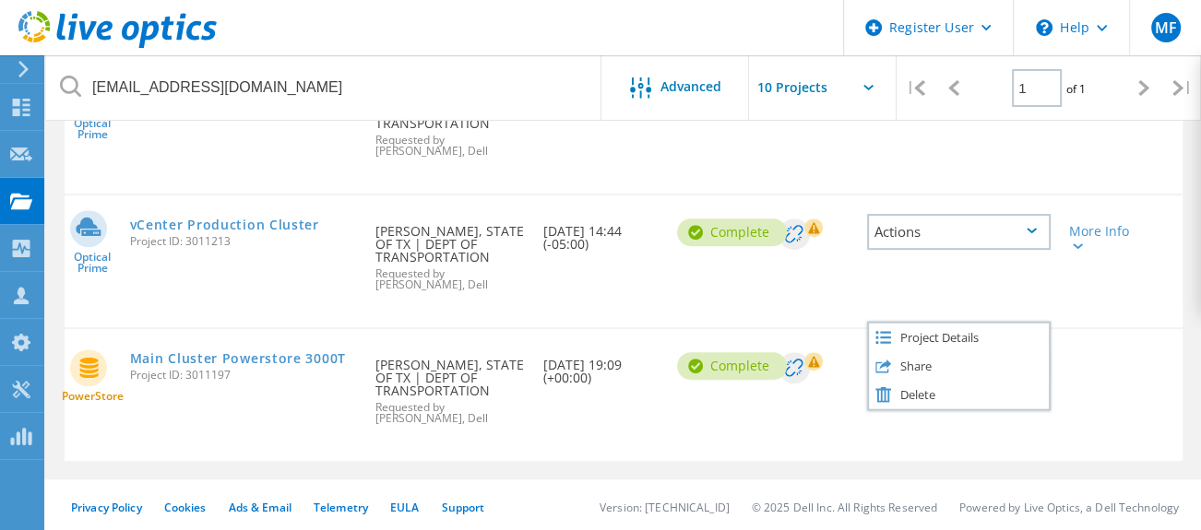
click at [1111, 356] on div at bounding box center [1103, 353] width 89 height 48
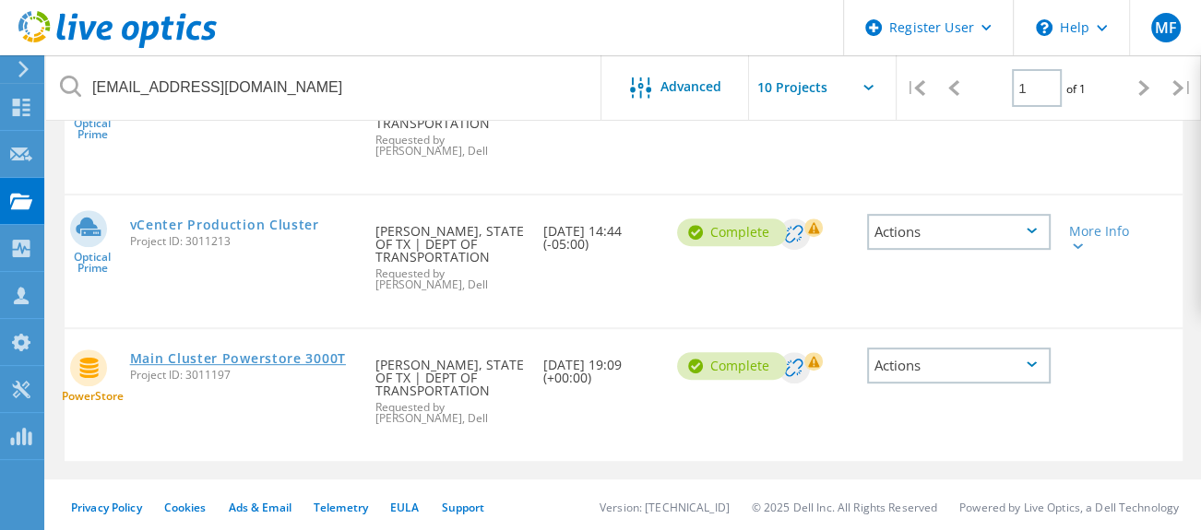
click at [271, 354] on link "Main Cluster Powerstore 3000T" at bounding box center [238, 358] width 216 height 13
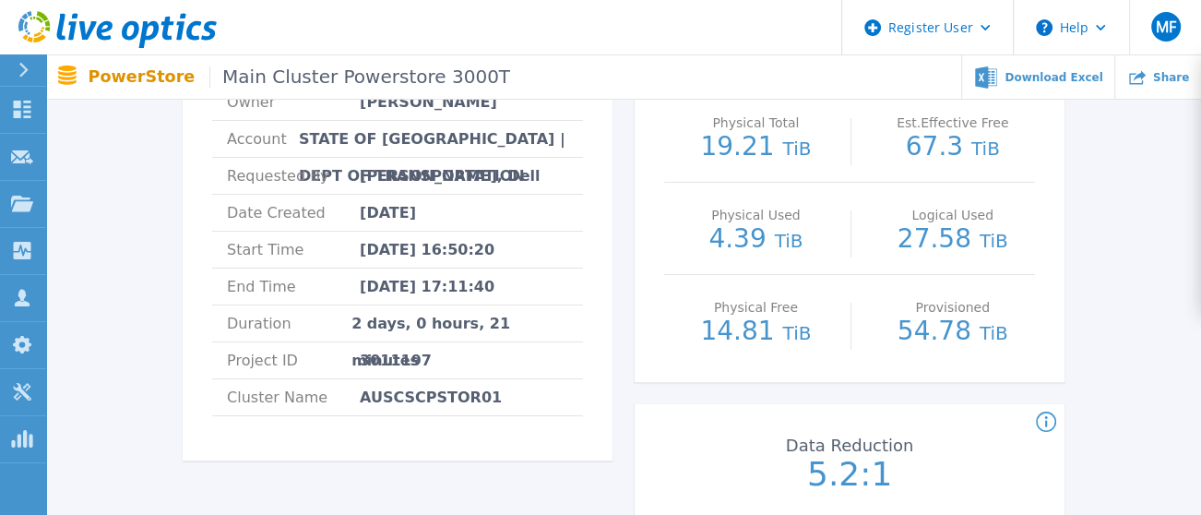
scroll to position [307, 0]
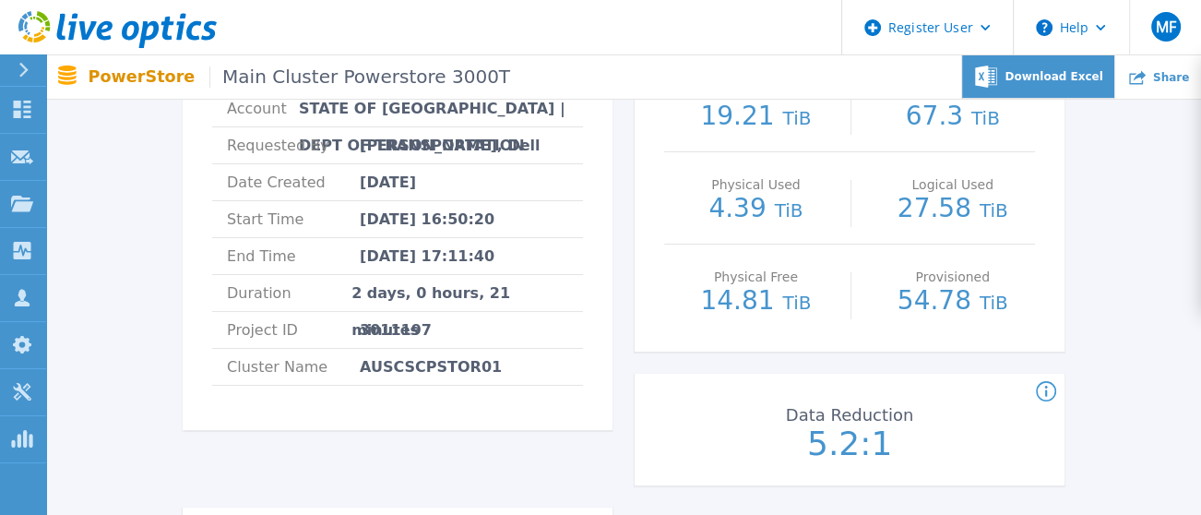
click at [1079, 82] on span "Download Excel" at bounding box center [1053, 76] width 98 height 11
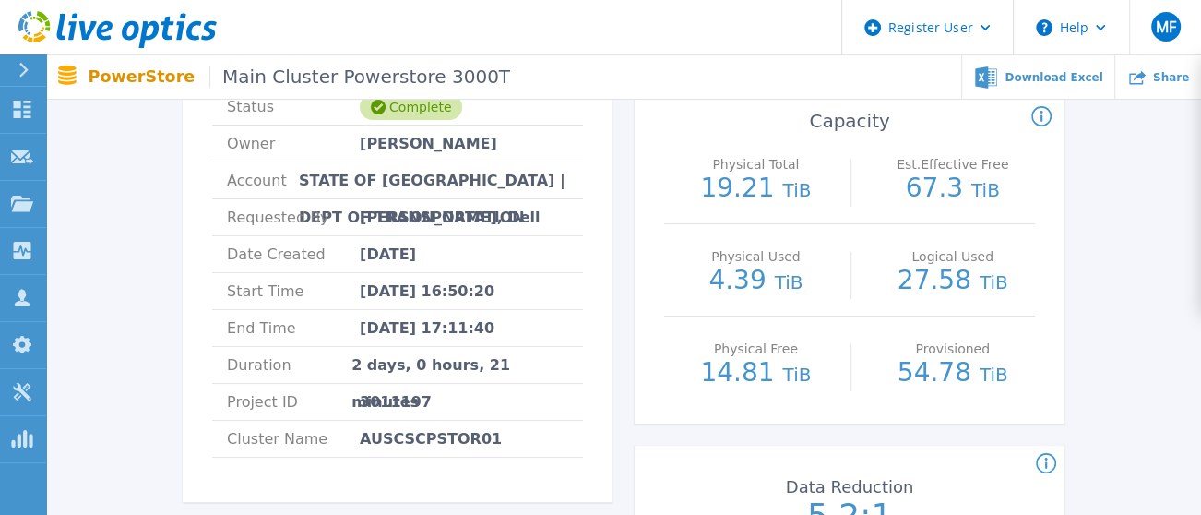
scroll to position [205, 0]
